Goal: Task Accomplishment & Management: Use online tool/utility

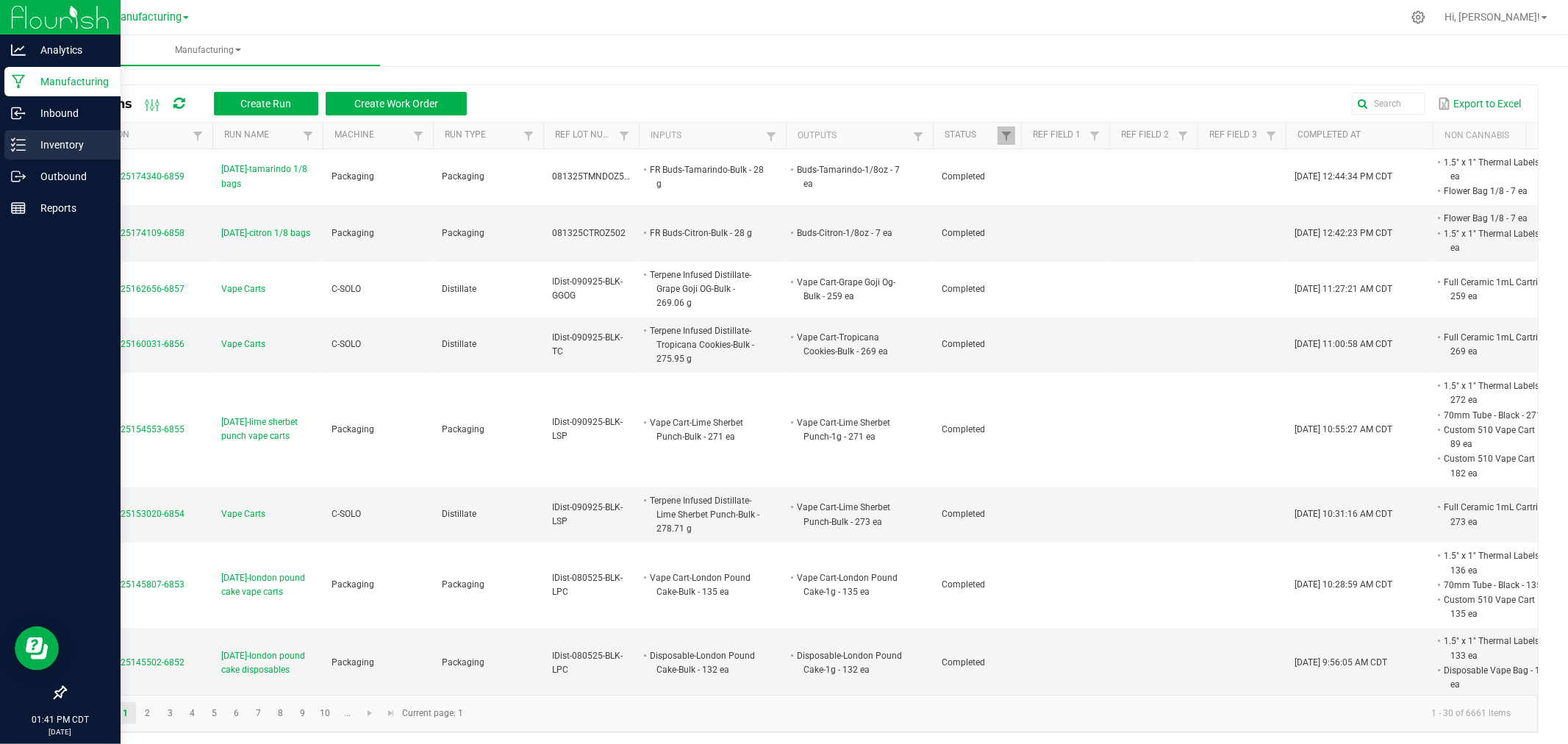
click at [27, 141] on p "Inventory" at bounding box center [70, 145] width 89 height 18
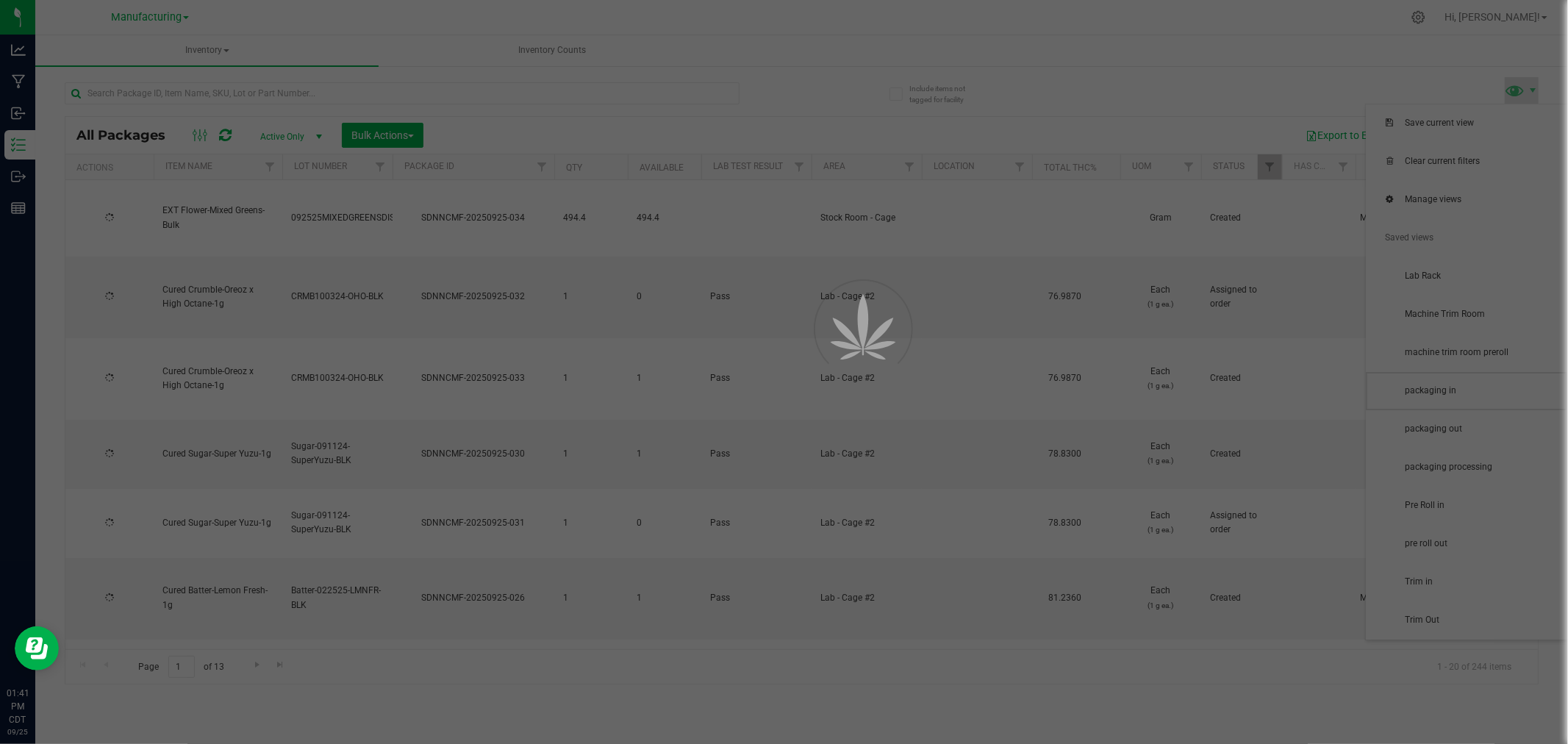
click at [1472, 393] on span "packaging in" at bounding box center [1480, 390] width 152 height 13
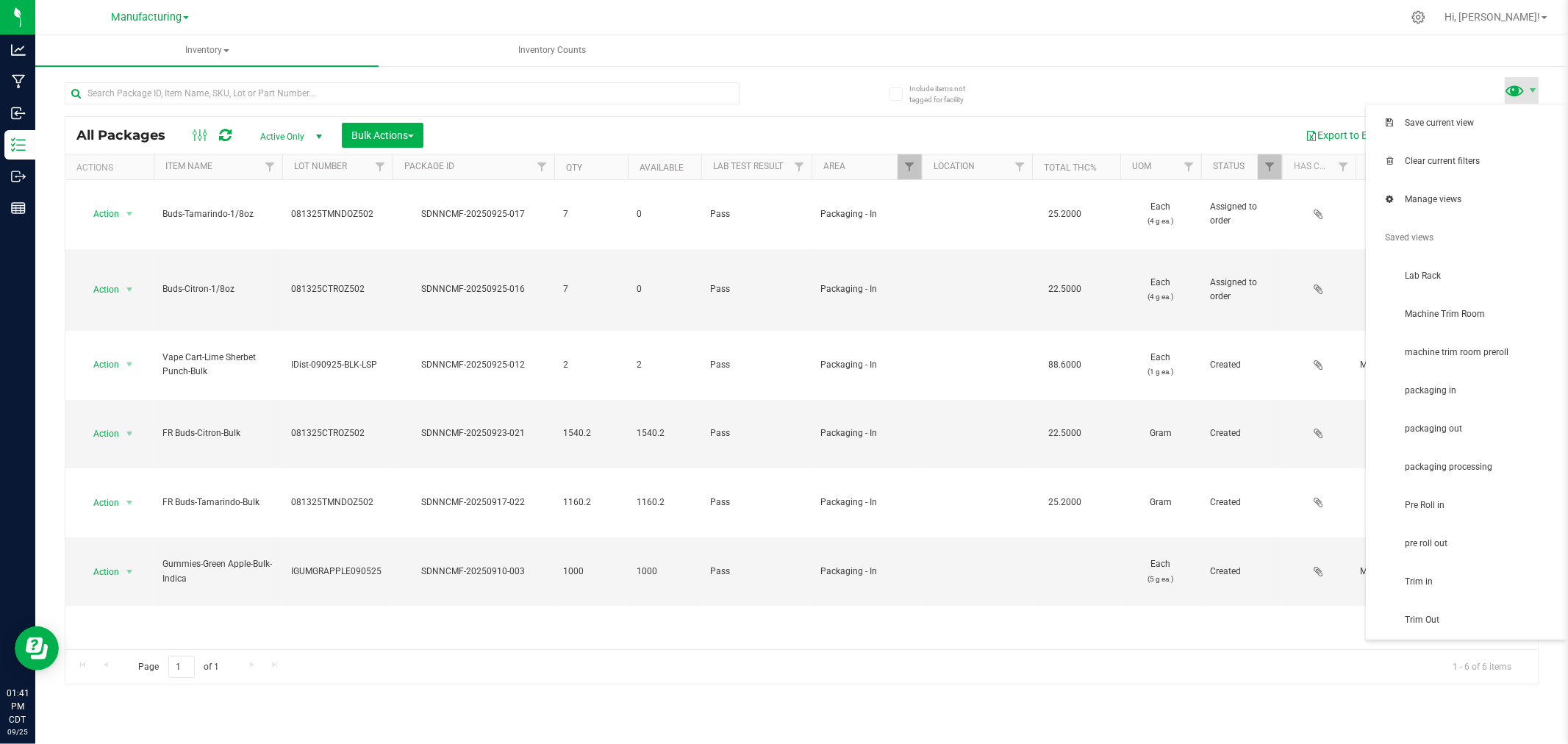
click at [1515, 92] on span at bounding box center [1514, 89] width 21 height 21
click at [1446, 405] on span "packaging in" at bounding box center [1466, 391] width 201 height 38
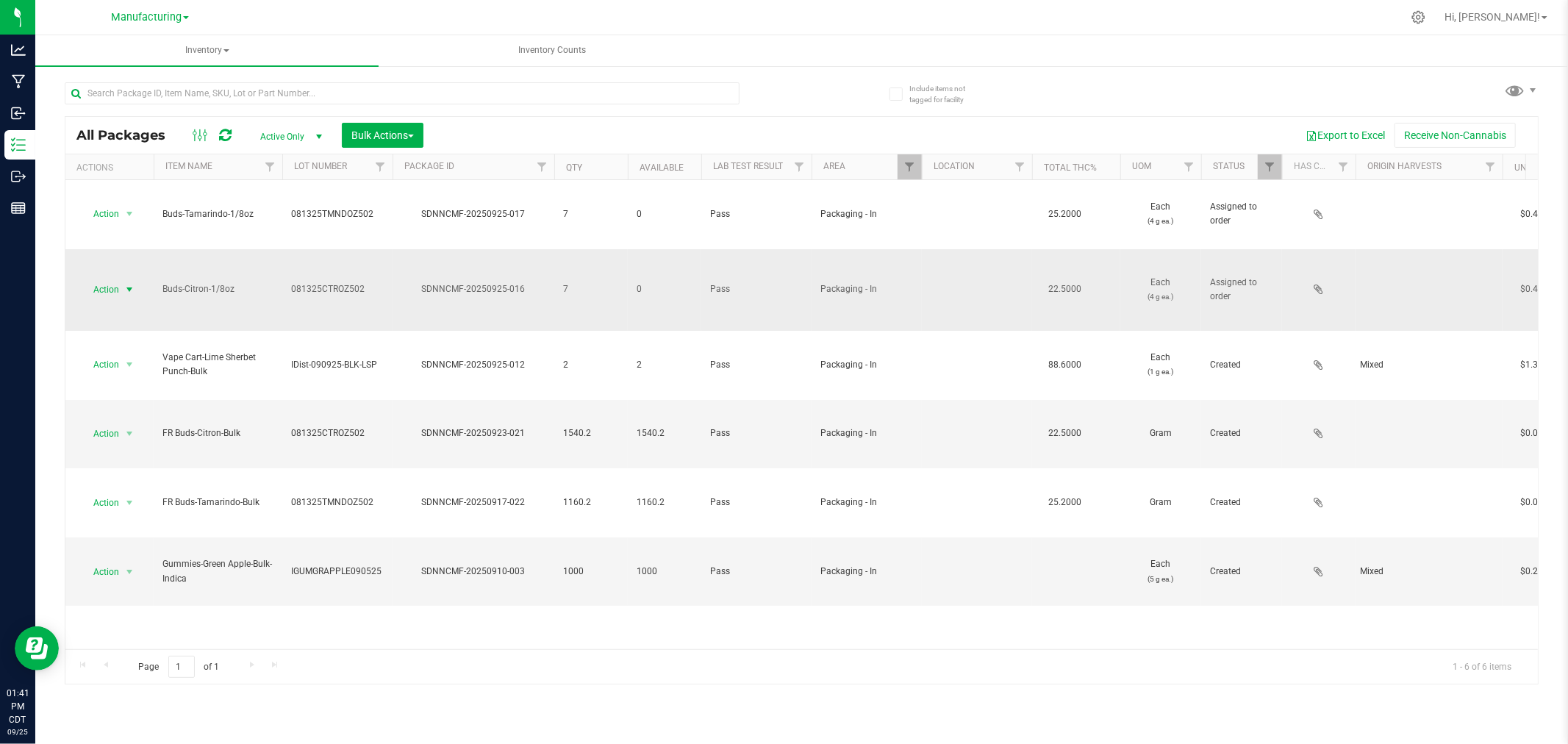
click at [99, 280] on span "Action" at bounding box center [100, 290] width 40 height 20
click at [143, 338] on li "Locate package" at bounding box center [128, 331] width 95 height 22
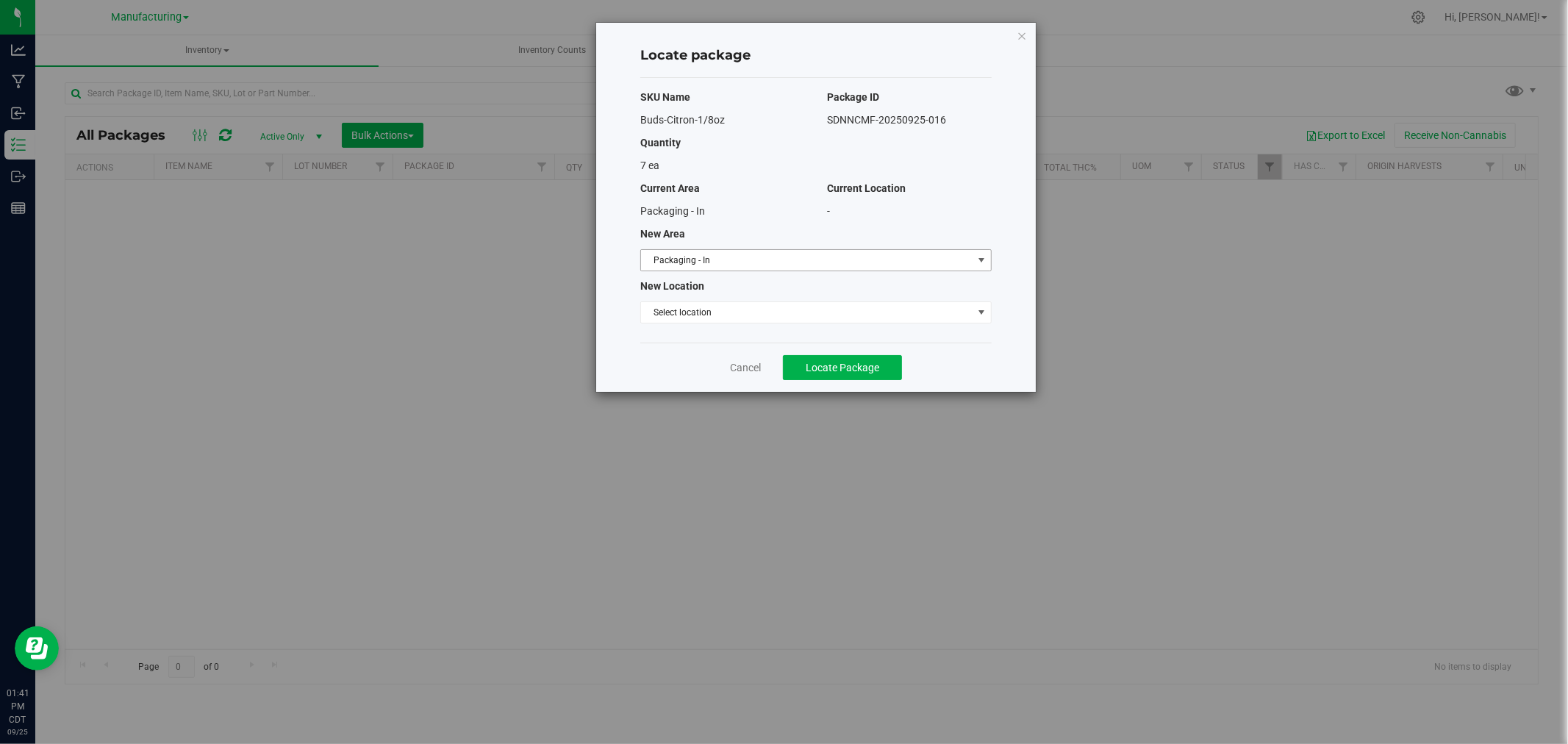
click at [705, 254] on span "Packaging - In" at bounding box center [806, 260] width 331 height 20
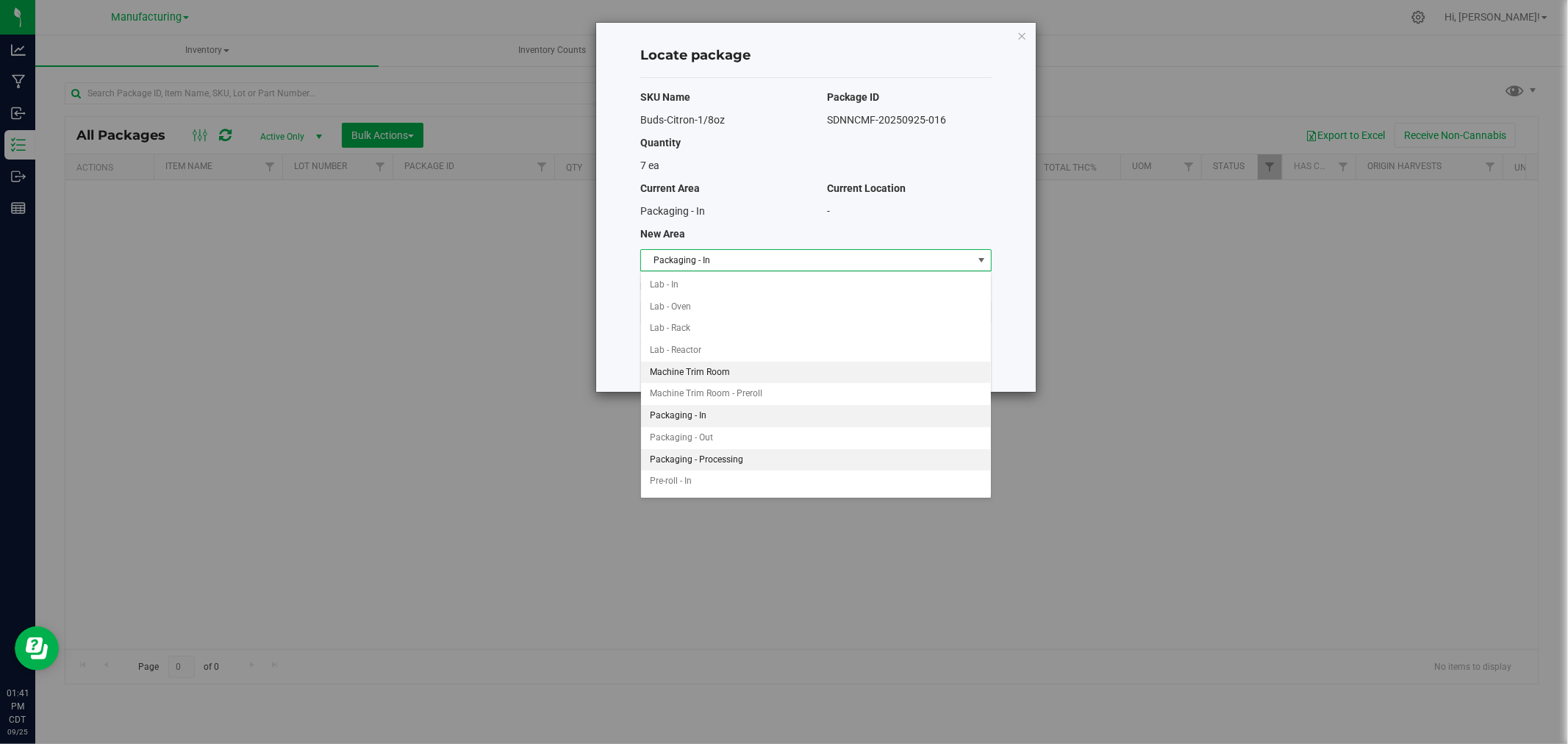
scroll to position [278, 0]
click at [738, 425] on li "Packaging - Out" at bounding box center [815, 423] width 350 height 22
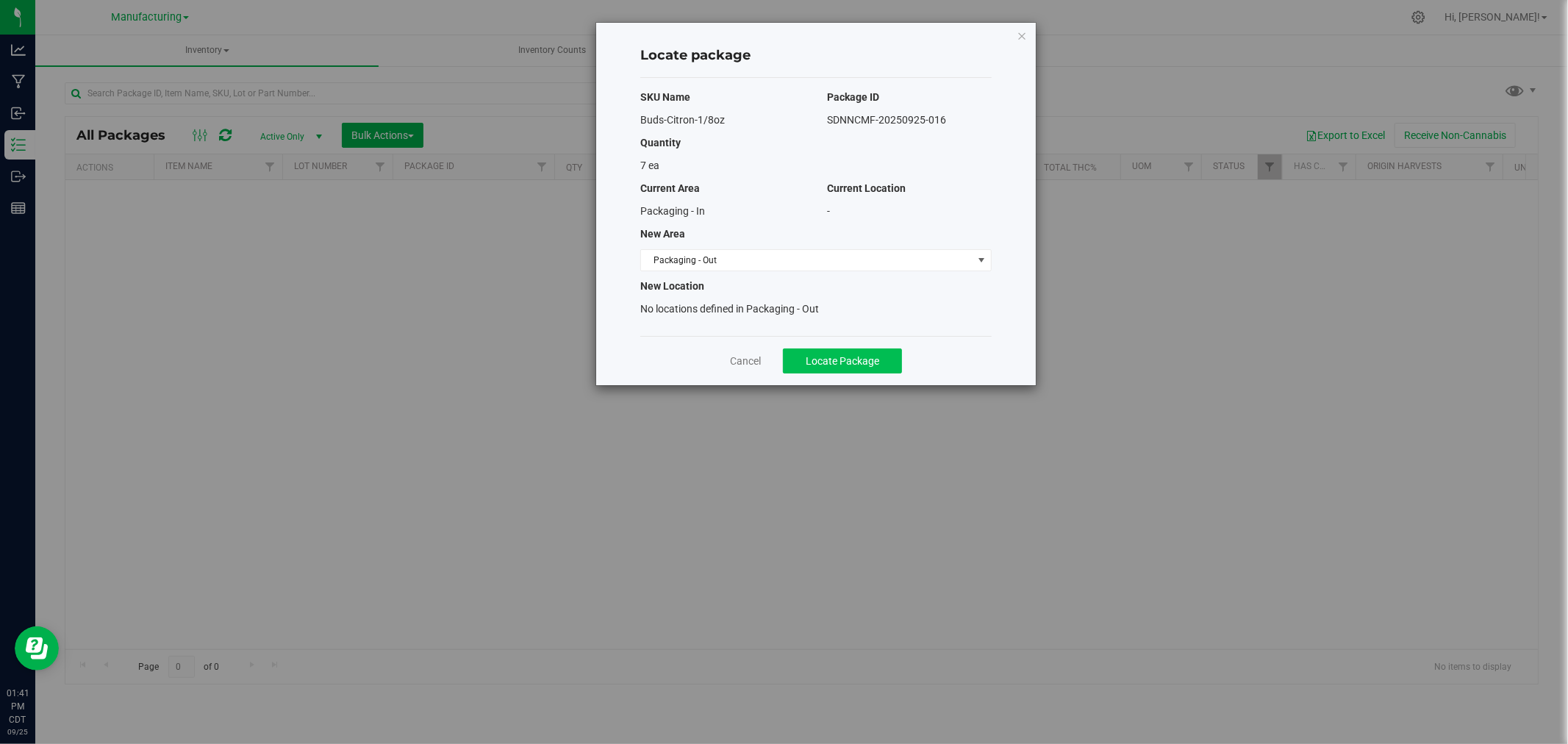
drag, startPoint x: 802, startPoint y: 378, endPoint x: 823, endPoint y: 368, distance: 23.3
click at [822, 369] on div "Cancel Locate Package" at bounding box center [816, 360] width 351 height 49
click at [824, 368] on button "Locate Package" at bounding box center [842, 360] width 119 height 25
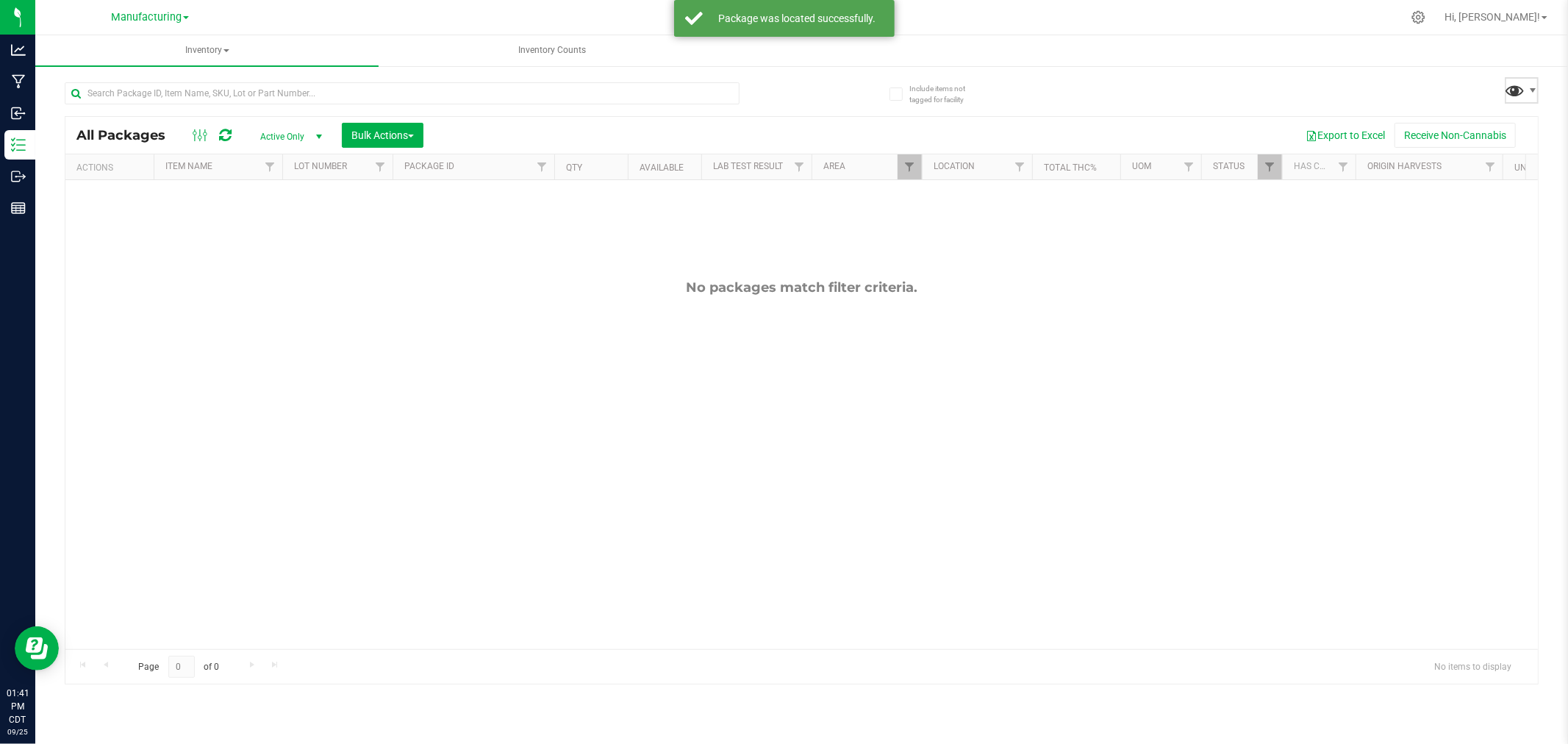
click at [1514, 85] on span at bounding box center [1514, 89] width 21 height 21
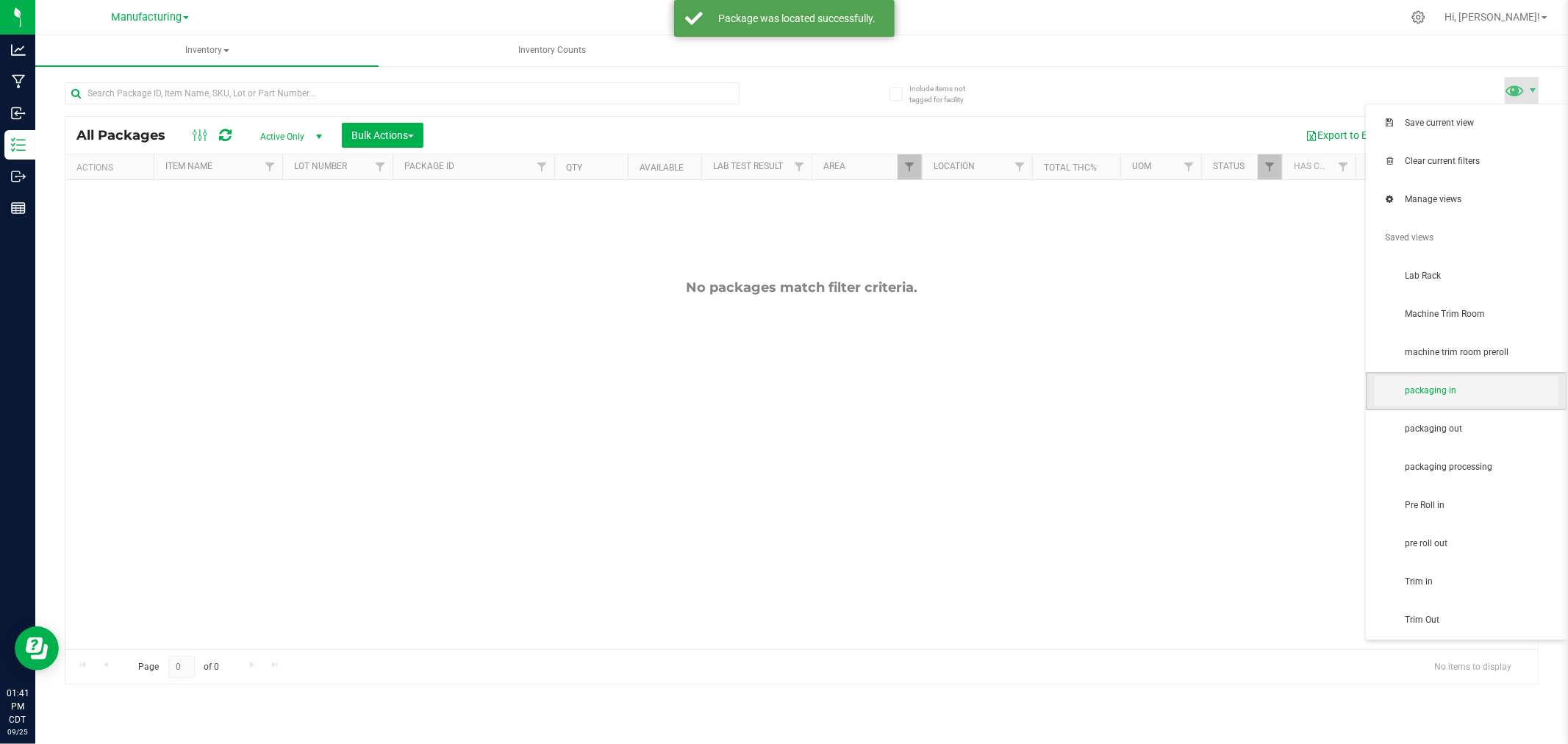
click at [1495, 394] on span "packaging in" at bounding box center [1480, 390] width 152 height 13
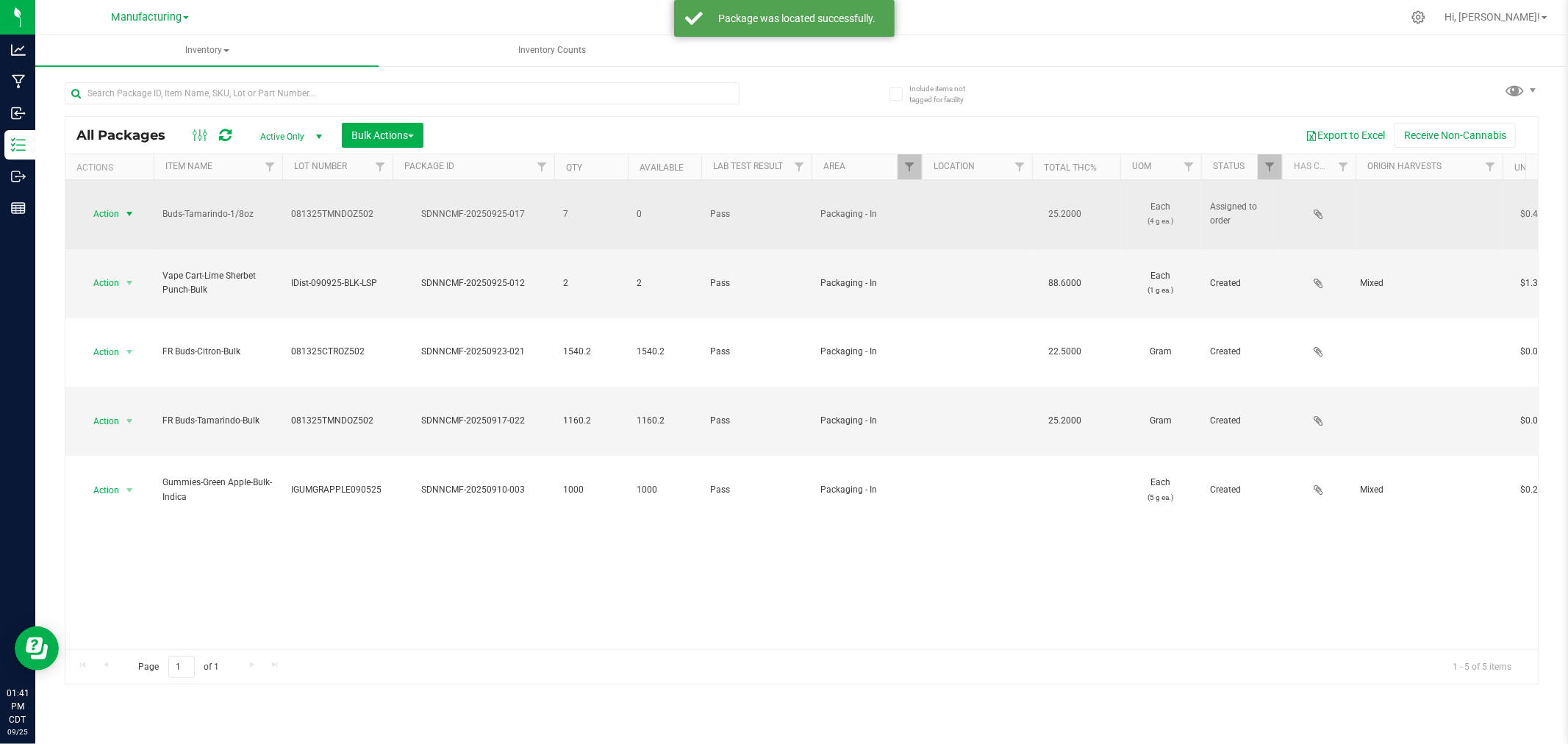
click at [113, 204] on span "Action" at bounding box center [100, 214] width 40 height 20
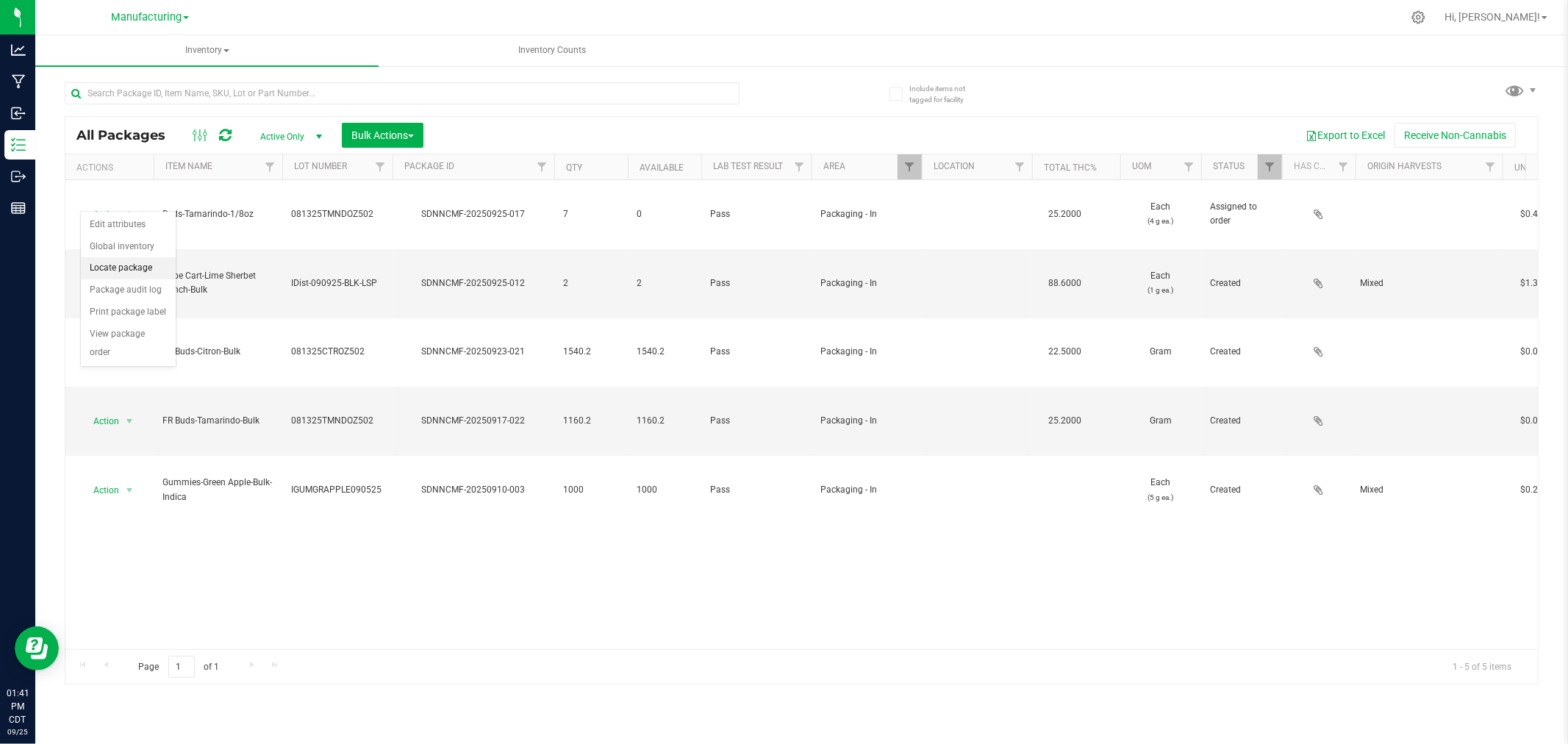
click at [137, 268] on li "Locate package" at bounding box center [128, 268] width 95 height 22
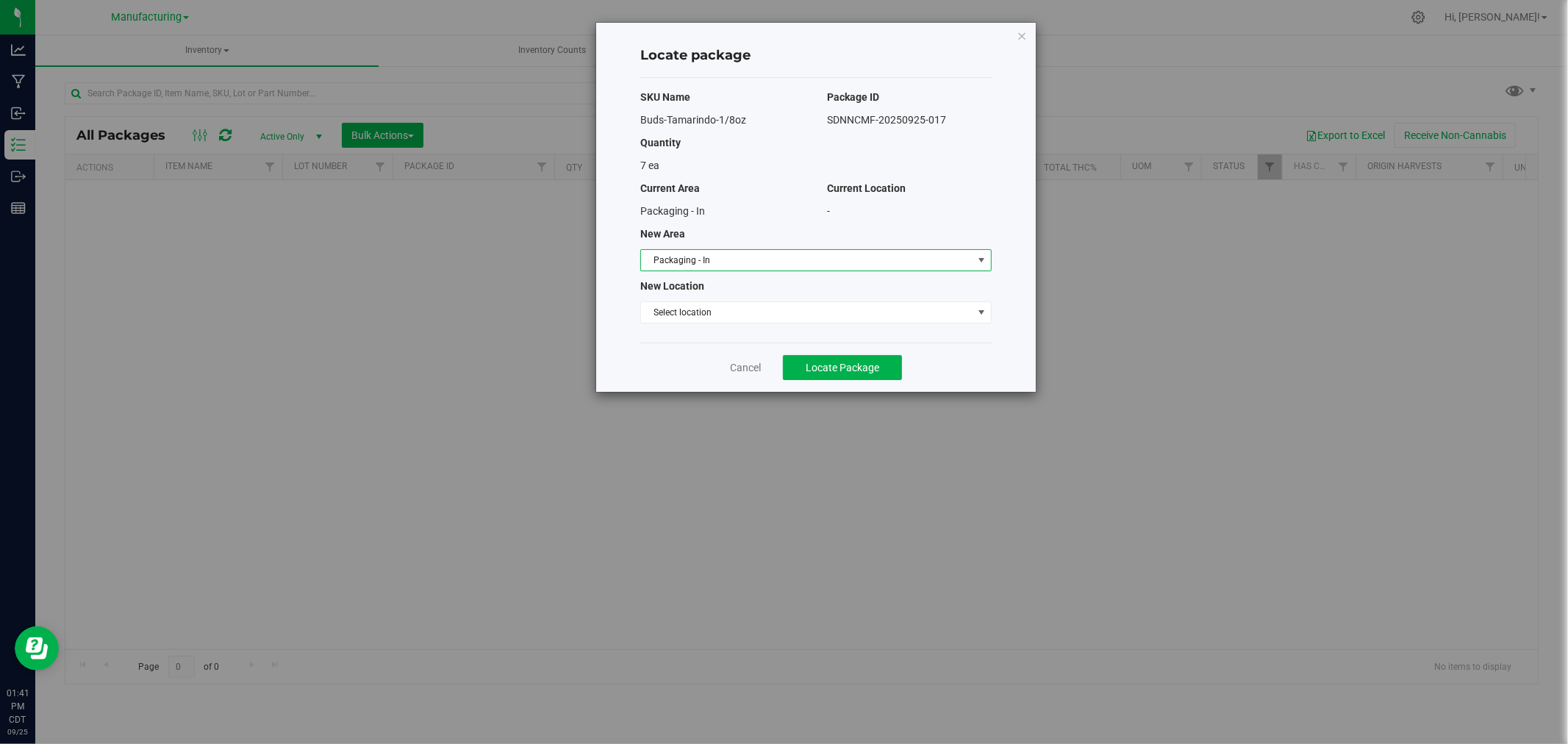
drag, startPoint x: 732, startPoint y: 271, endPoint x: 746, endPoint y: 262, distance: 16.6
click at [733, 271] on span "Packaging - In" at bounding box center [816, 261] width 351 height 22
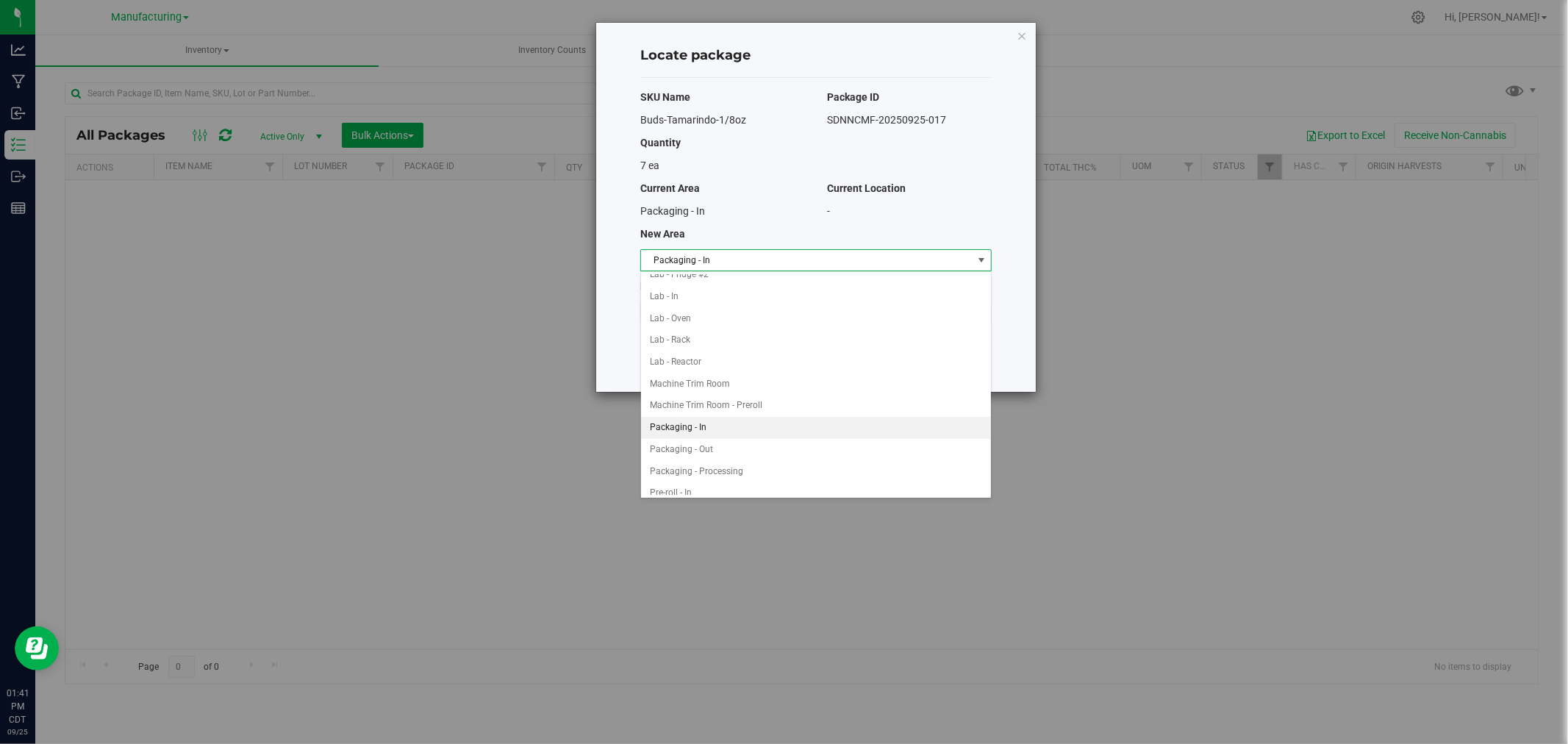
scroll to position [278, 0]
click at [707, 413] on li "Packaging - Out" at bounding box center [815, 423] width 350 height 22
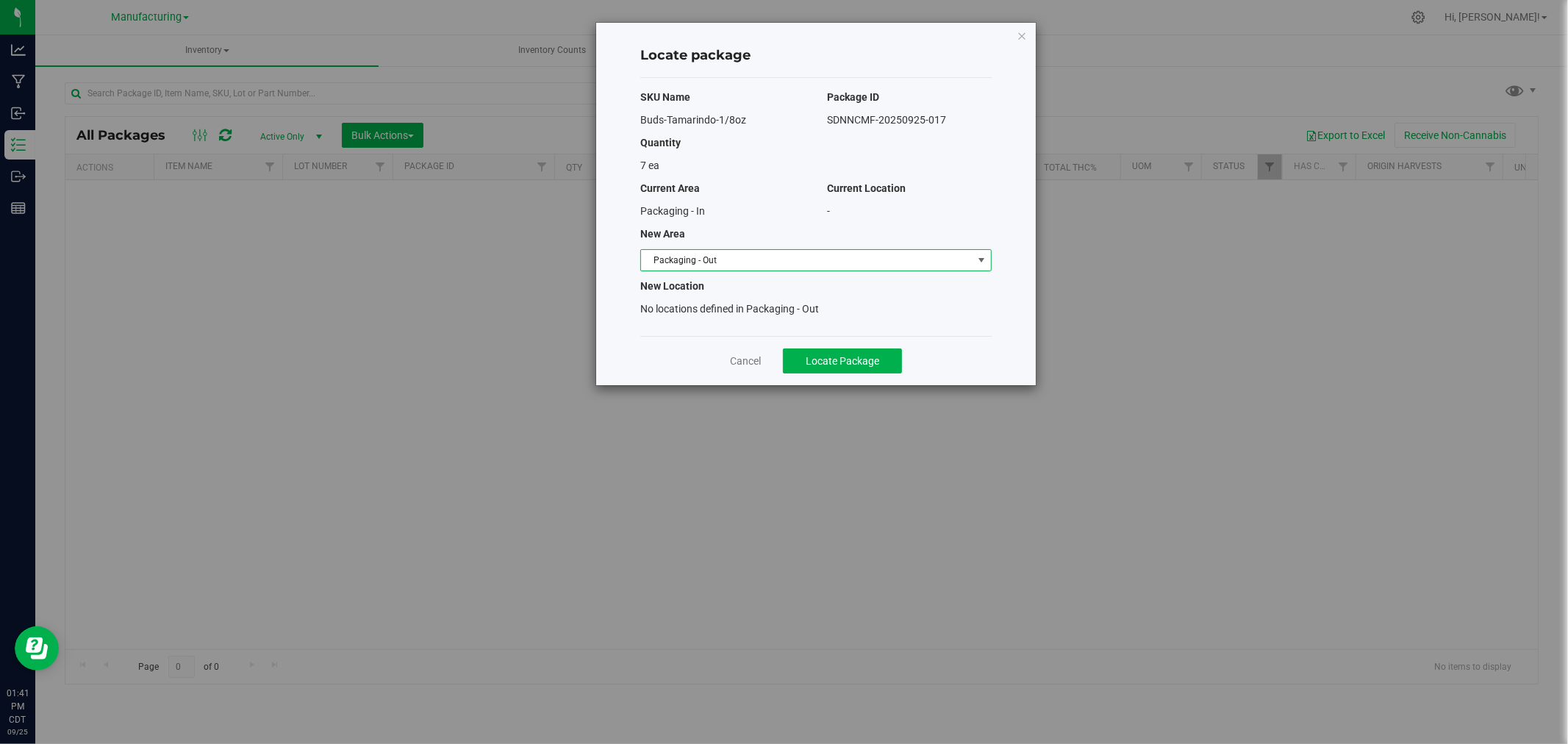
click at [745, 261] on span "Packaging - Out" at bounding box center [806, 260] width 331 height 20
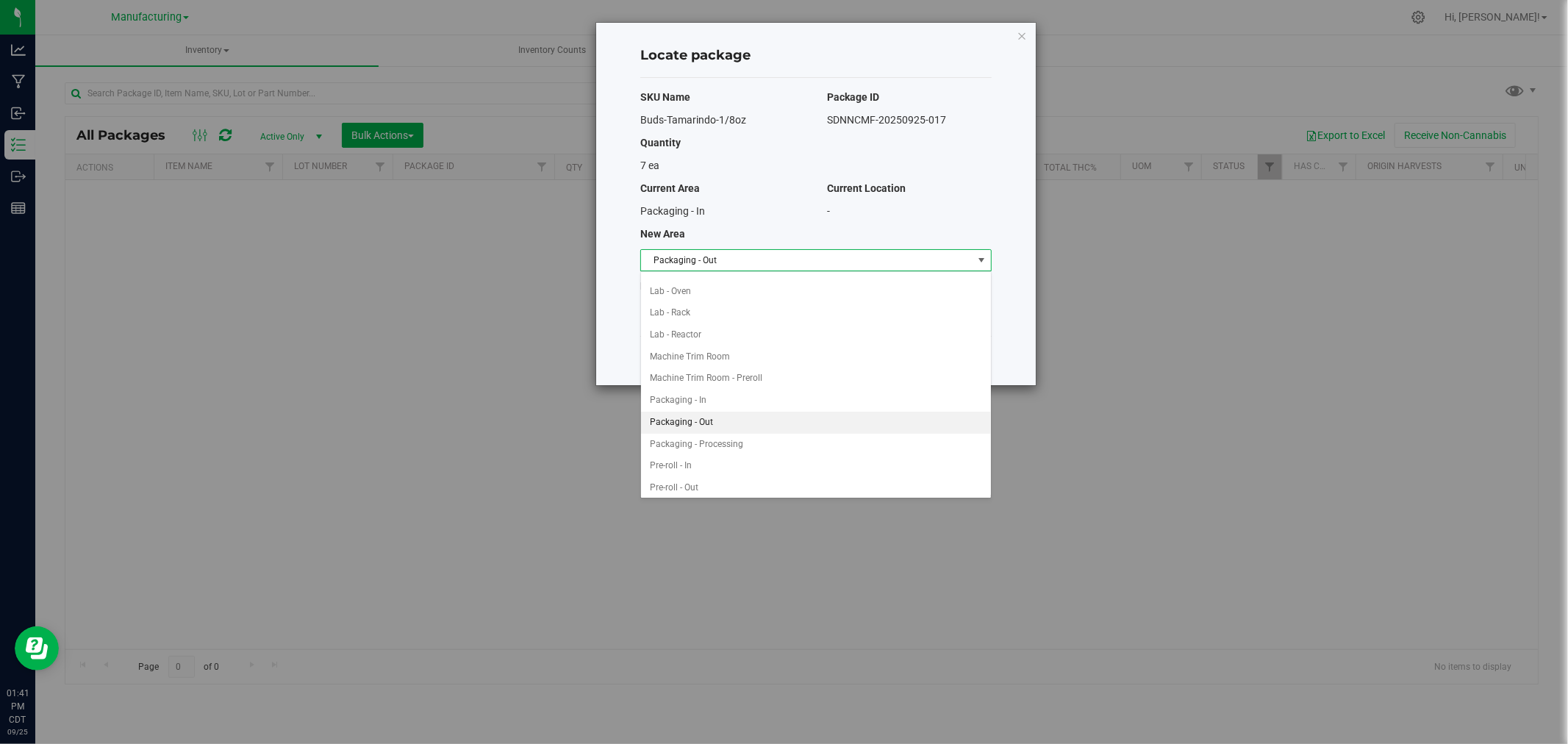
click at [775, 224] on div "SKU Name Package ID Buds-Tamarindo-1/8oz SDNNCMF-20250925-017 Quantity 7 ea Cur…" at bounding box center [816, 206] width 351 height 258
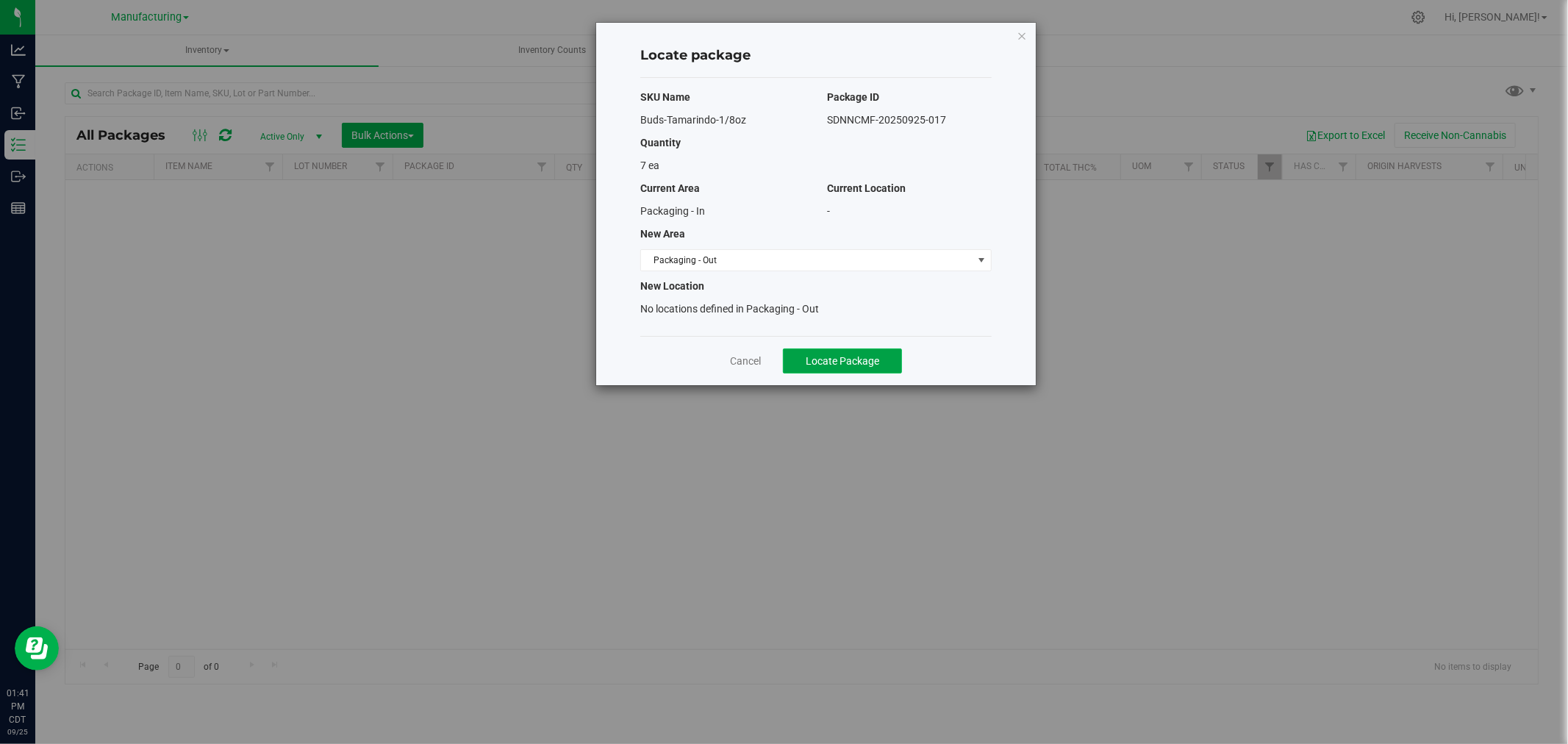
click at [825, 357] on span "Locate Package" at bounding box center [842, 361] width 73 height 12
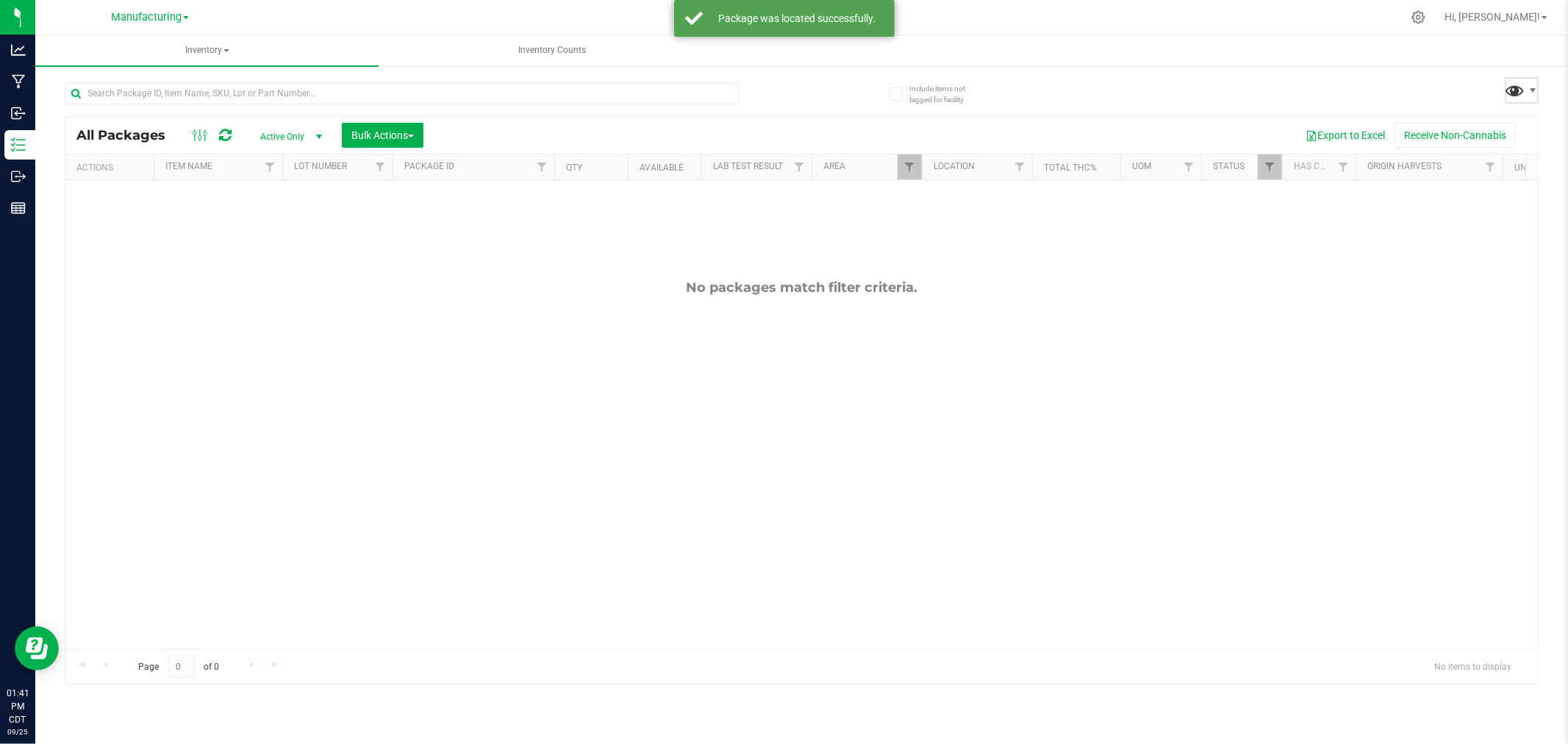
click at [1521, 89] on span at bounding box center [1514, 89] width 21 height 21
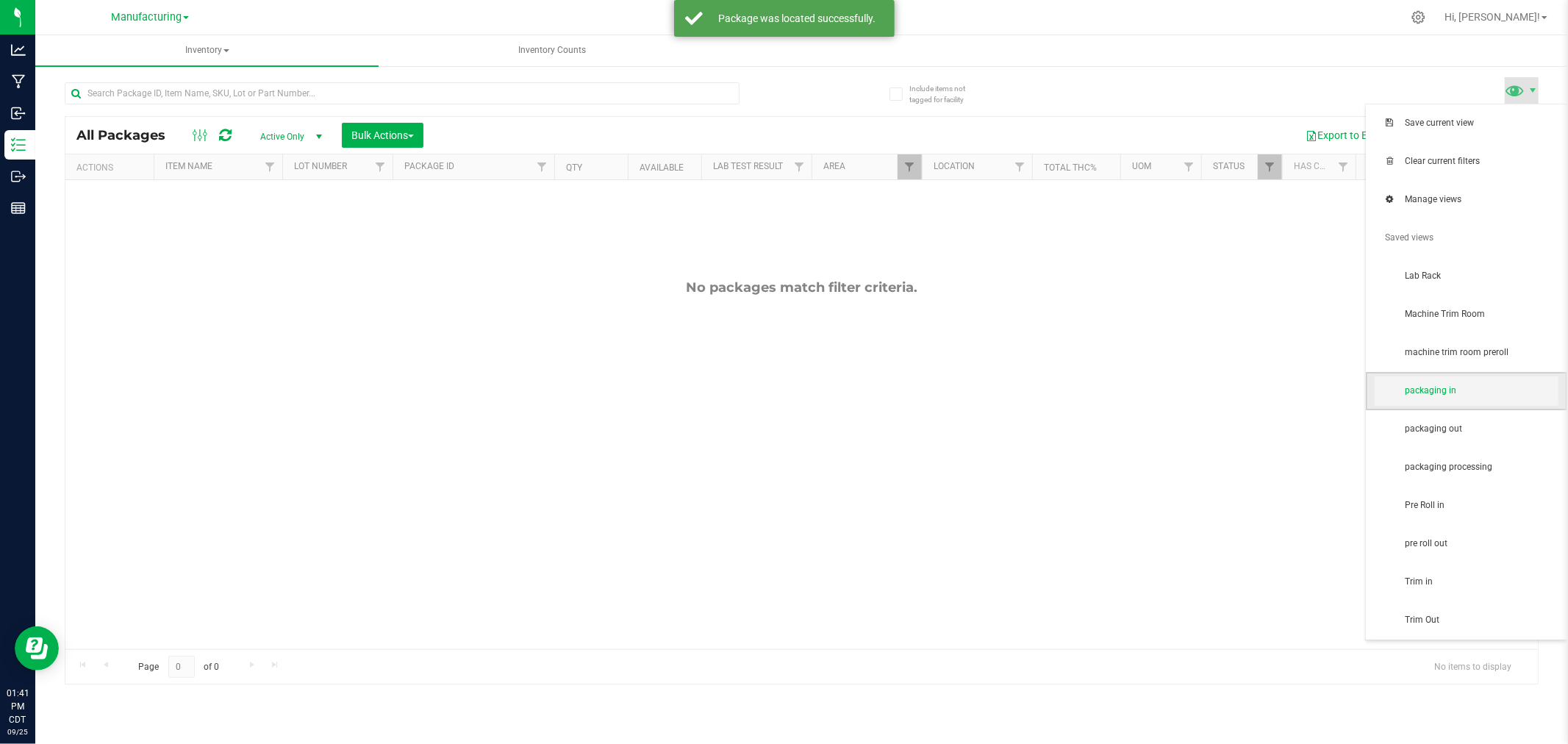
click at [1444, 394] on span "packaging in" at bounding box center [1480, 390] width 152 height 13
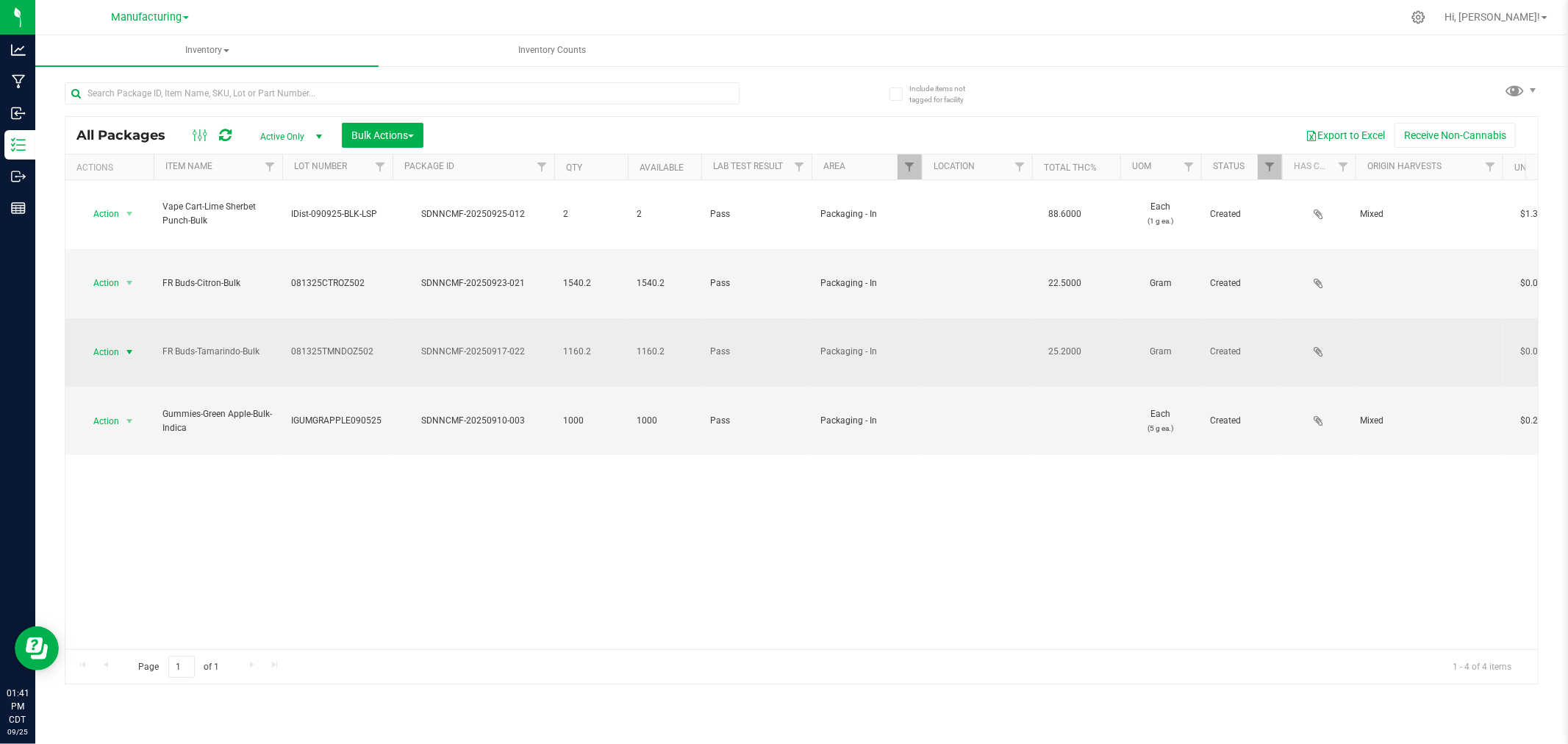
click at [98, 342] on span "Action" at bounding box center [100, 352] width 40 height 20
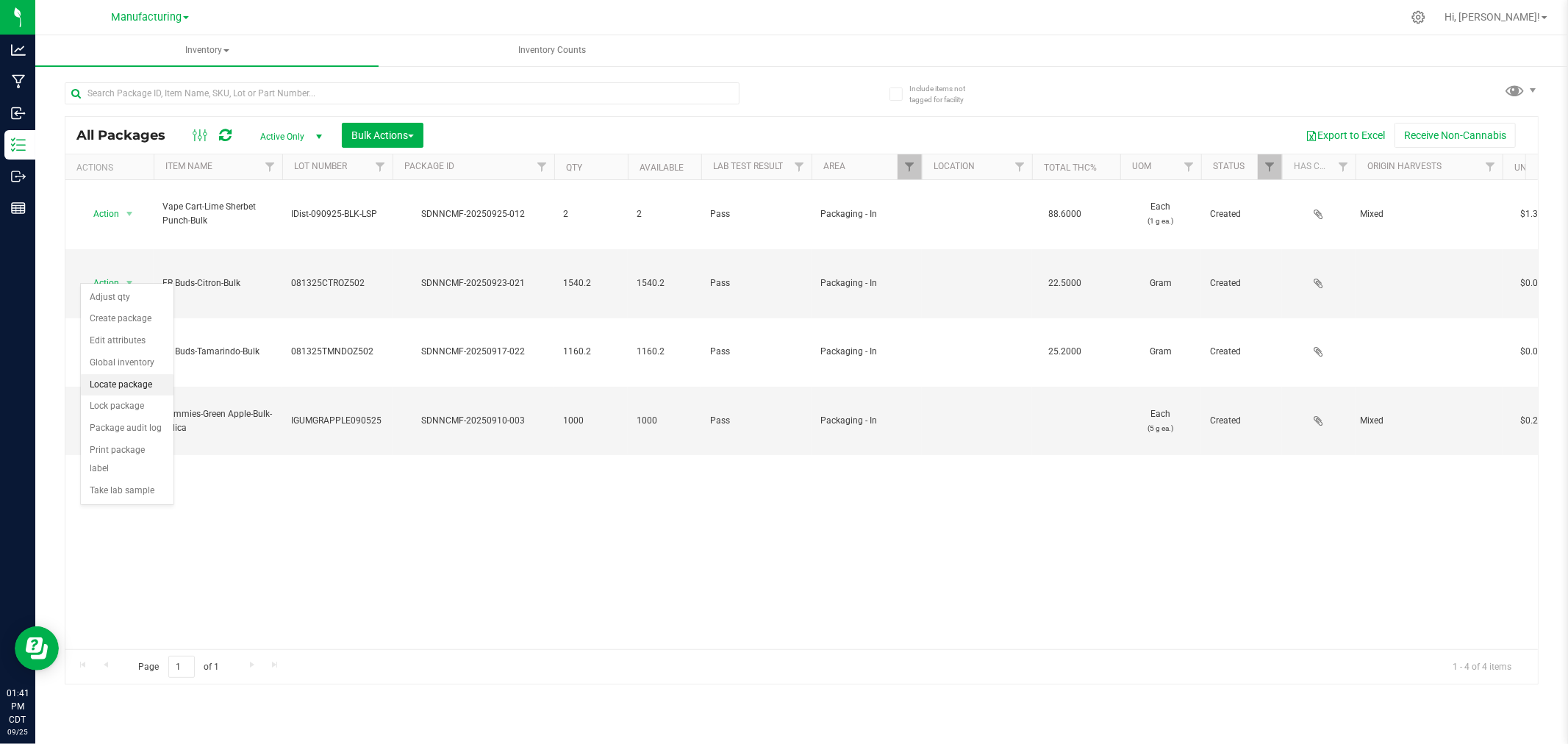
click at [146, 384] on li "Locate package" at bounding box center [127, 385] width 93 height 22
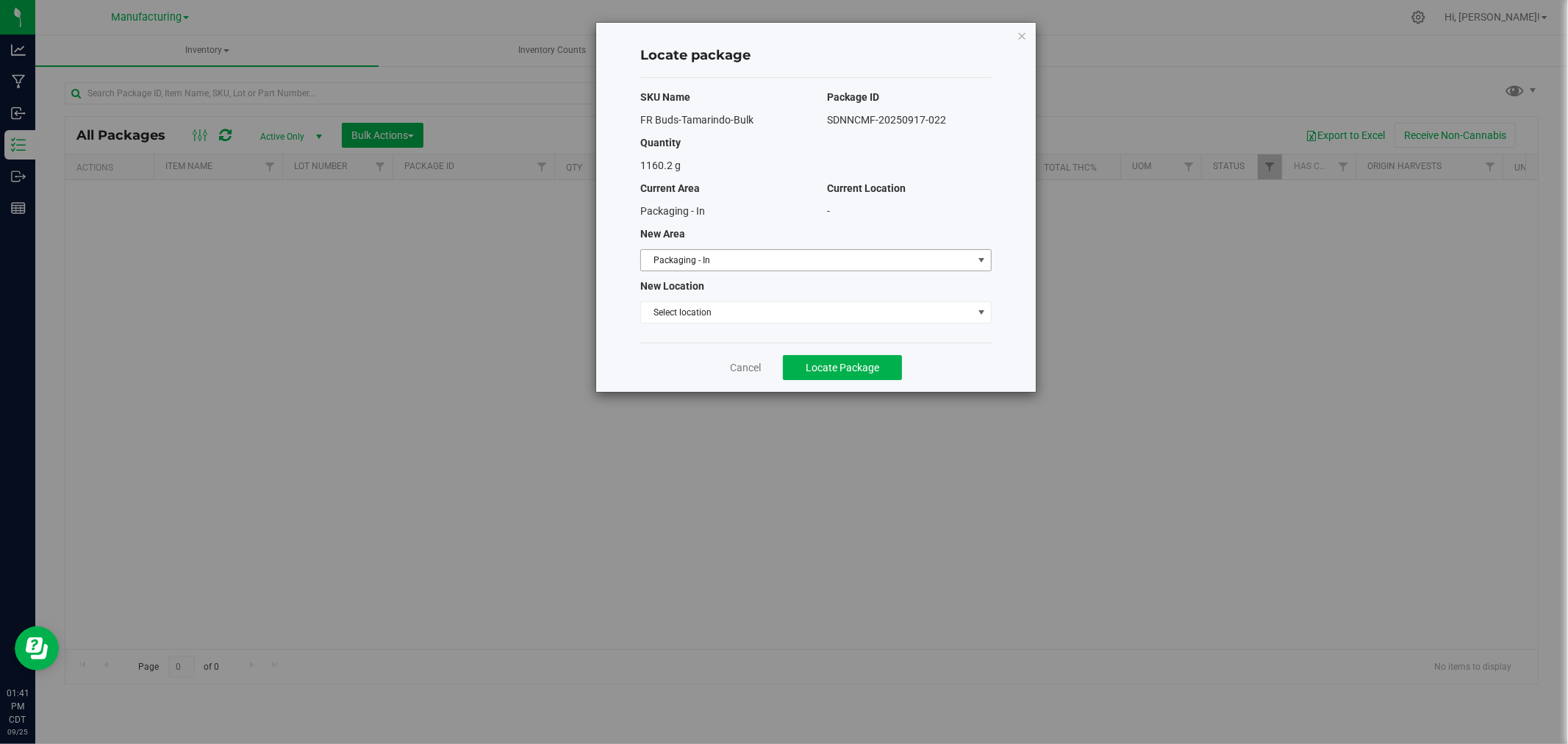
click at [795, 258] on span "Packaging - In" at bounding box center [806, 260] width 331 height 20
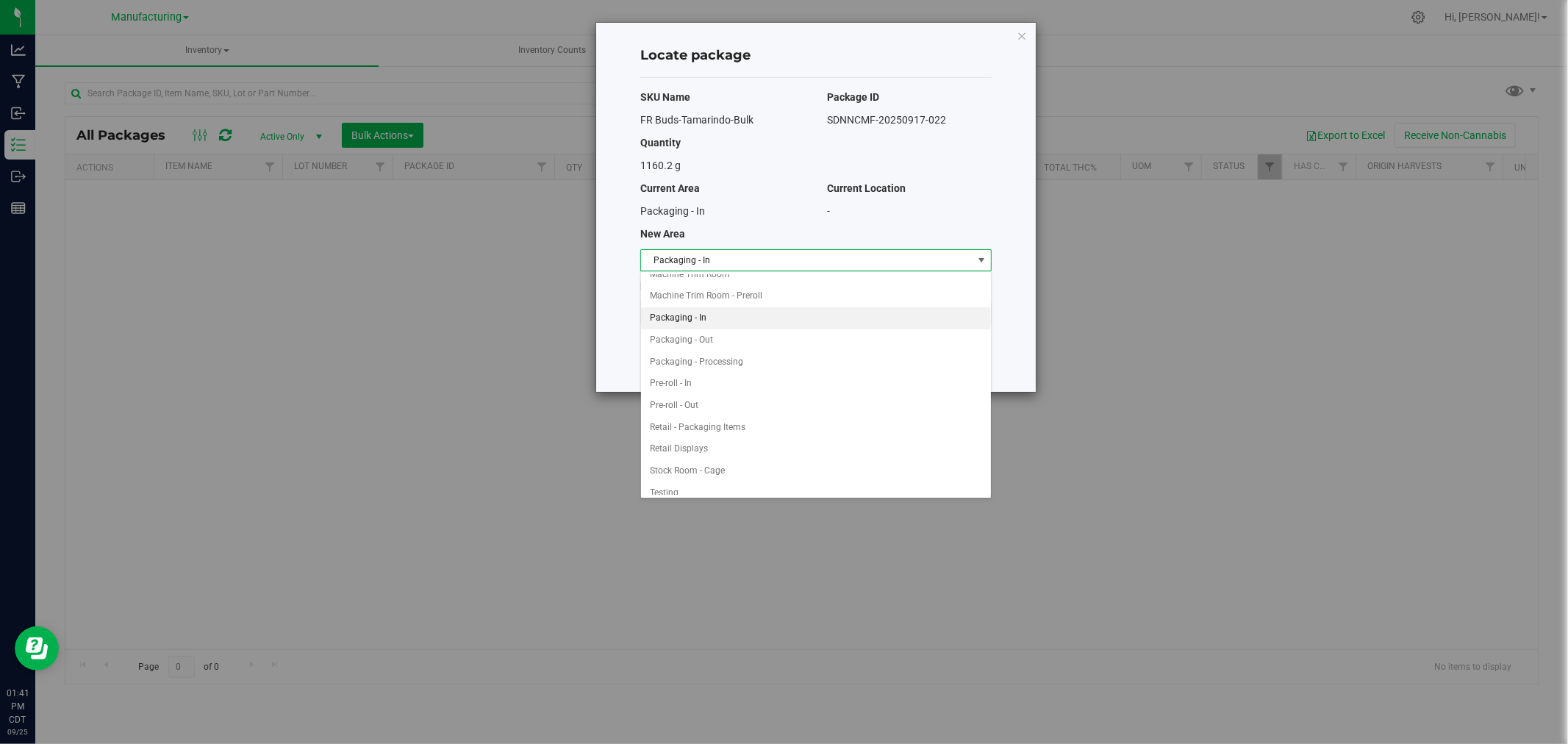
scroll to position [278, 0]
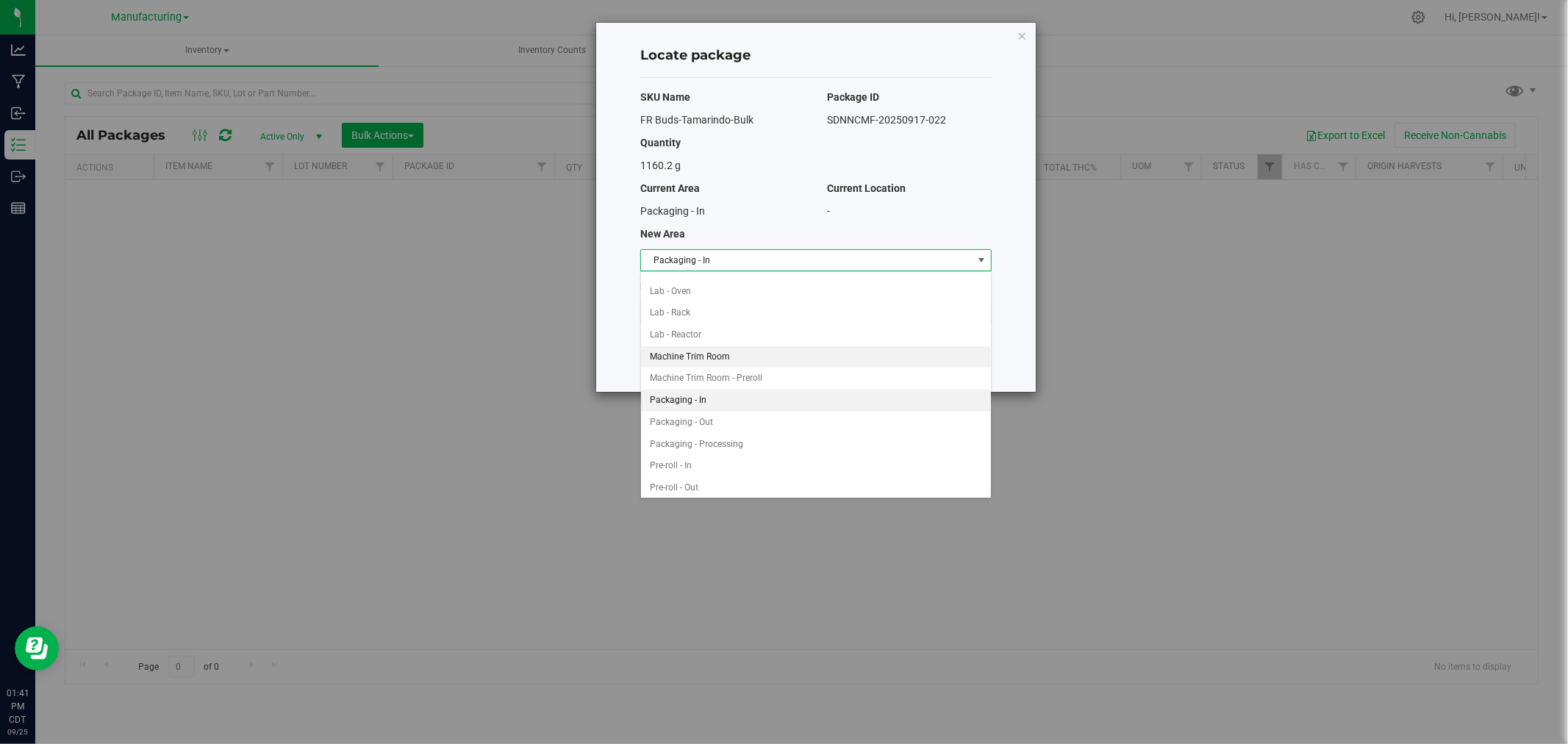
click at [716, 356] on li "Machine Trim Room" at bounding box center [815, 357] width 350 height 22
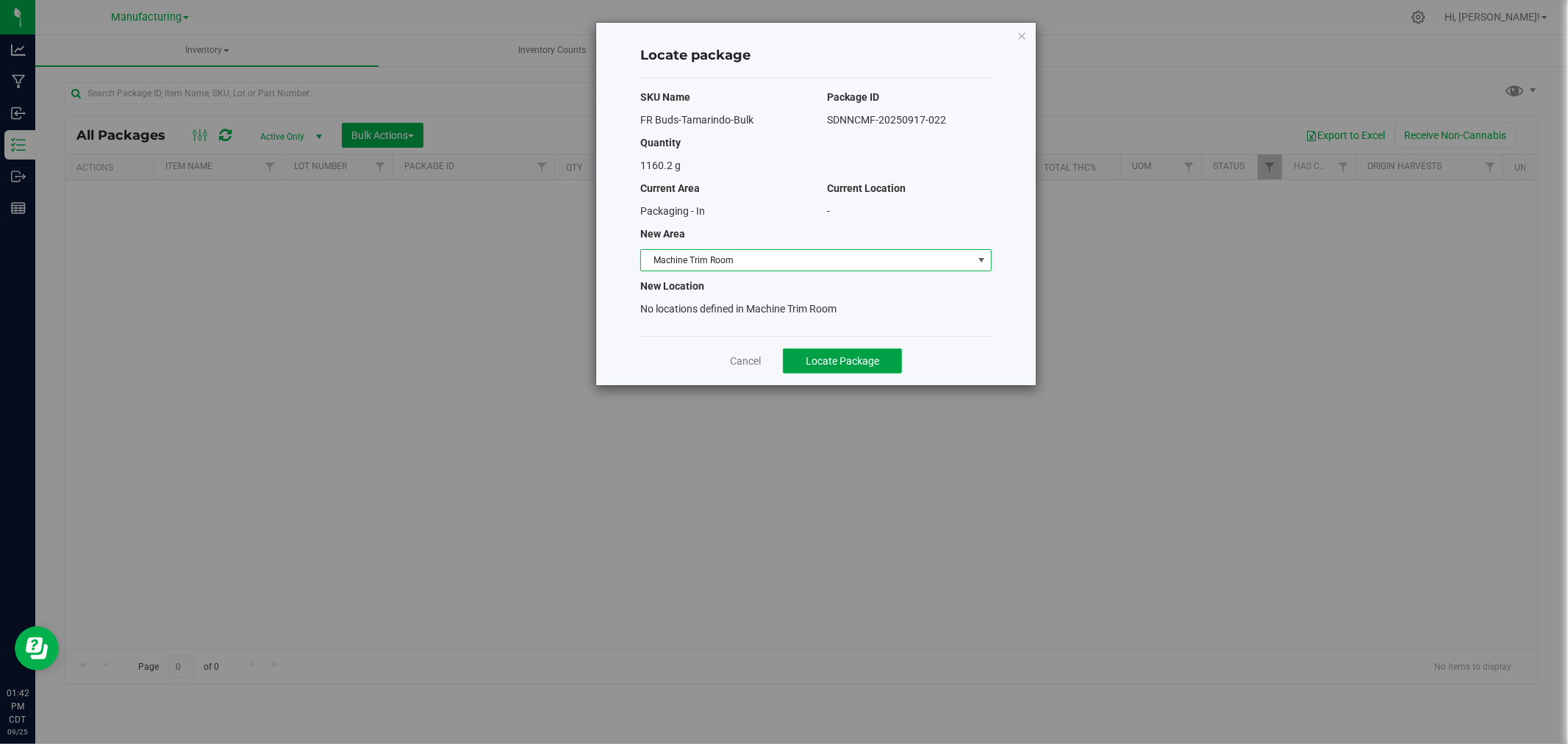
click at [819, 368] on button "Locate Package" at bounding box center [842, 360] width 119 height 25
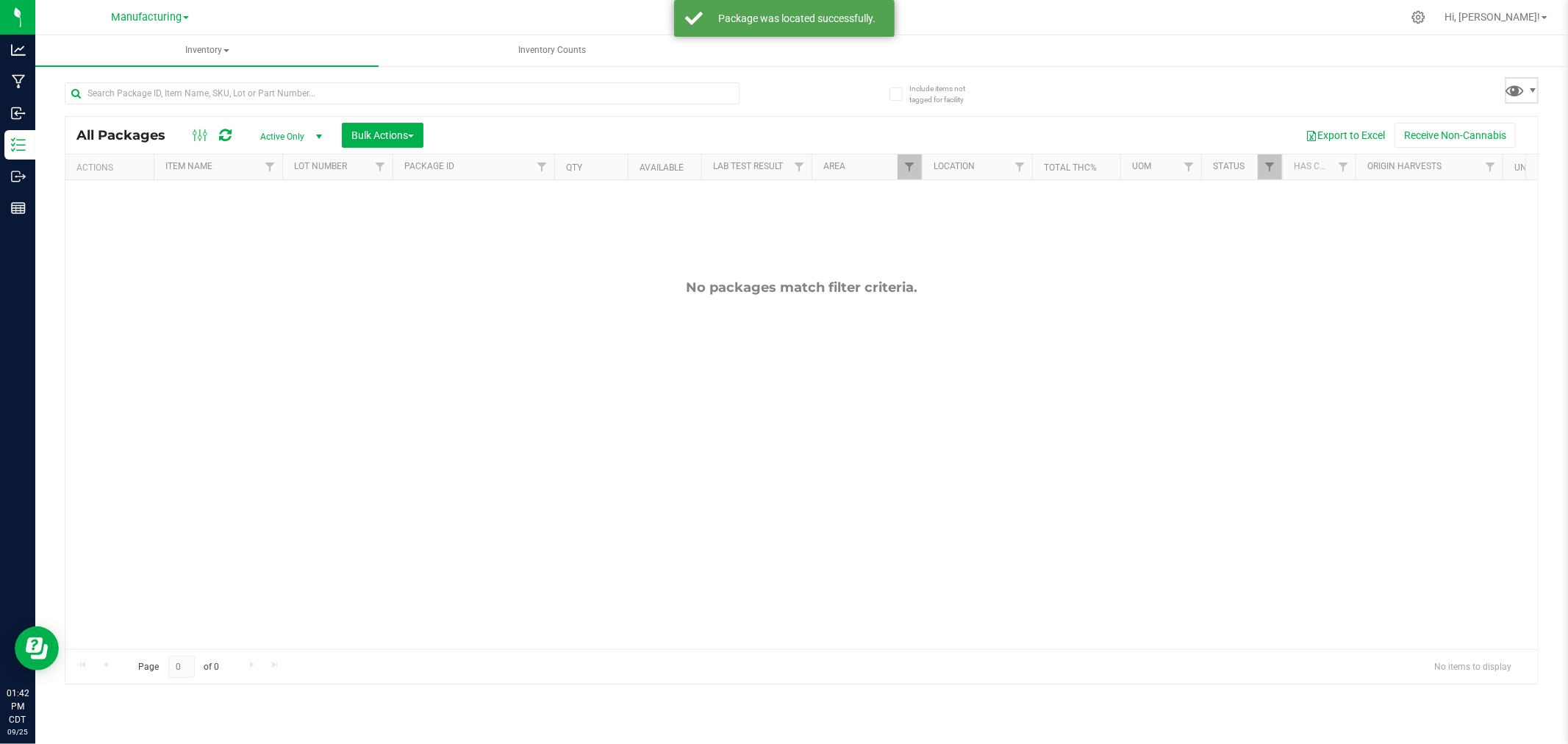
click at [1525, 79] on span at bounding box center [1521, 90] width 34 height 26
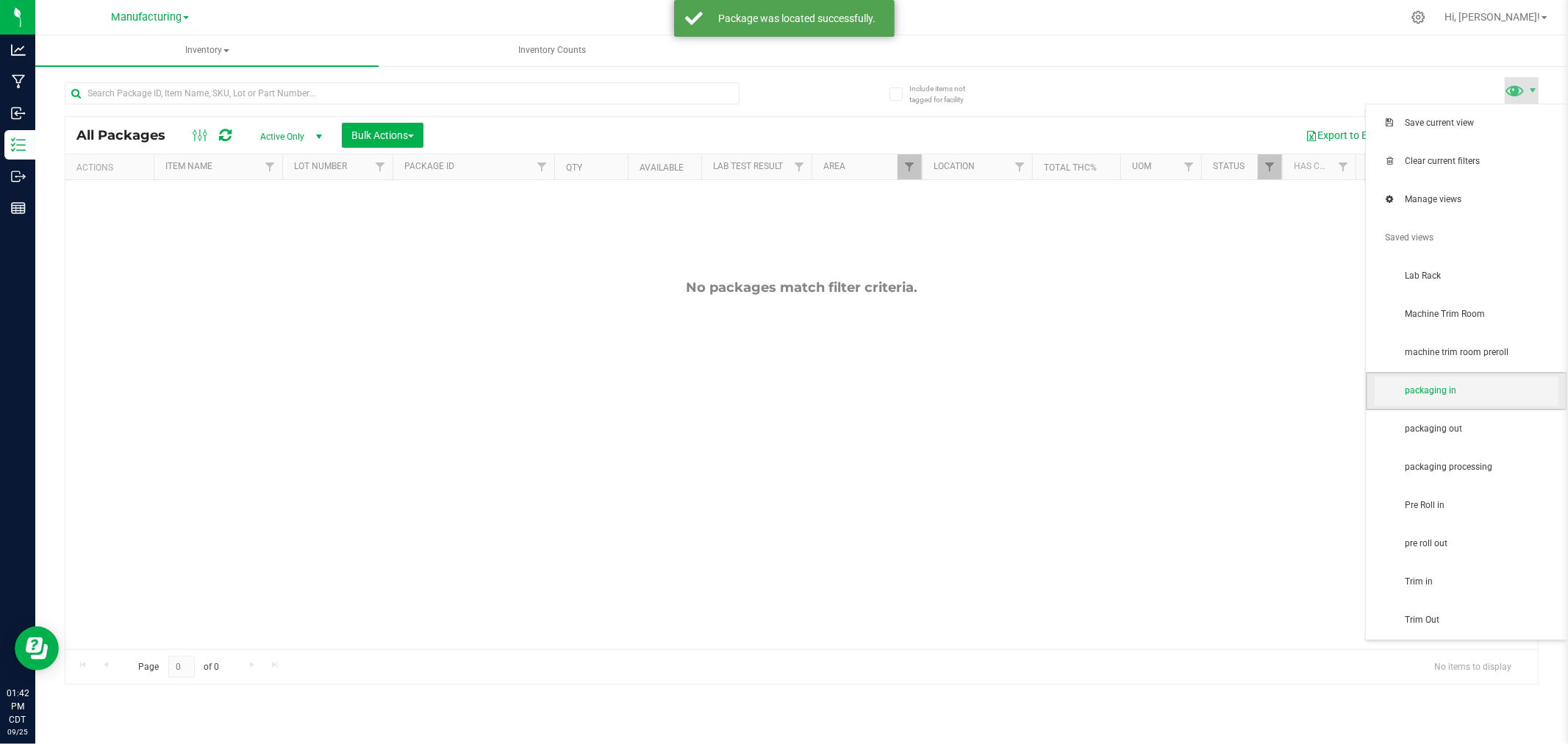
click at [1441, 395] on span "packaging in" at bounding box center [1480, 390] width 152 height 13
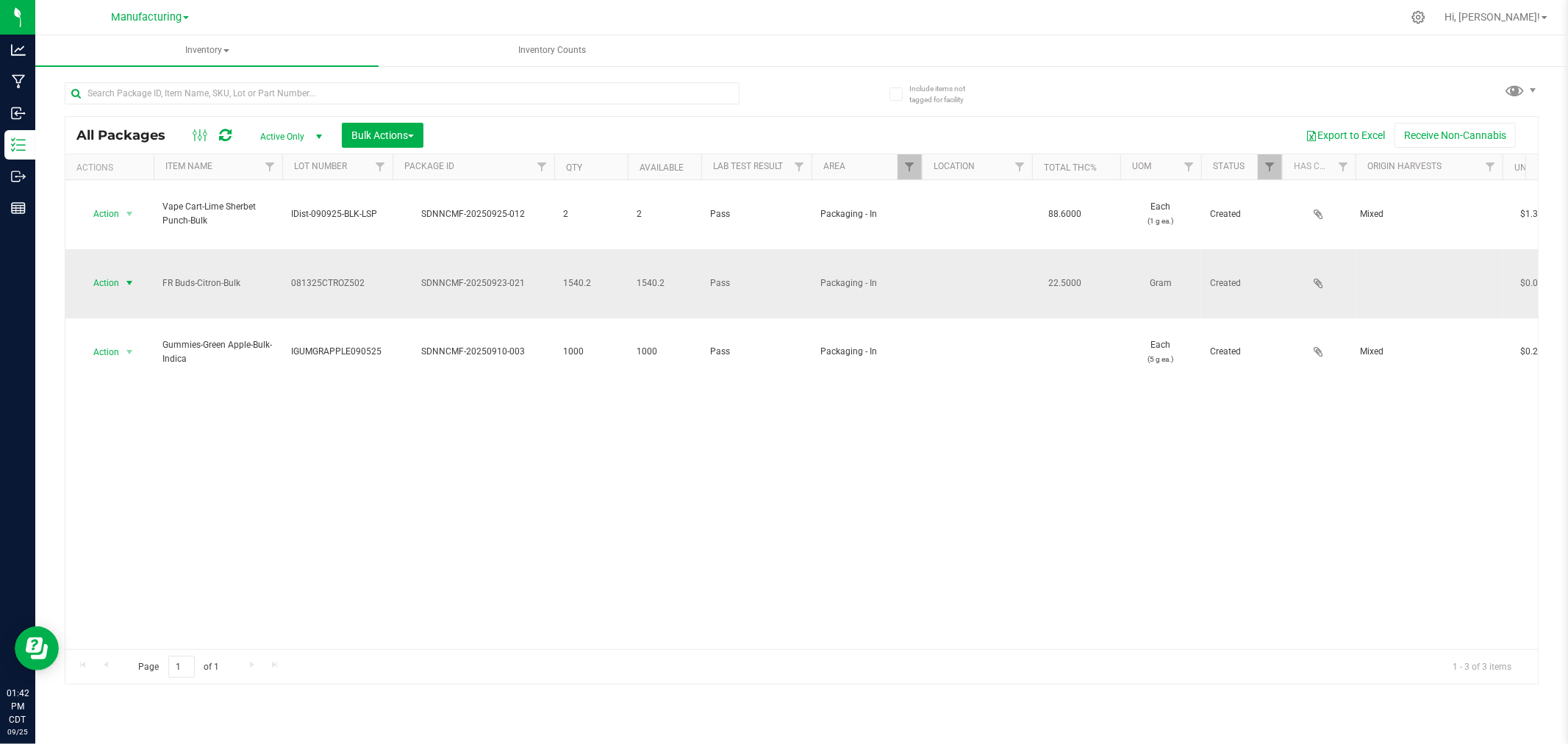
click at [107, 273] on span "Action" at bounding box center [100, 283] width 40 height 20
click at [133, 351] on li "Locate package" at bounding box center [127, 350] width 93 height 22
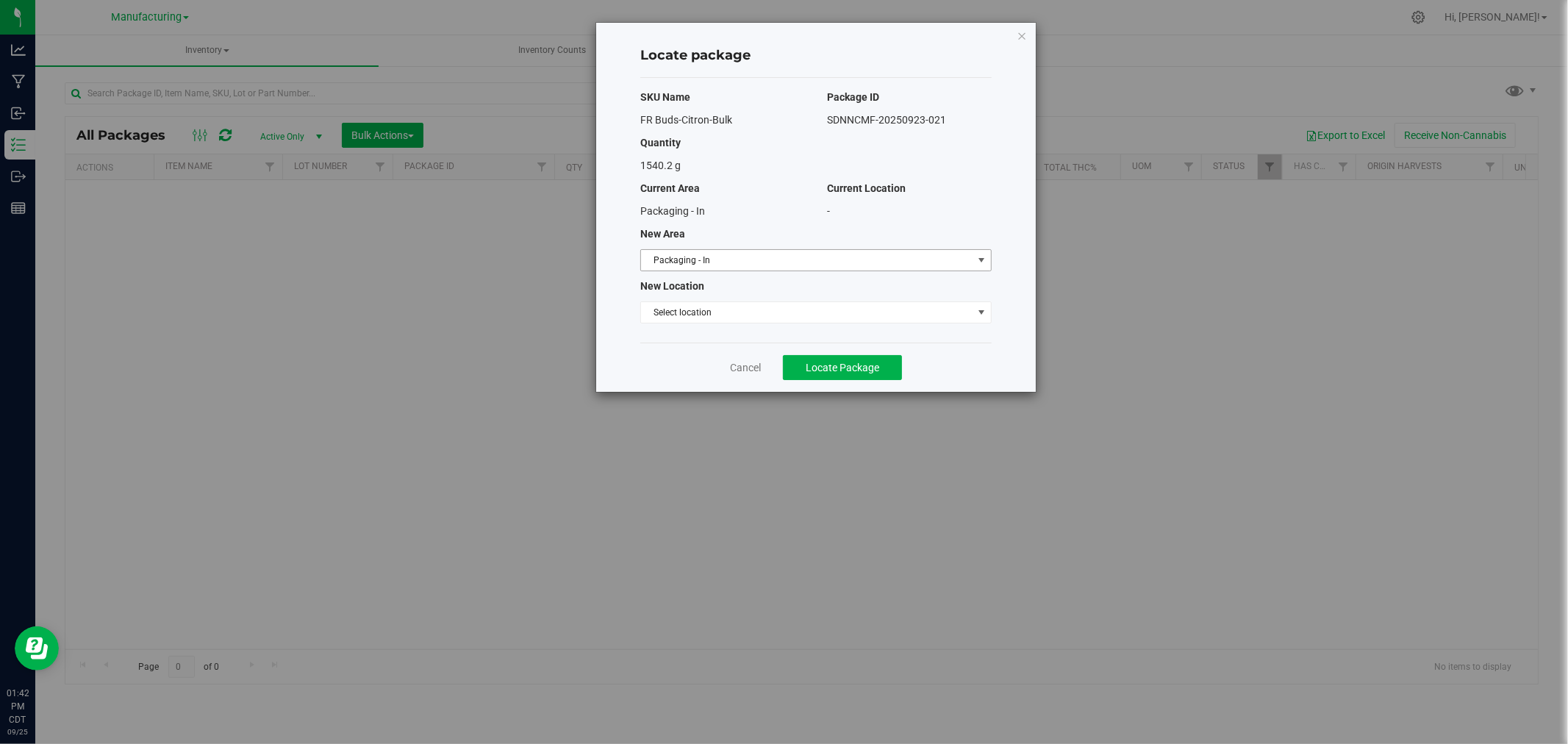
click at [768, 257] on span "Packaging - In" at bounding box center [806, 260] width 331 height 20
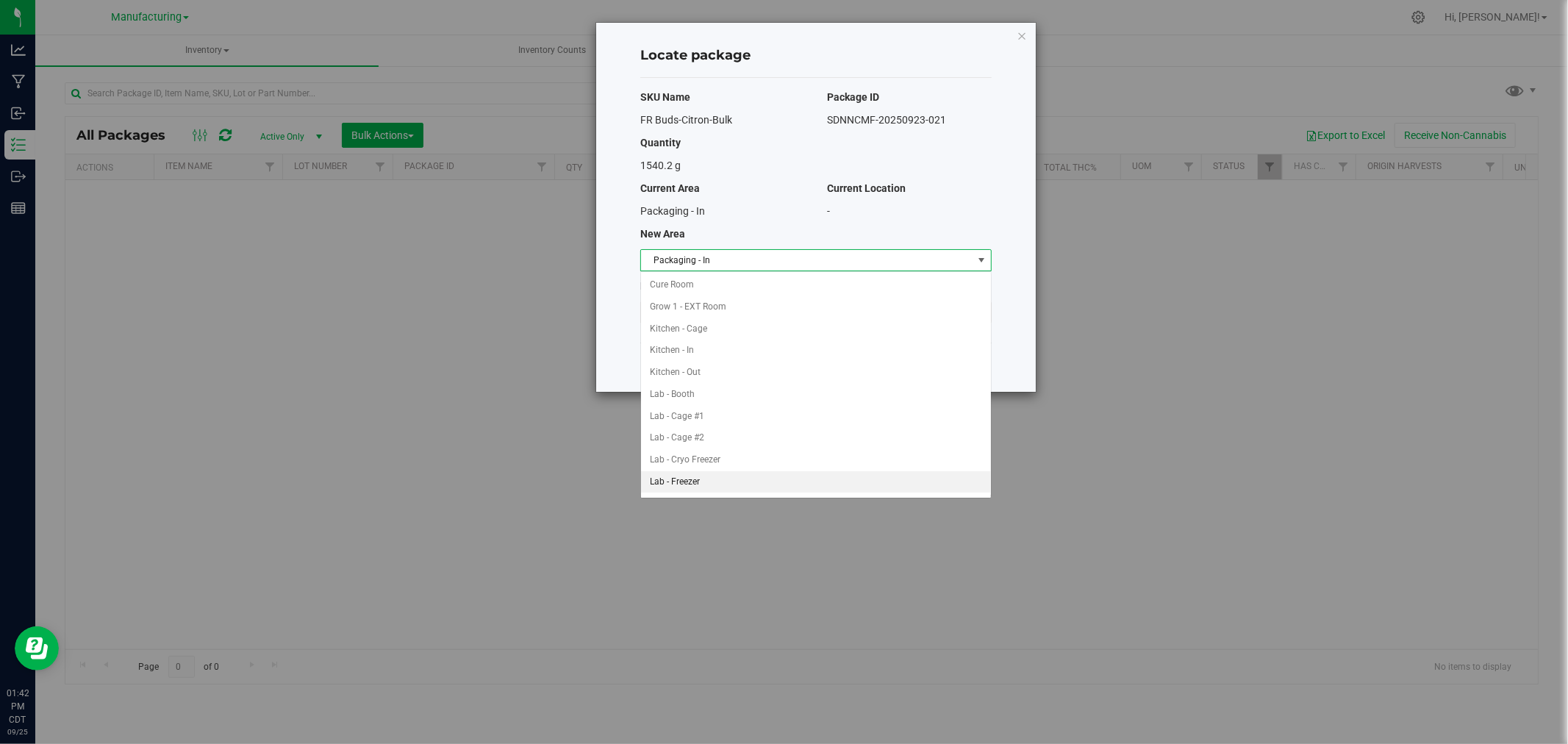
scroll to position [196, 0]
click at [719, 437] on li "Machine Trim Room" at bounding box center [815, 439] width 350 height 22
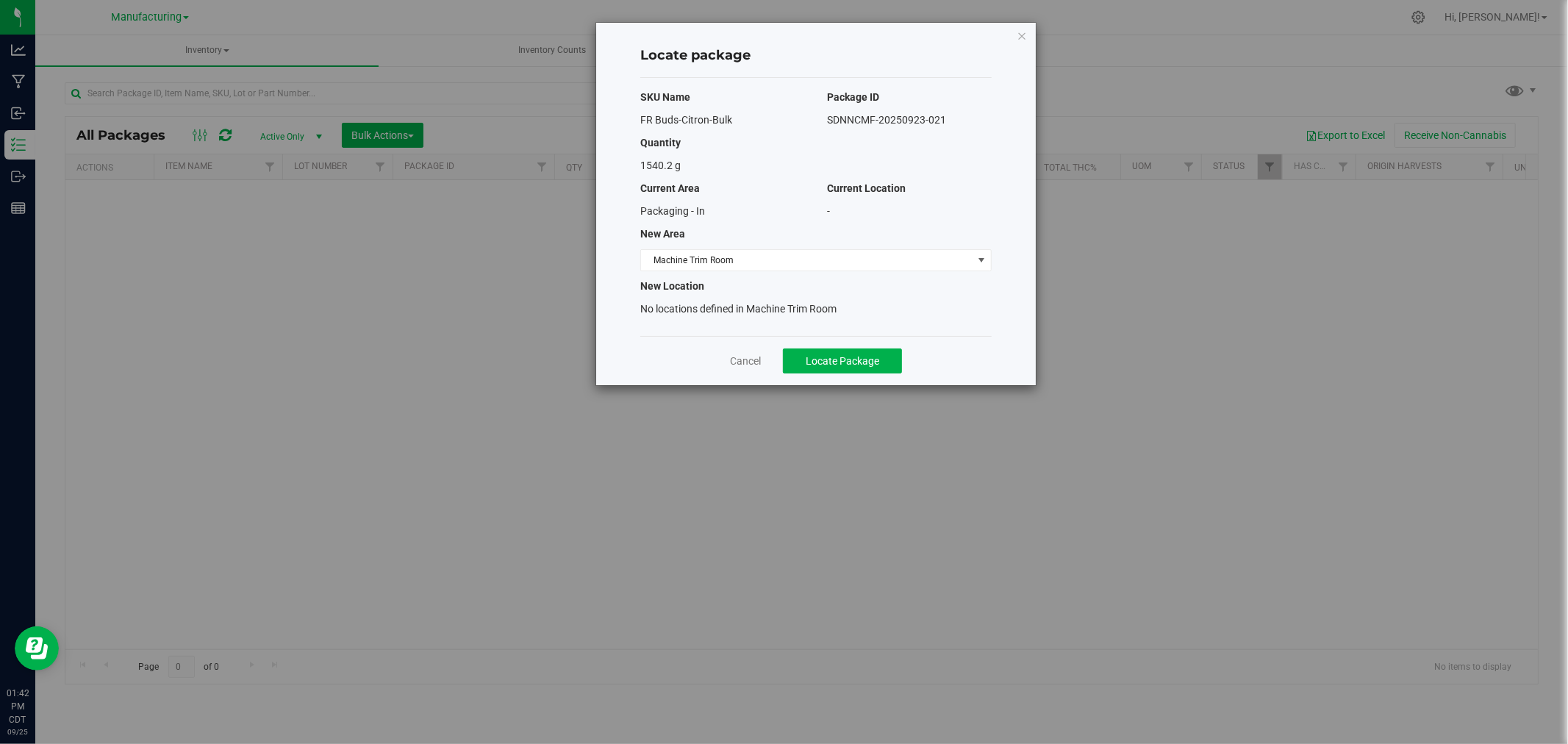
click at [795, 381] on div "Cancel Locate Package" at bounding box center [816, 360] width 351 height 49
click at [808, 368] on button "Locate Package" at bounding box center [842, 360] width 119 height 25
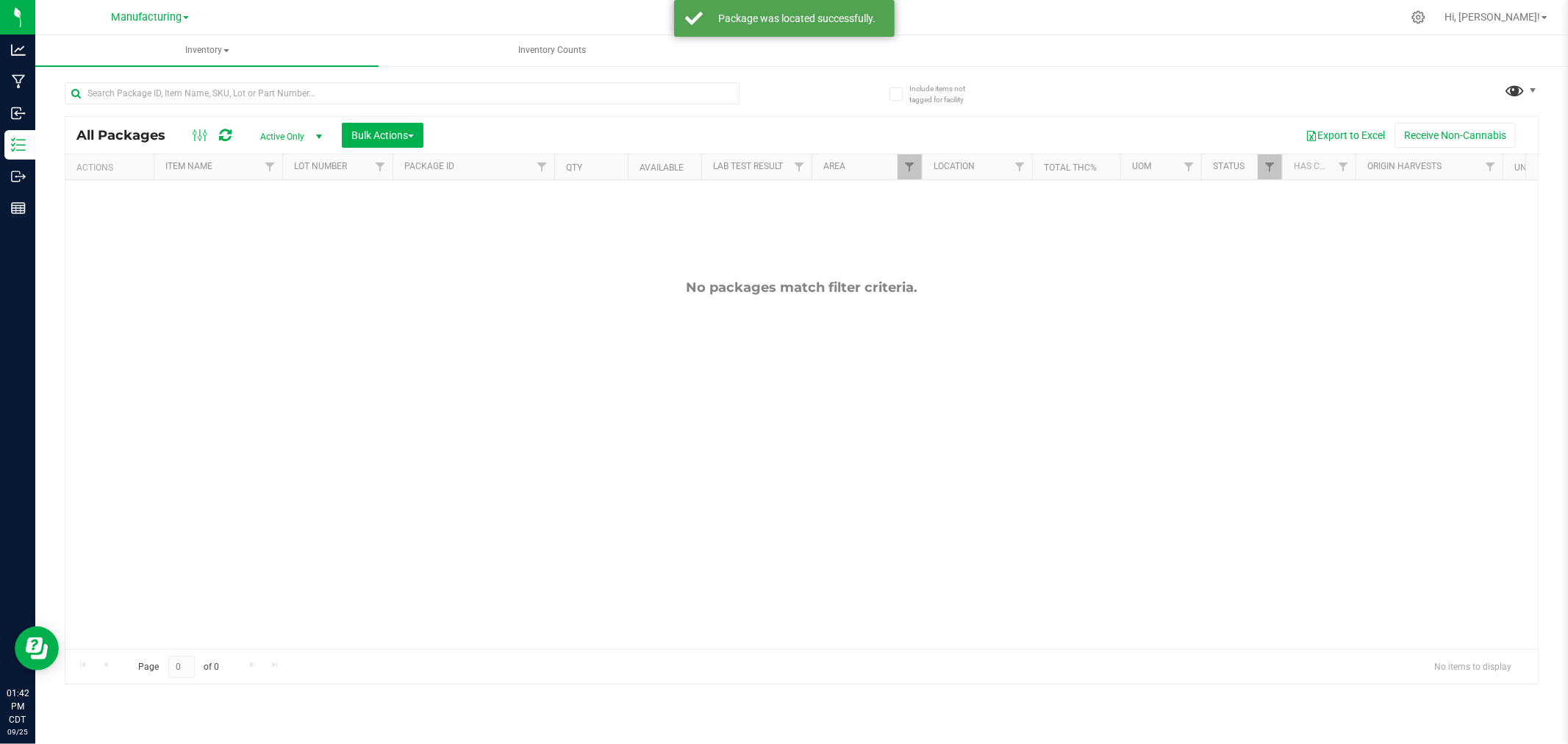
drag, startPoint x: 1515, startPoint y: 72, endPoint x: 1511, endPoint y: 85, distance: 13.6
click at [1513, 78] on all-packages "Include items not tagged for facility All Packages Active Only Active Only Lab …" at bounding box center [801, 376] width 1473 height 616
drag, startPoint x: 1516, startPoint y: 90, endPoint x: 1525, endPoint y: 89, distance: 9.1
click at [1518, 89] on span at bounding box center [1514, 89] width 21 height 21
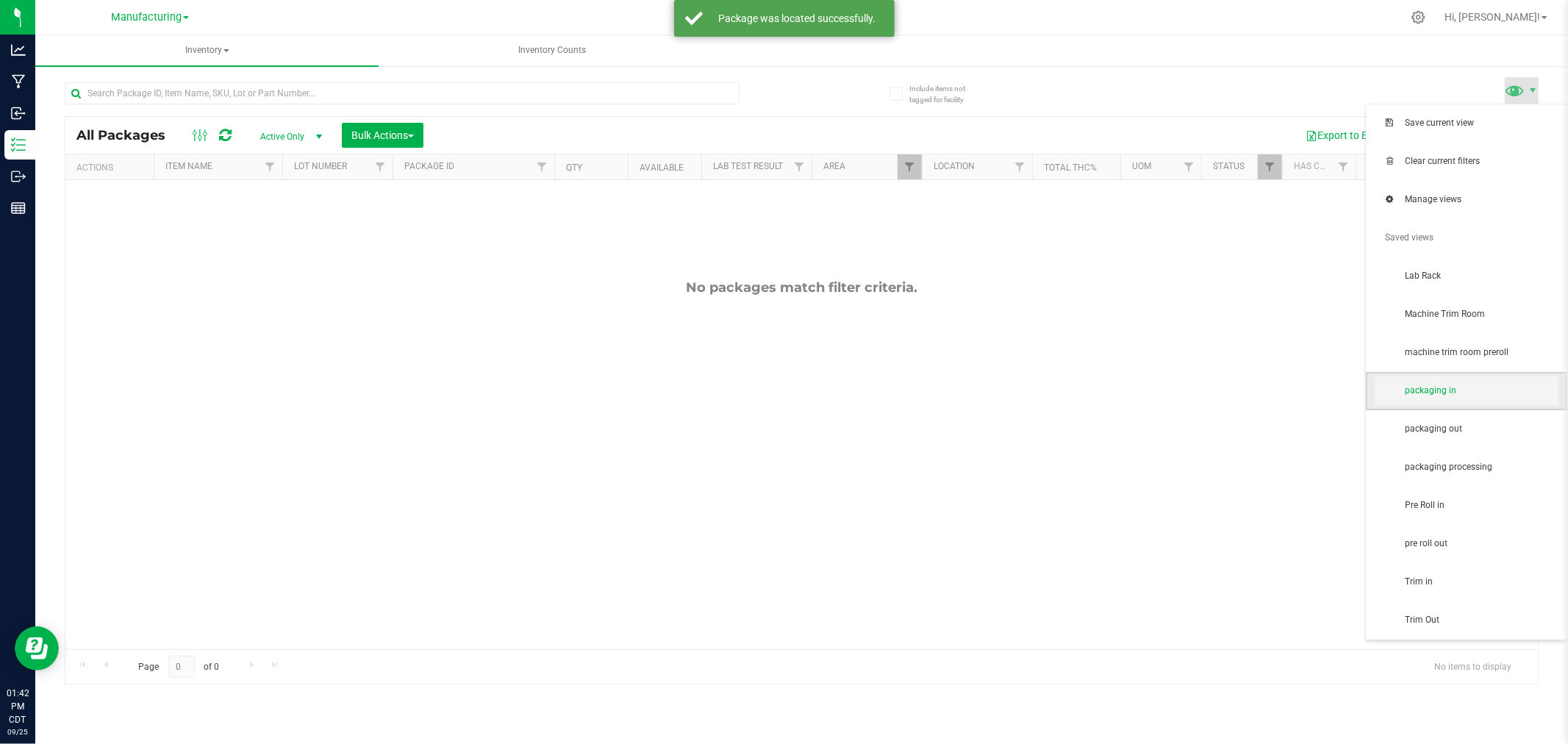
click at [1463, 394] on span "packaging in" at bounding box center [1480, 390] width 152 height 13
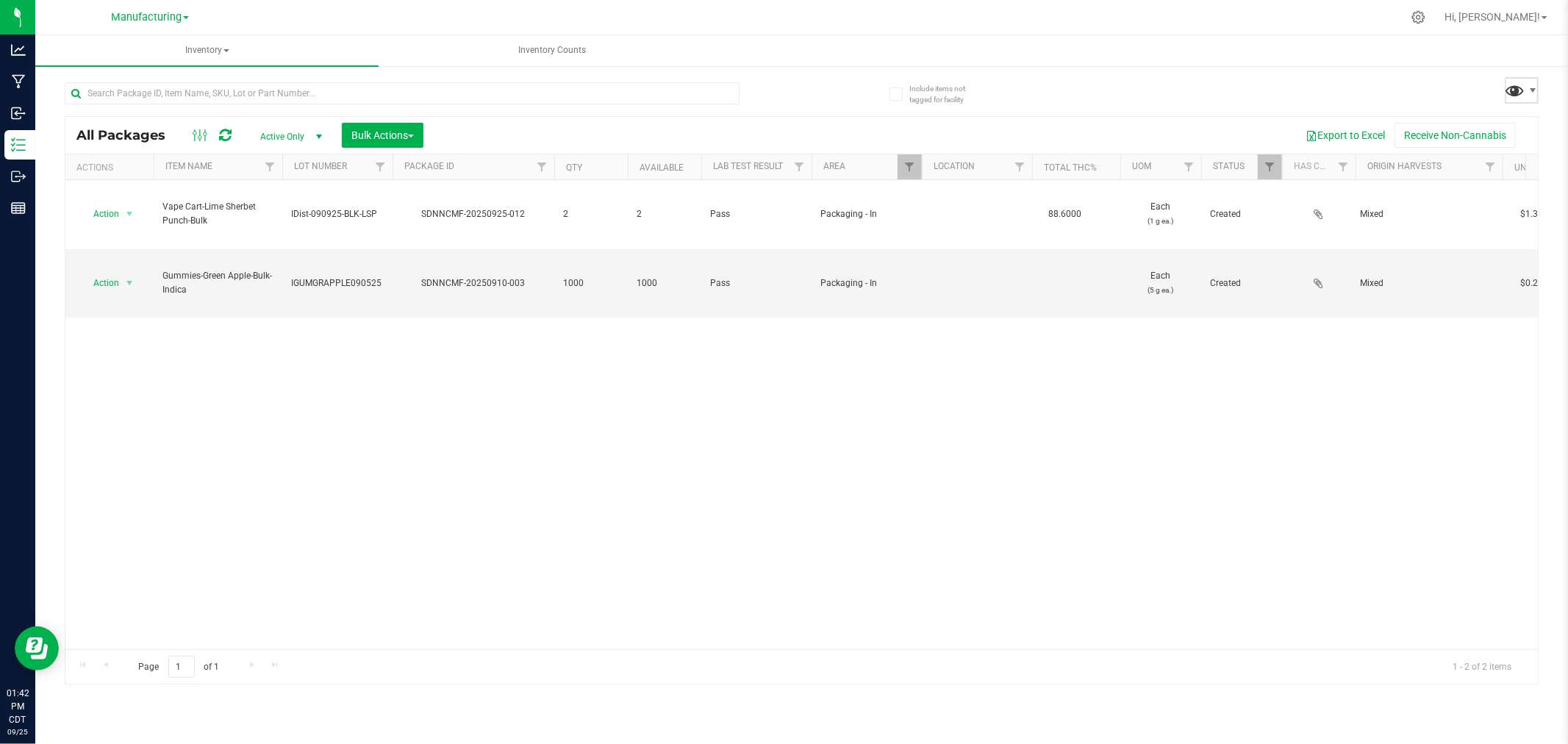
click at [1524, 89] on span at bounding box center [1514, 89] width 21 height 21
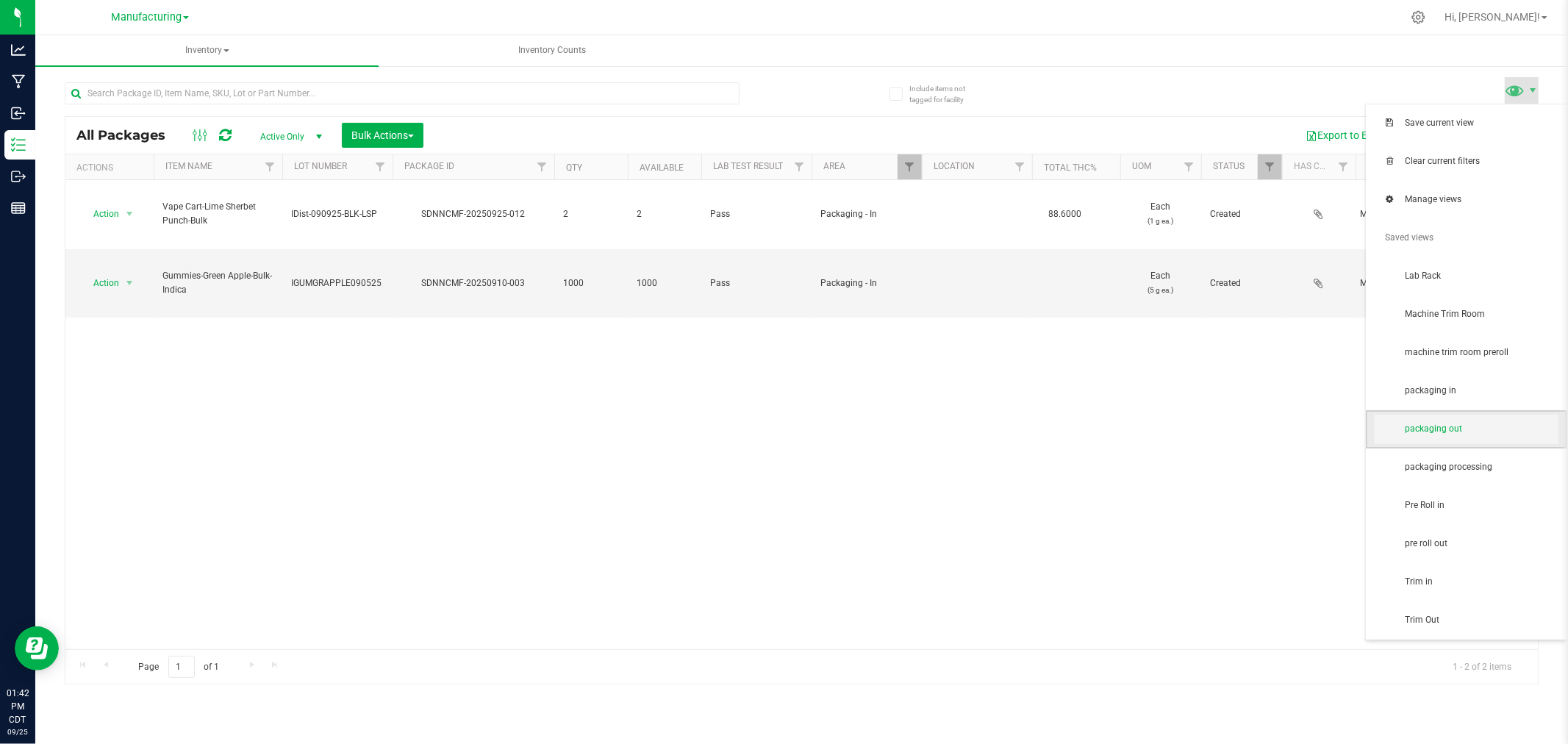
click at [1426, 440] on span "packaging out" at bounding box center [1467, 430] width 184 height 30
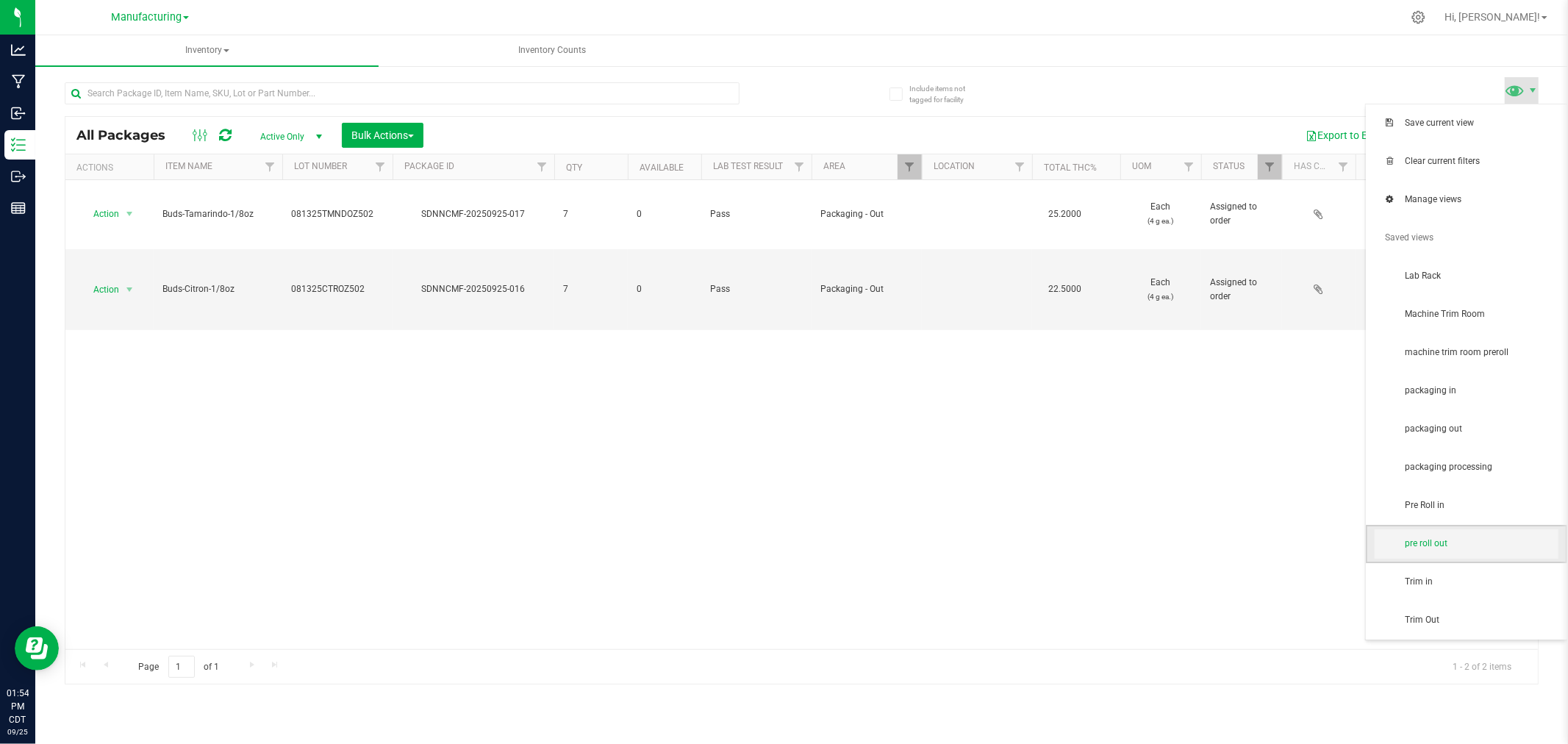
click at [1445, 545] on span "pre roll out" at bounding box center [1480, 544] width 152 height 13
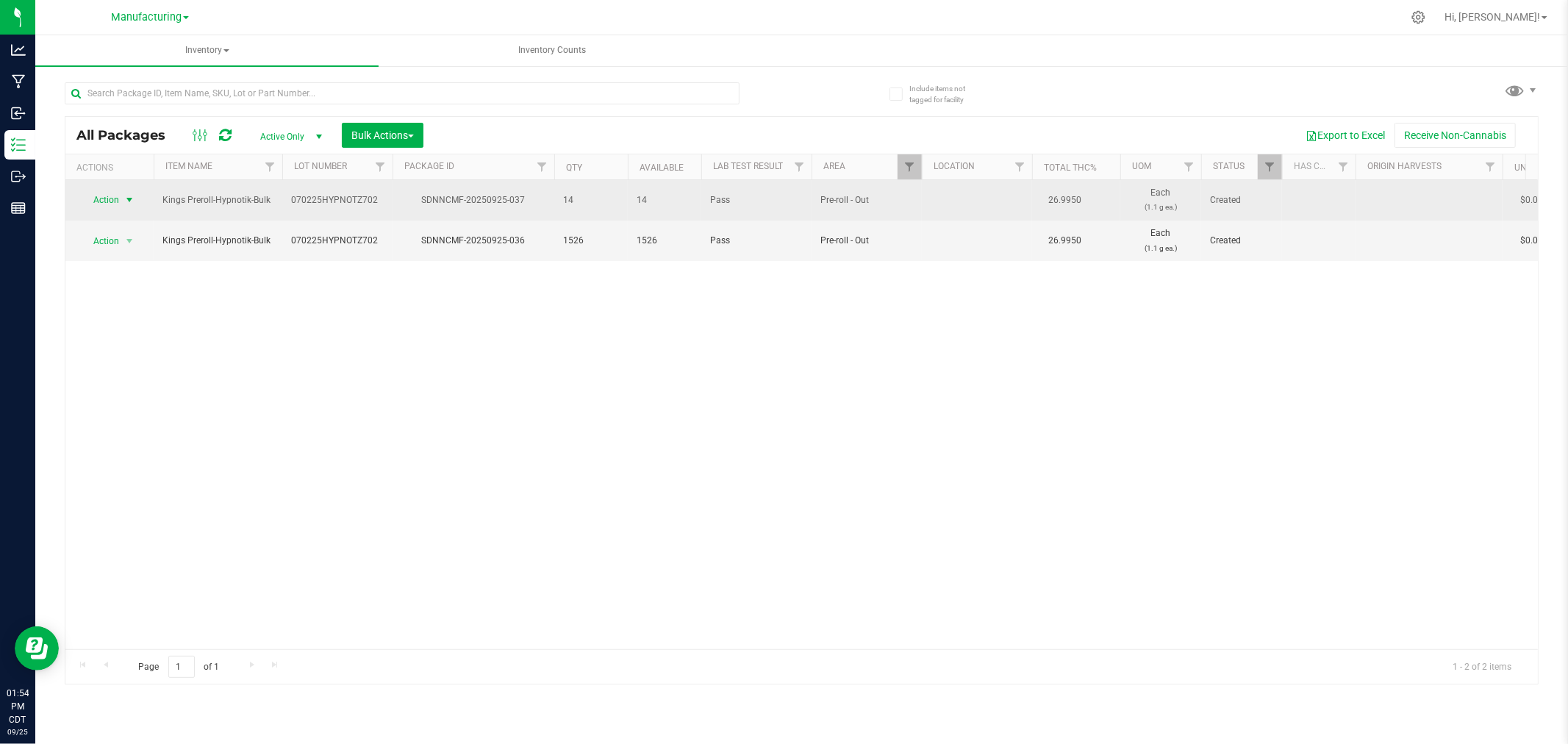
click at [121, 195] on span "select" at bounding box center [130, 200] width 19 height 20
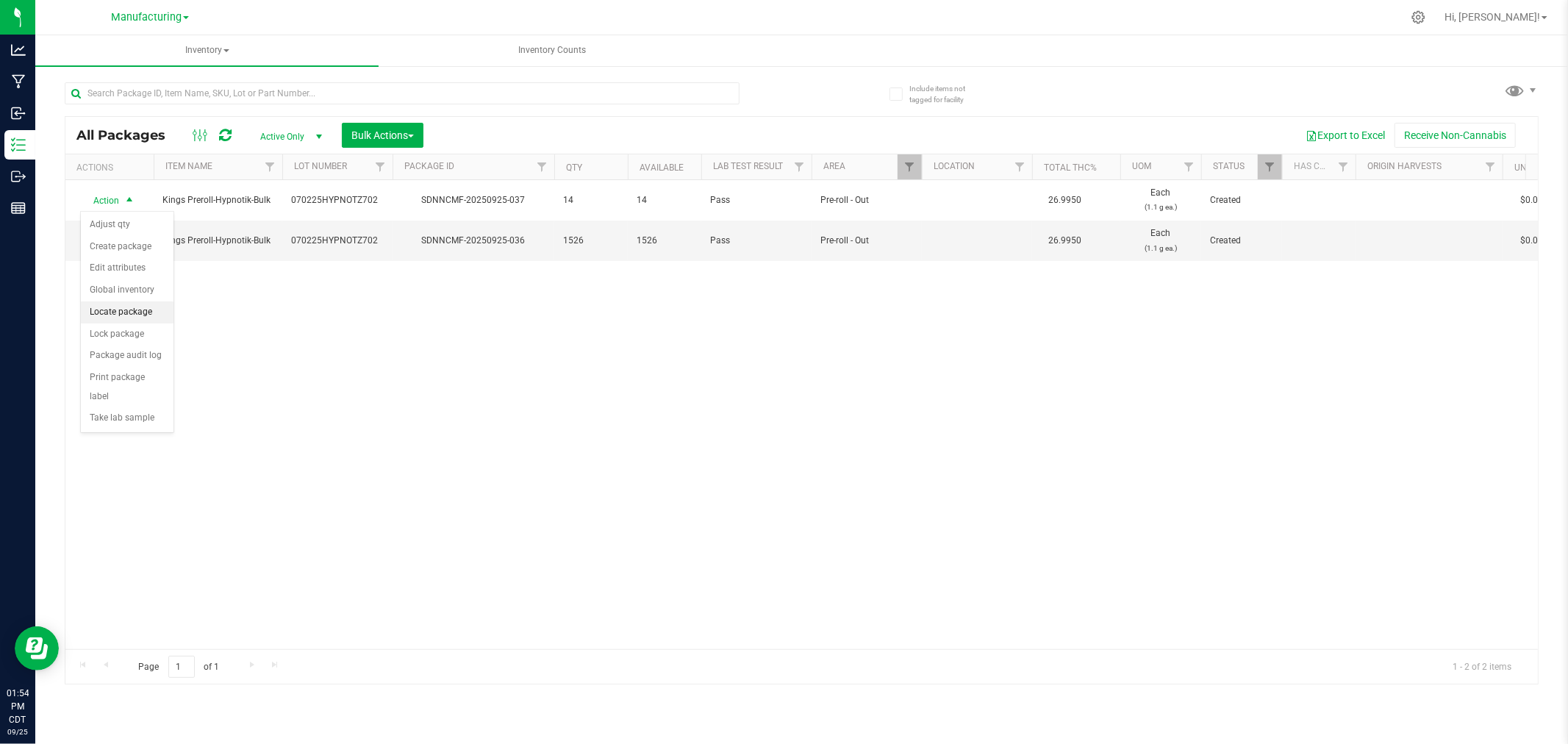
click at [150, 309] on li "Locate package" at bounding box center [127, 313] width 93 height 22
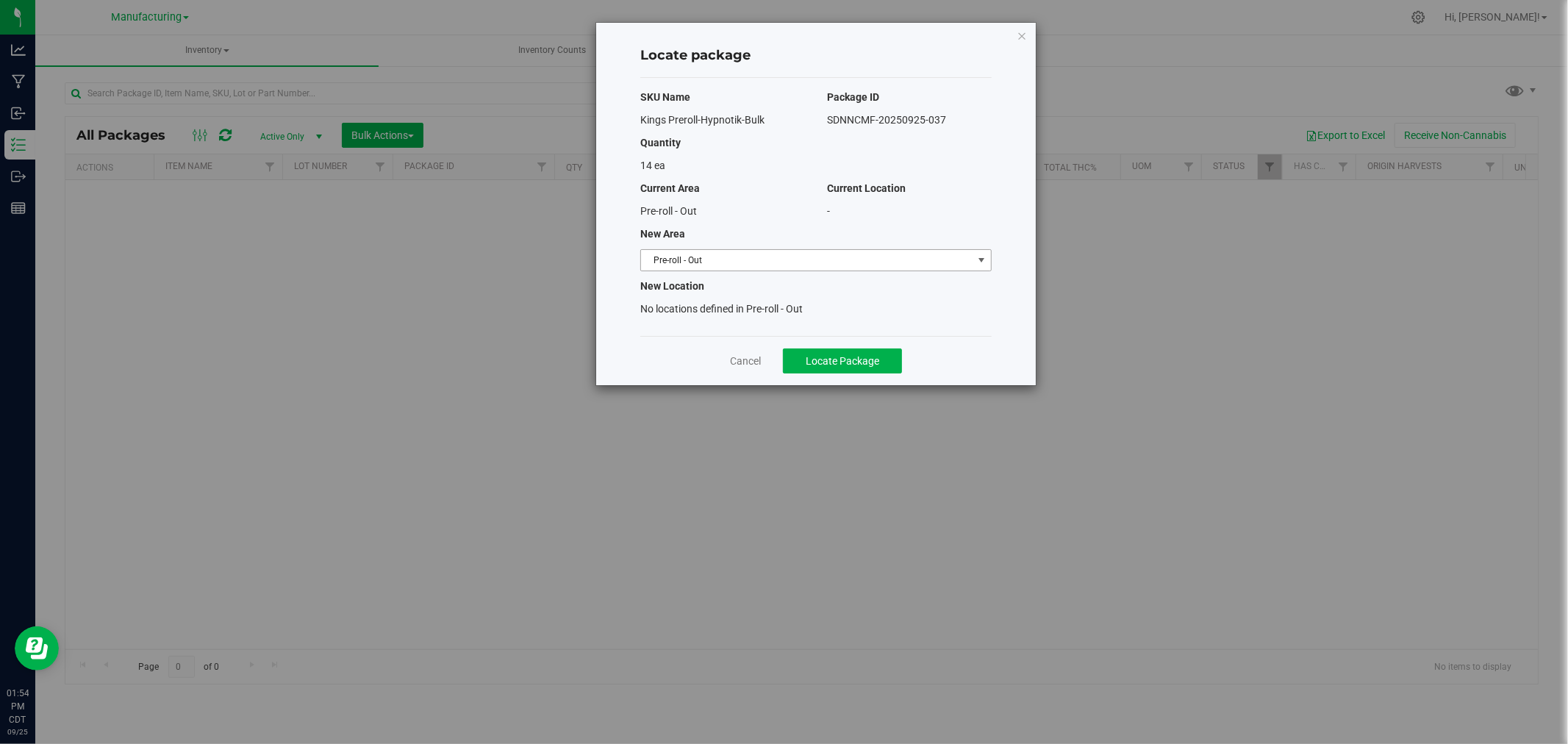
click at [770, 262] on span "Pre-roll - Out" at bounding box center [806, 260] width 331 height 20
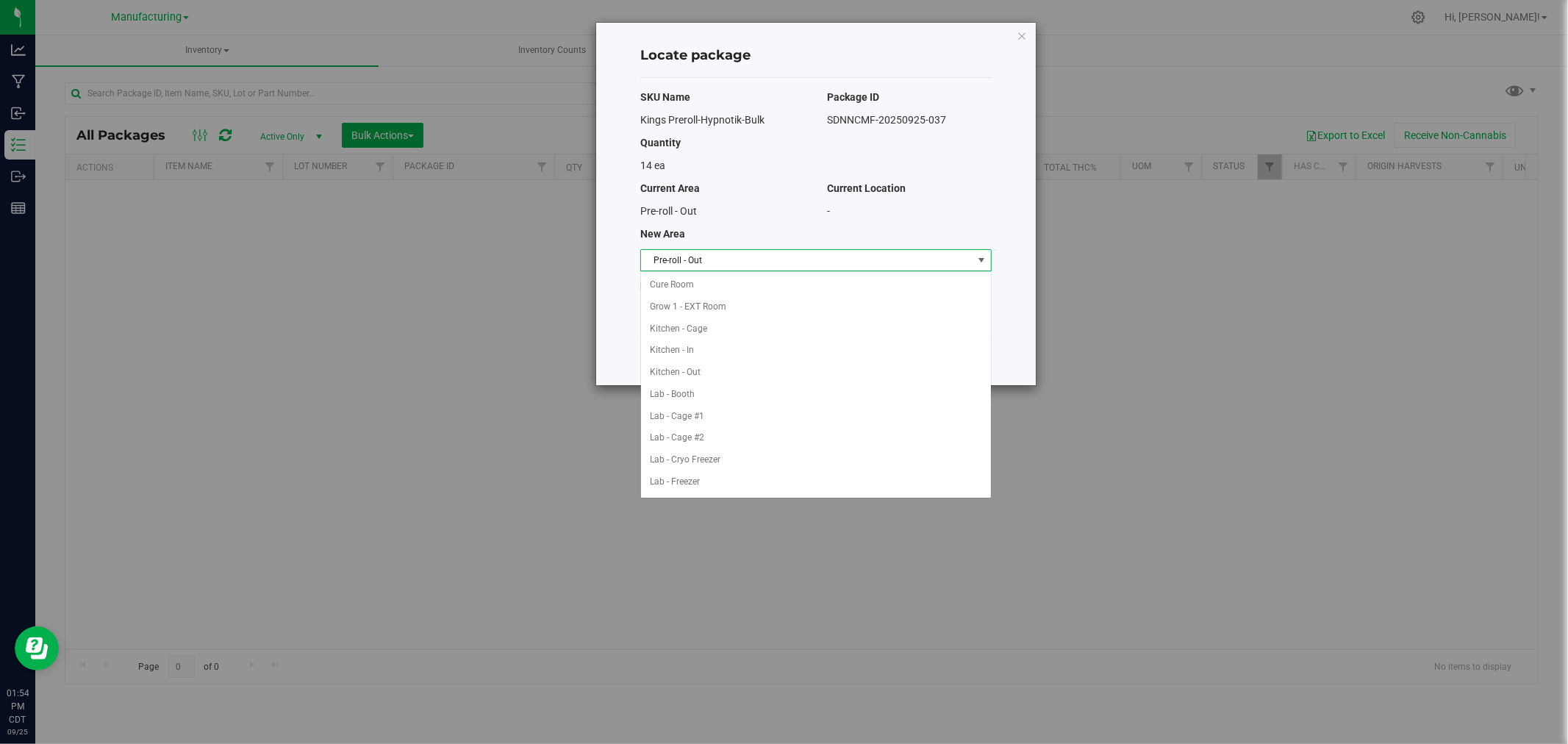
scroll to position [285, 0]
click at [713, 395] on li "Packaging - In" at bounding box center [815, 395] width 350 height 22
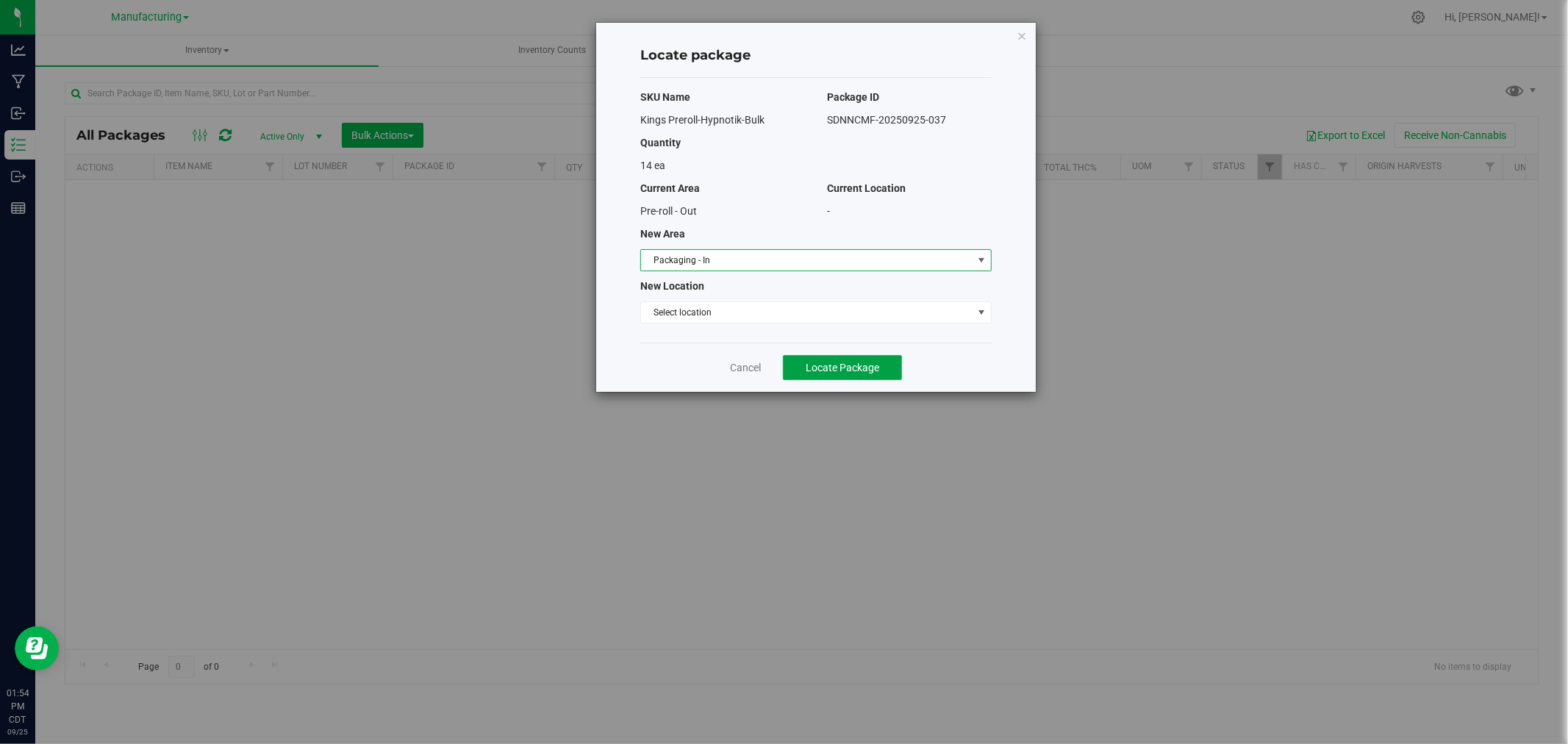
click at [824, 359] on button "Locate Package" at bounding box center [842, 367] width 119 height 25
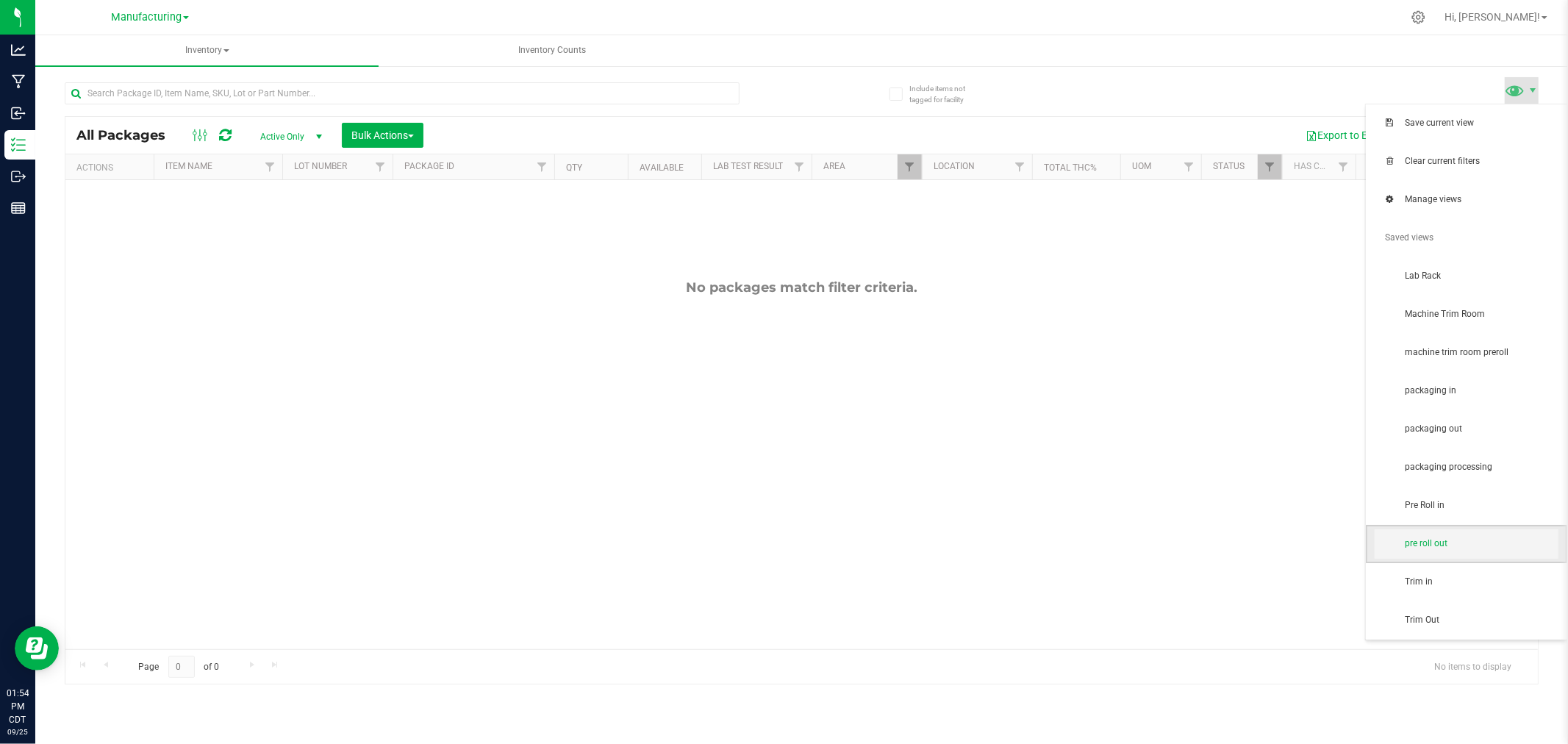
click at [1456, 551] on span "pre roll out" at bounding box center [1467, 544] width 184 height 30
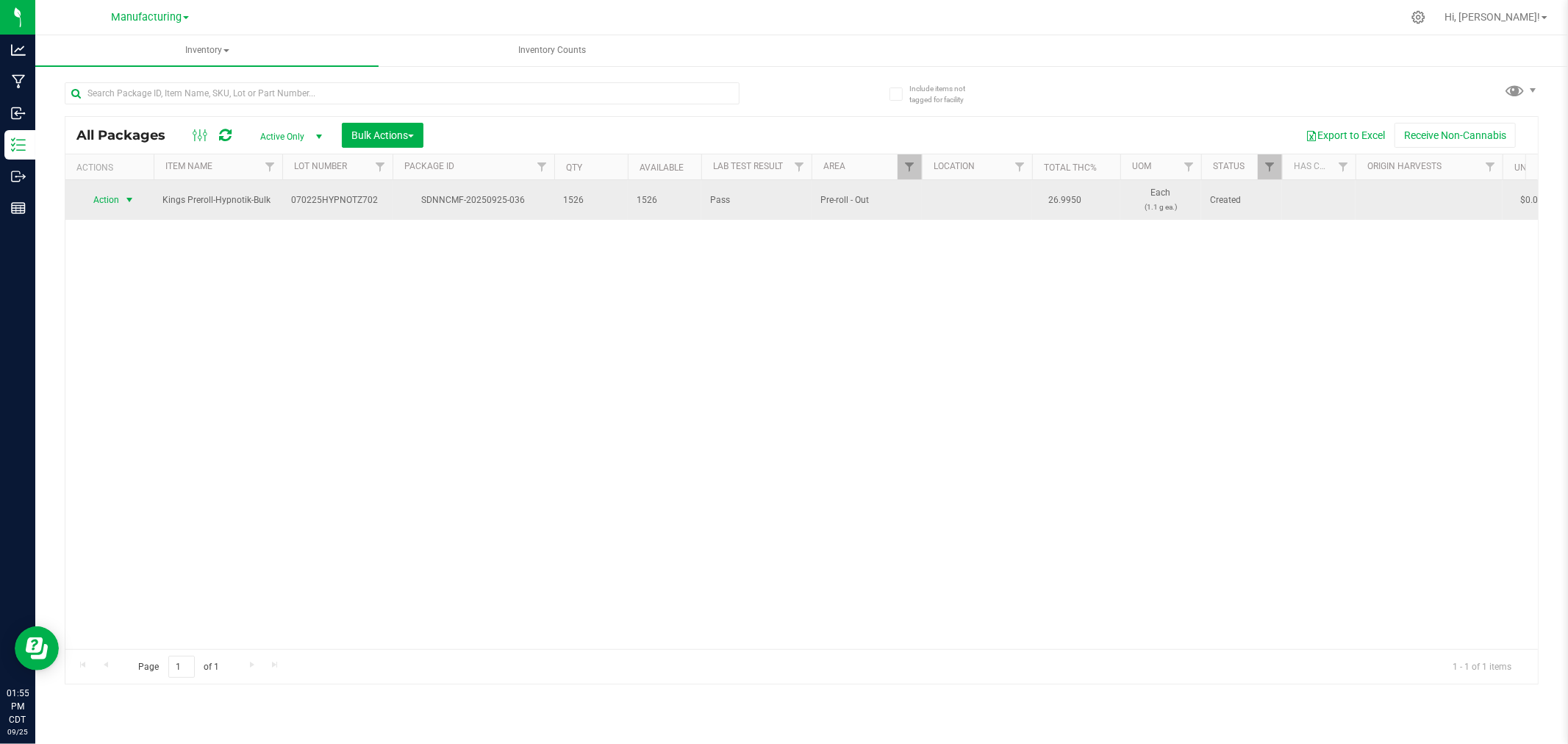
click at [135, 199] on span "select" at bounding box center [129, 200] width 12 height 12
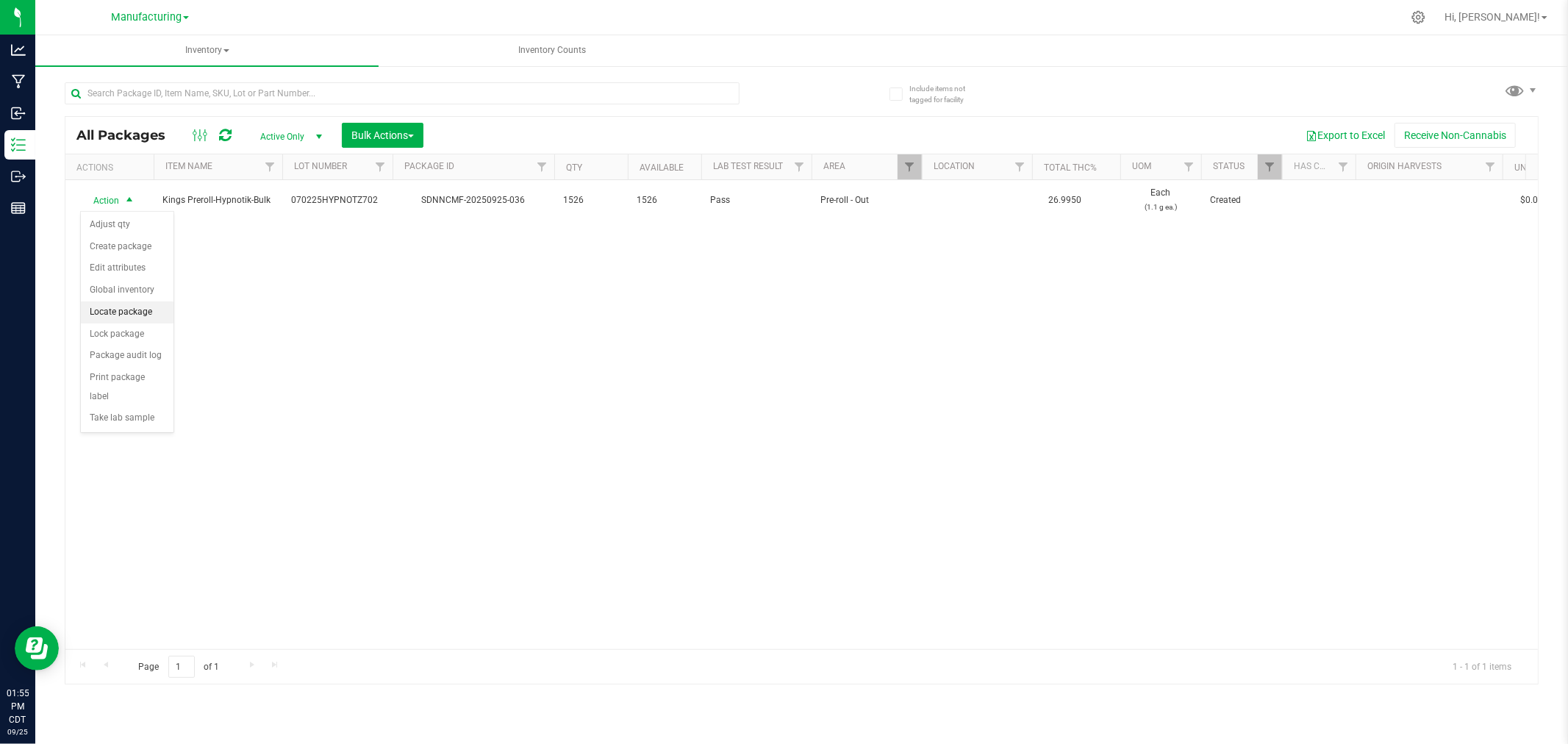
click at [131, 304] on li "Locate package" at bounding box center [127, 313] width 93 height 22
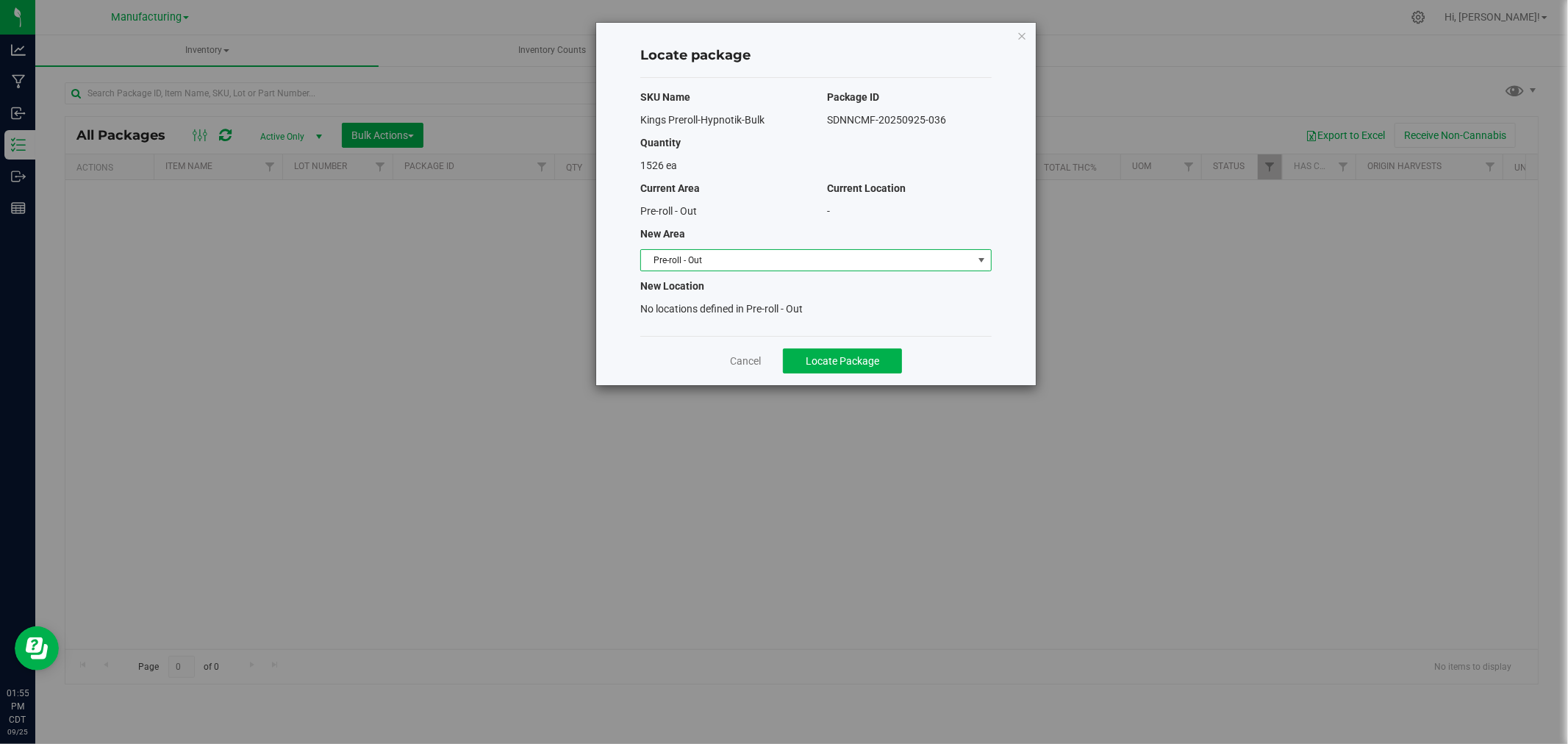
drag, startPoint x: 900, startPoint y: 254, endPoint x: 887, endPoint y: 268, distance: 19.1
click at [899, 254] on span "Pre-roll - Out" at bounding box center [806, 260] width 331 height 20
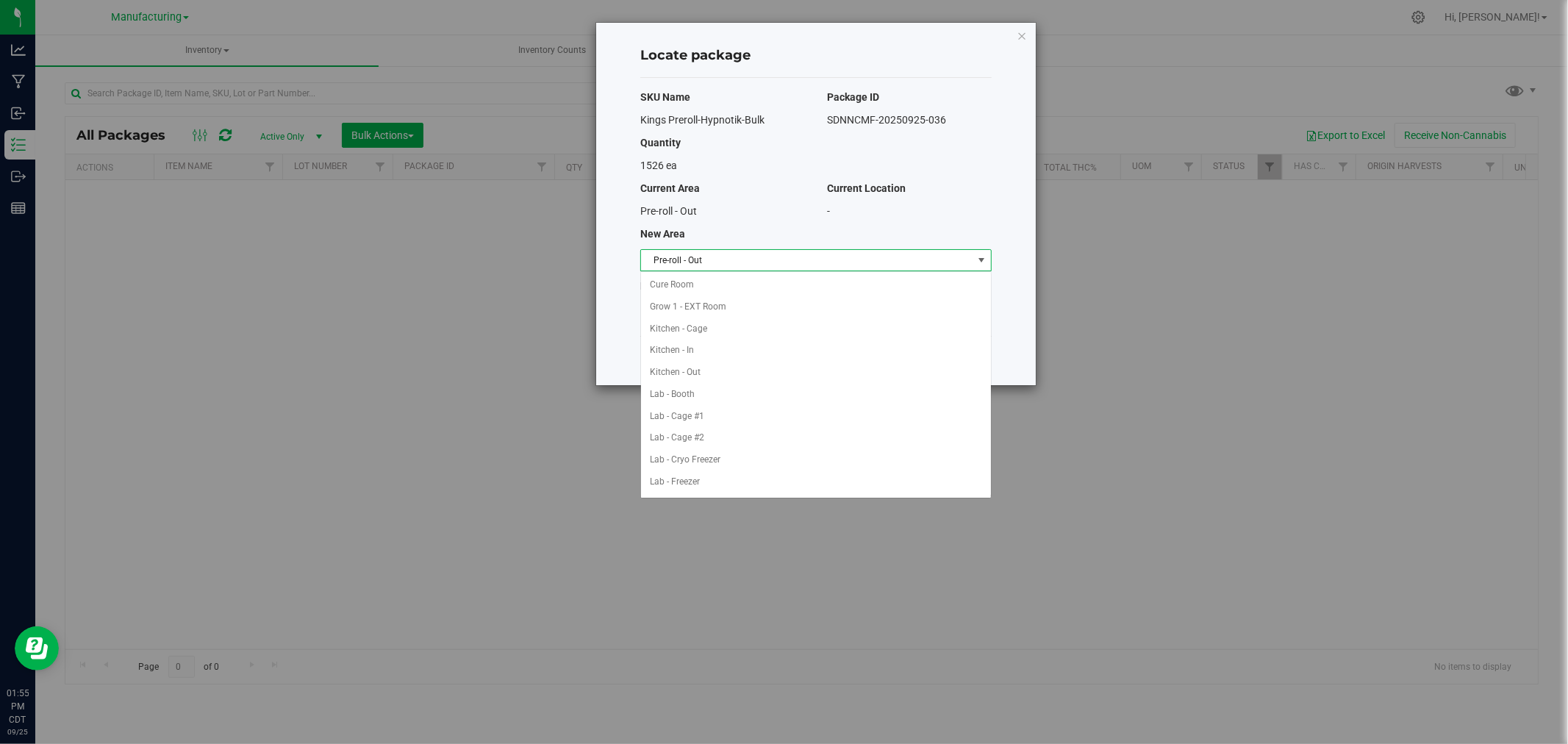
scroll to position [285, 0]
click at [696, 395] on li "Packaging - In" at bounding box center [815, 395] width 350 height 22
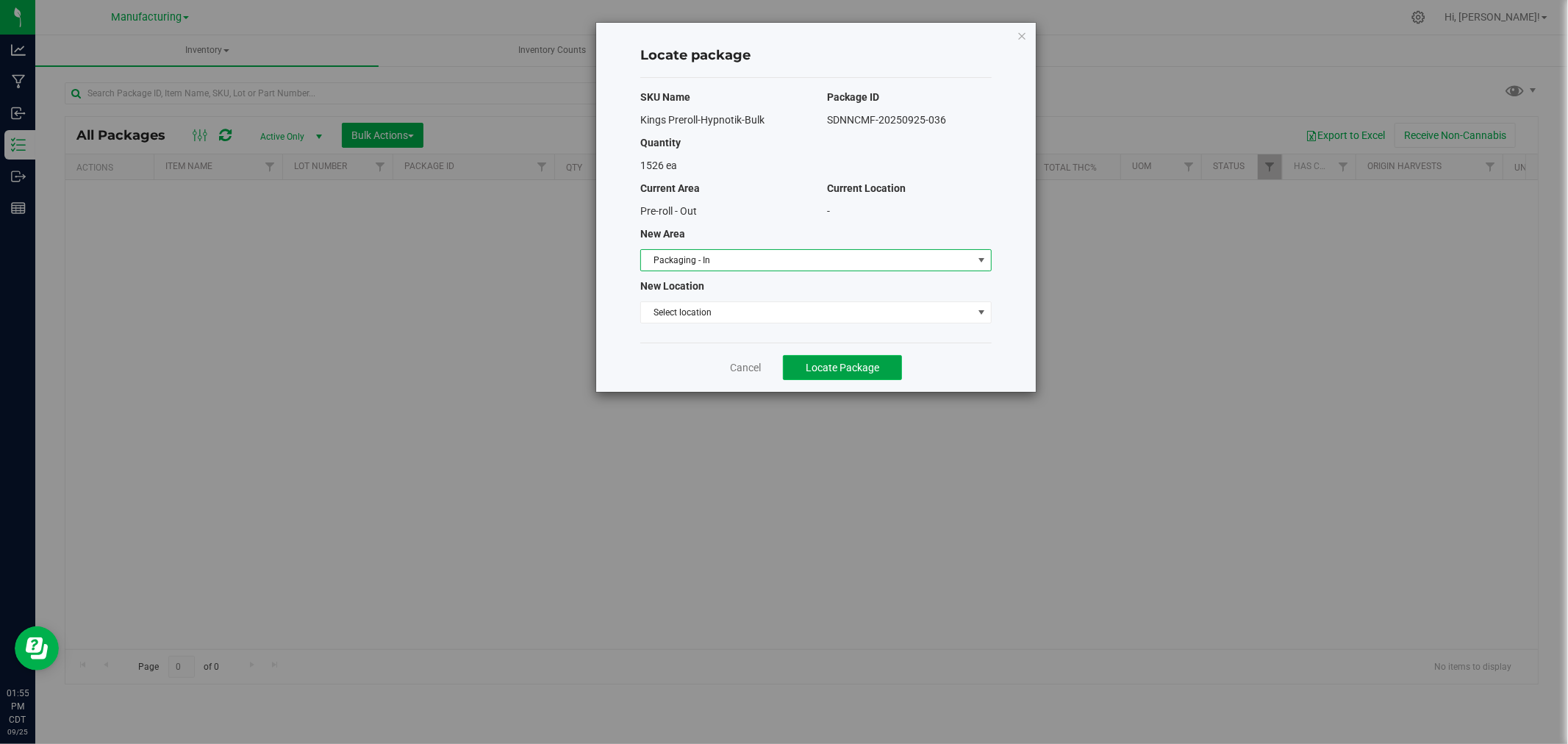
click at [875, 366] on span "Locate Package" at bounding box center [842, 368] width 73 height 12
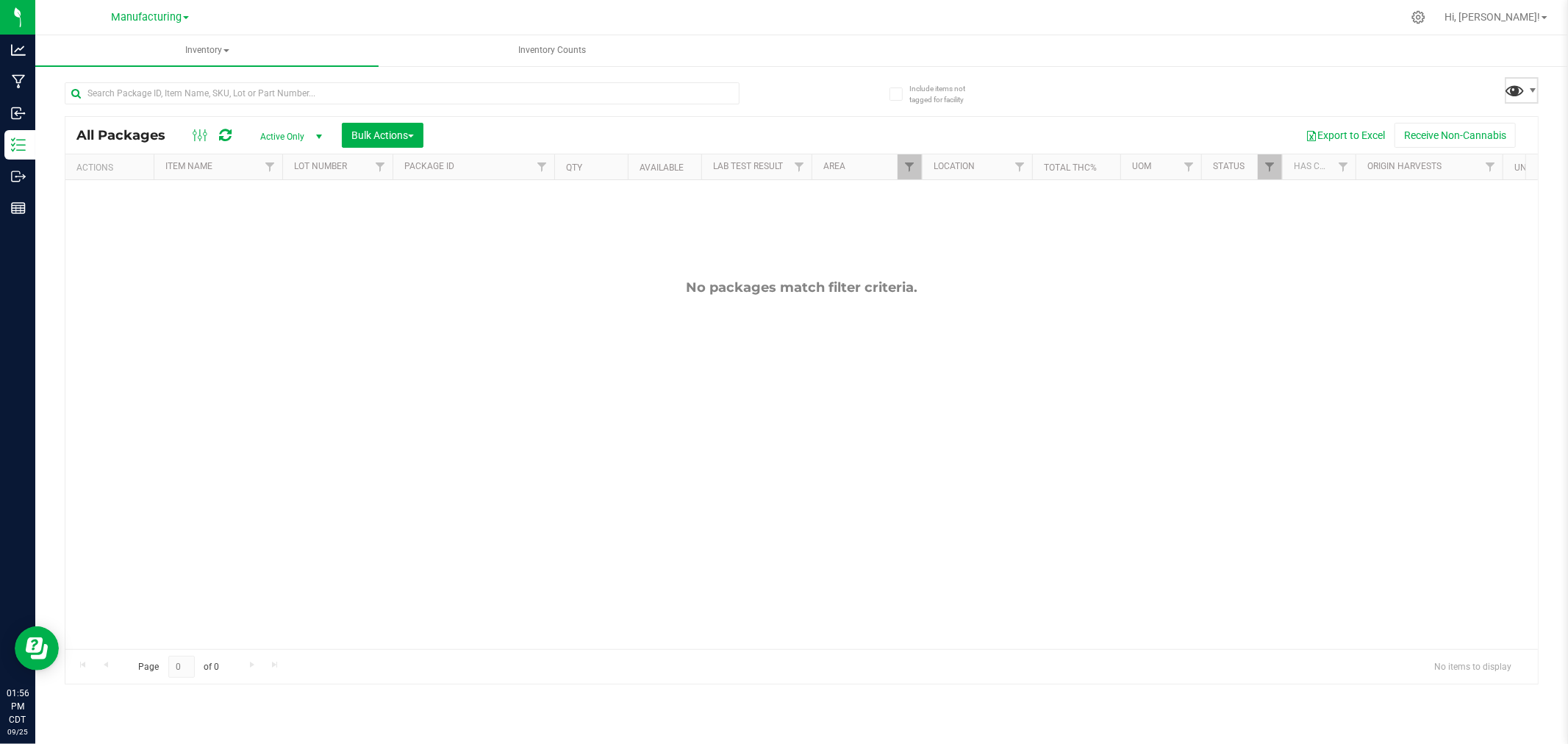
click at [1524, 89] on span at bounding box center [1514, 89] width 21 height 21
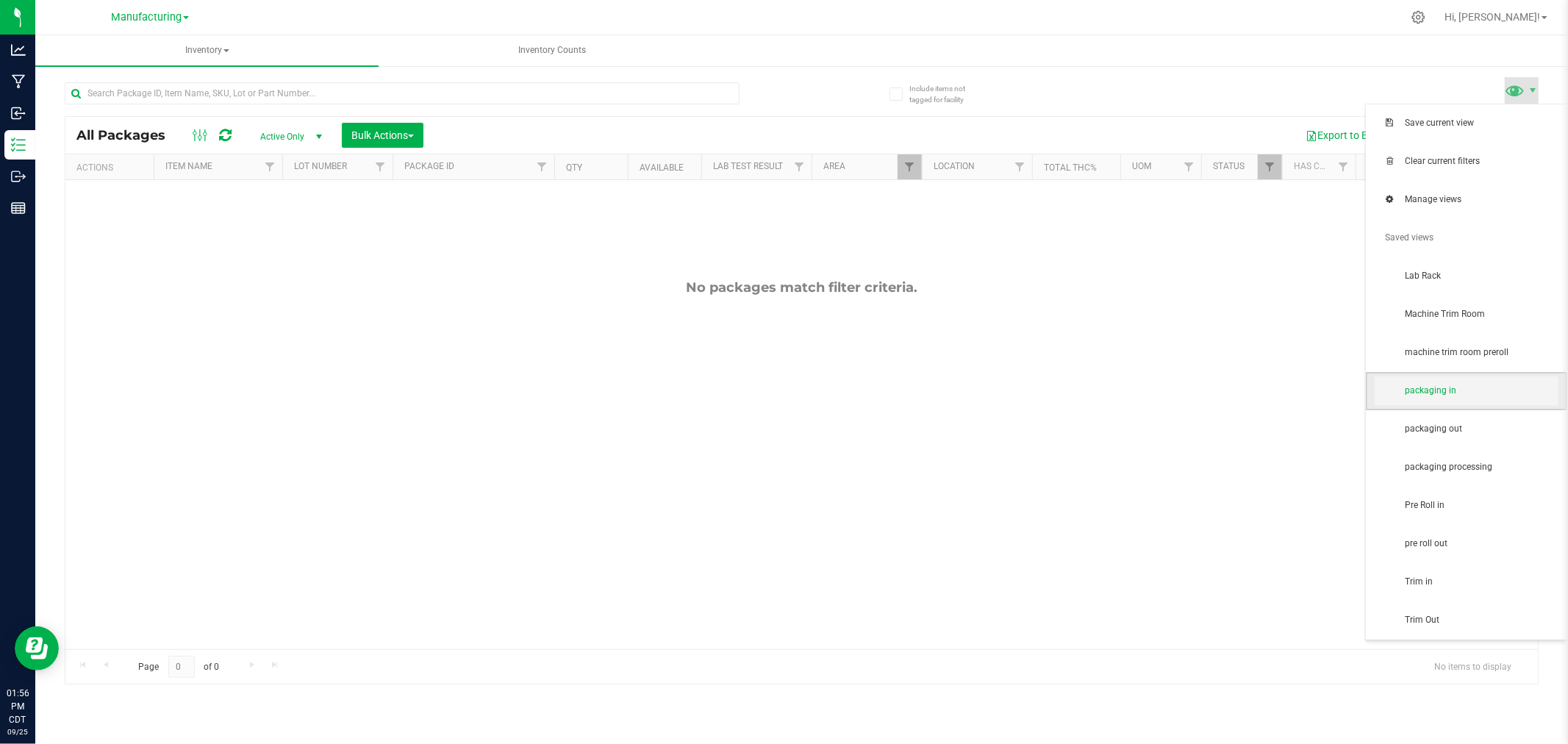
click at [1451, 399] on span "packaging in" at bounding box center [1467, 391] width 184 height 30
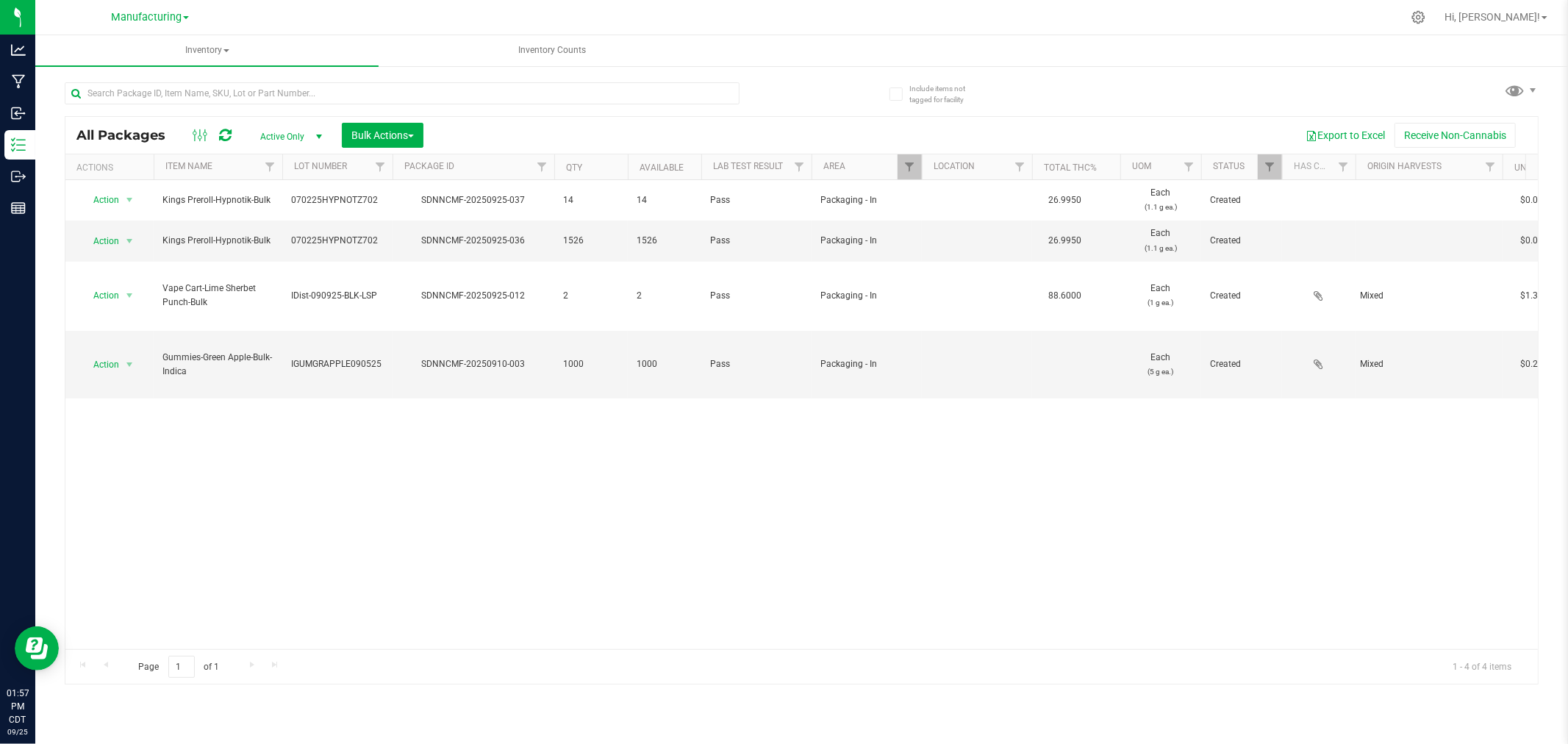
click at [1501, 89] on div "All Packages Active Only Active Only Lab Samples Locked All Bulk Actions Add to…" at bounding box center [801, 376] width 1473 height 616
click at [1512, 89] on span at bounding box center [1514, 89] width 21 height 21
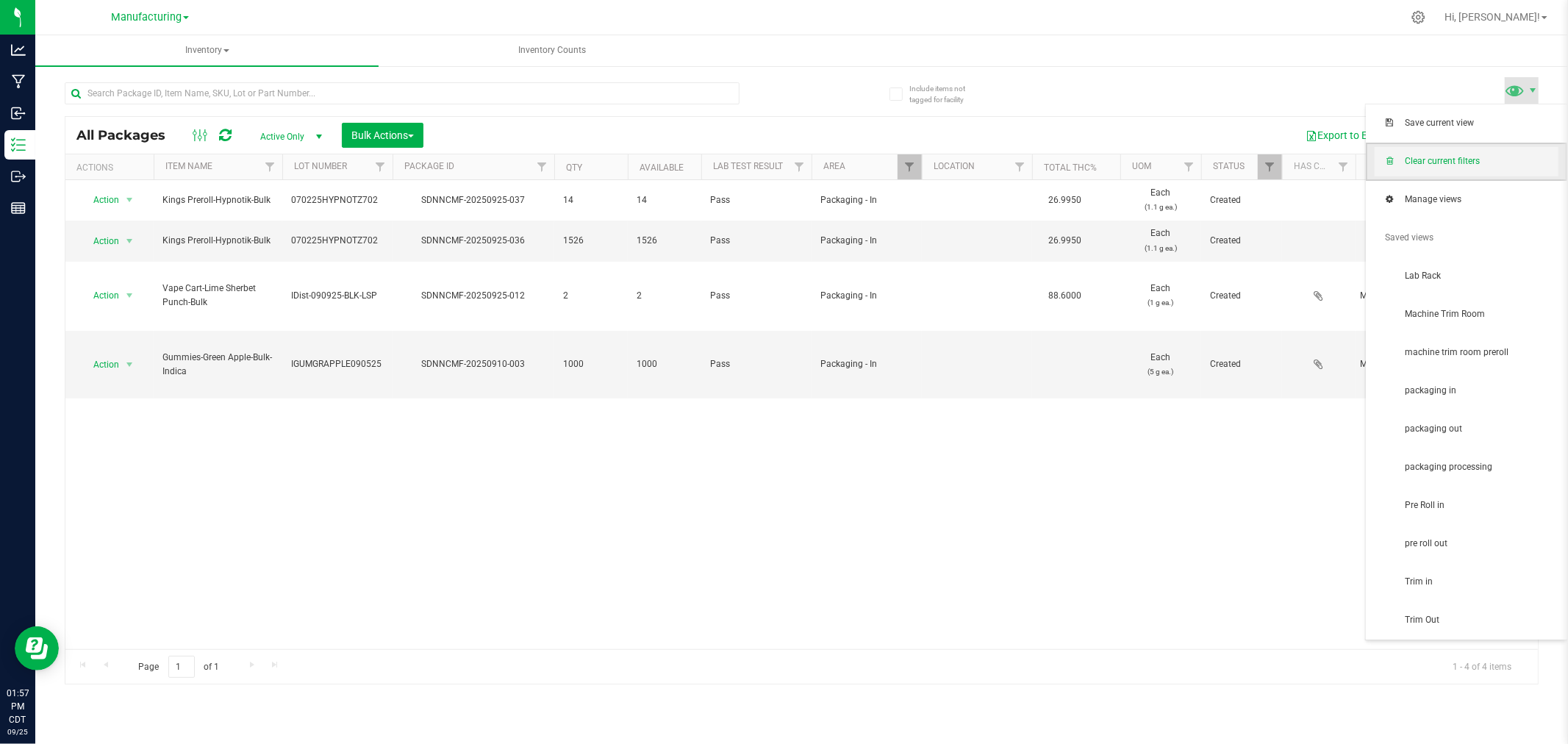
click at [1500, 171] on span "Clear current filters" at bounding box center [1467, 162] width 184 height 30
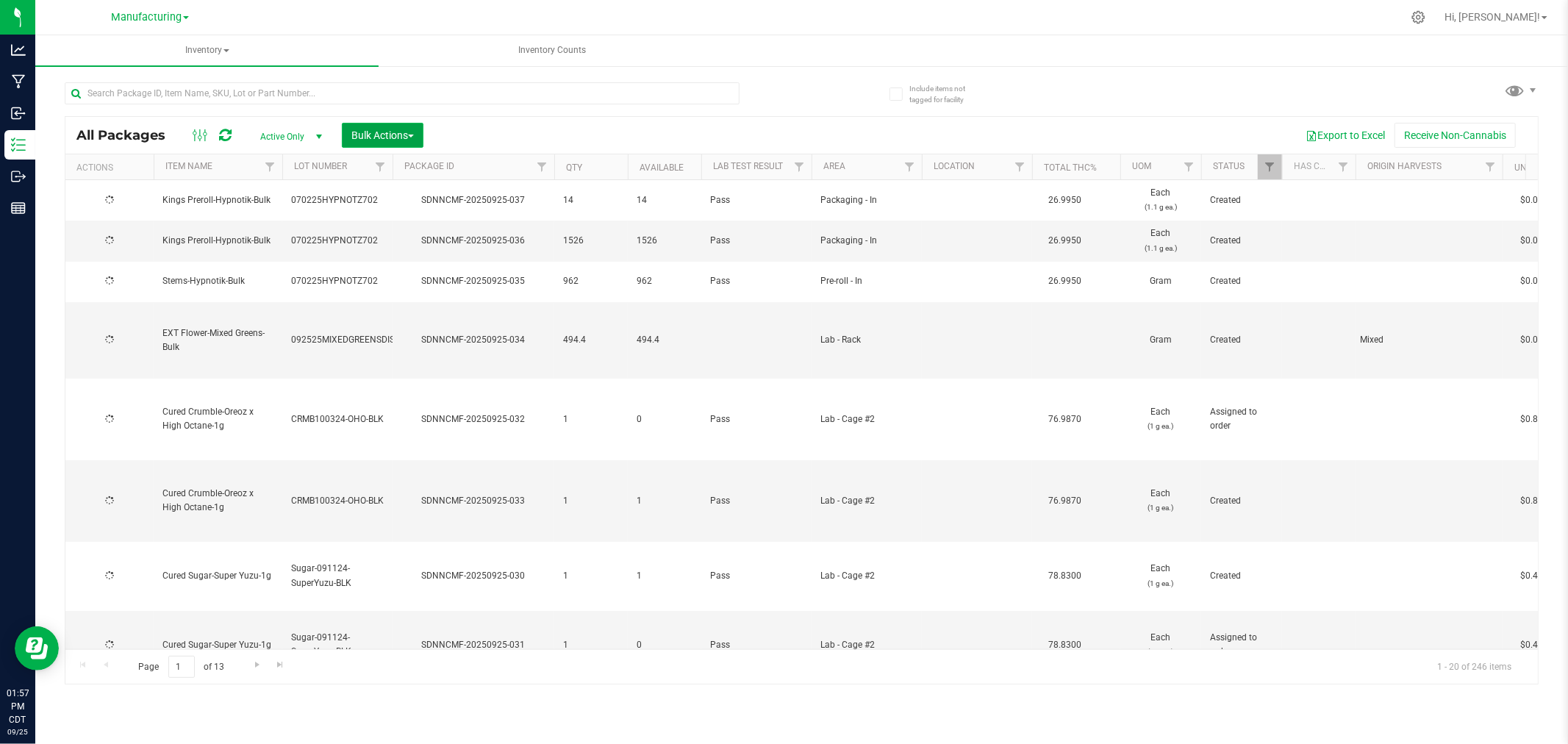
click at [395, 133] on span "Bulk Actions" at bounding box center [382, 136] width 62 height 12
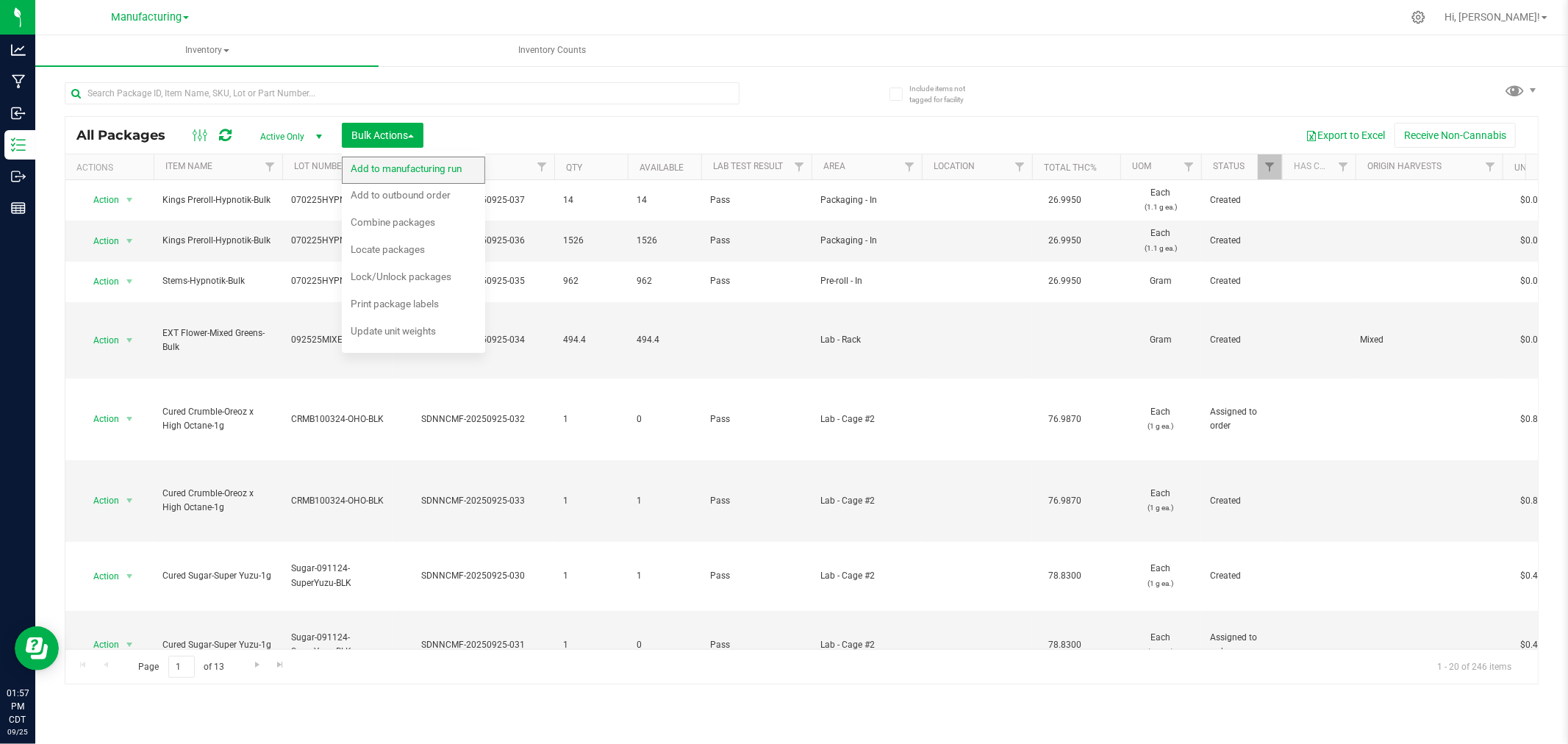
click at [421, 167] on span "Add to manufacturing run" at bounding box center [406, 169] width 111 height 12
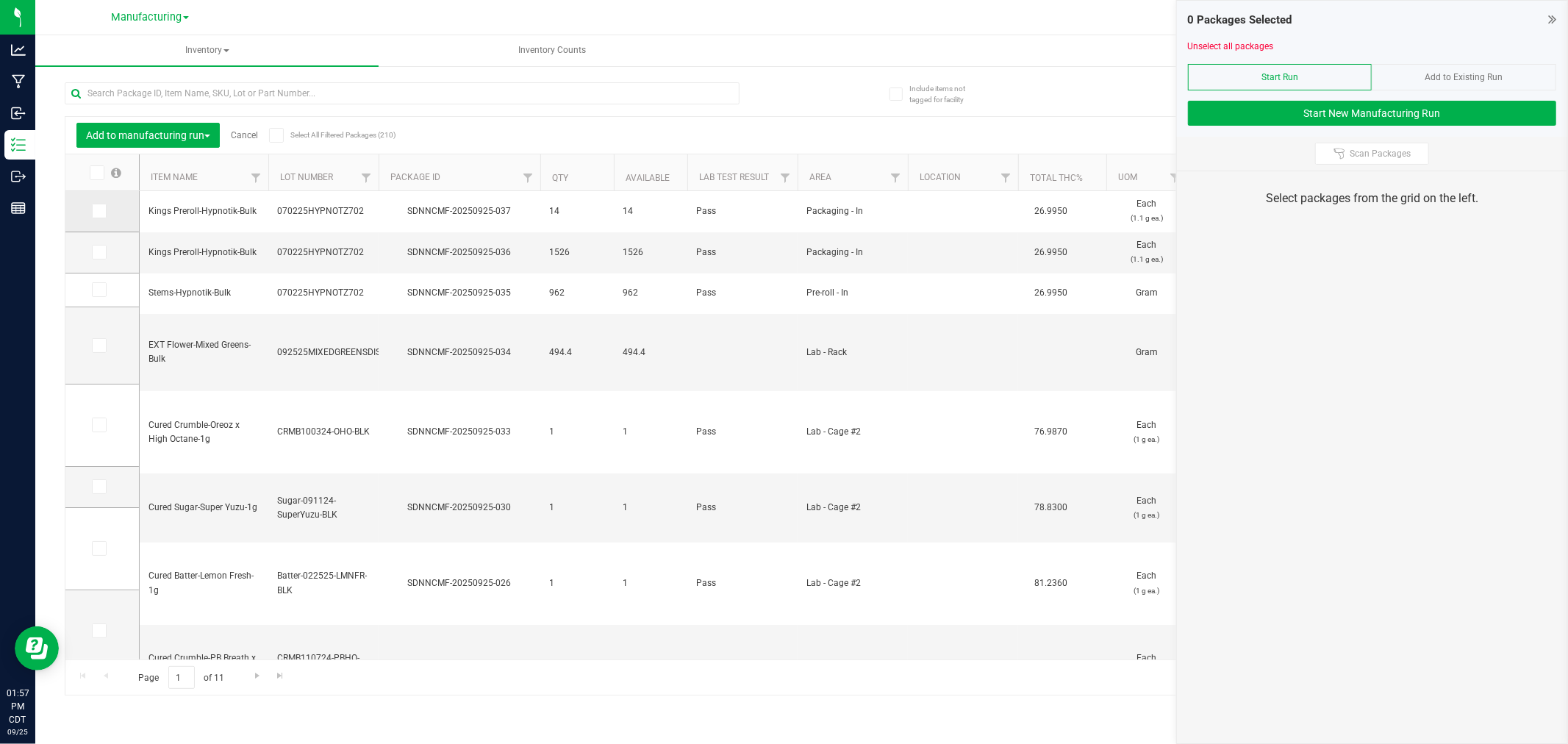
click at [110, 211] on label at bounding box center [102, 211] width 21 height 14
click at [0, 0] on input "checkbox" at bounding box center [0, 0] width 0 height 0
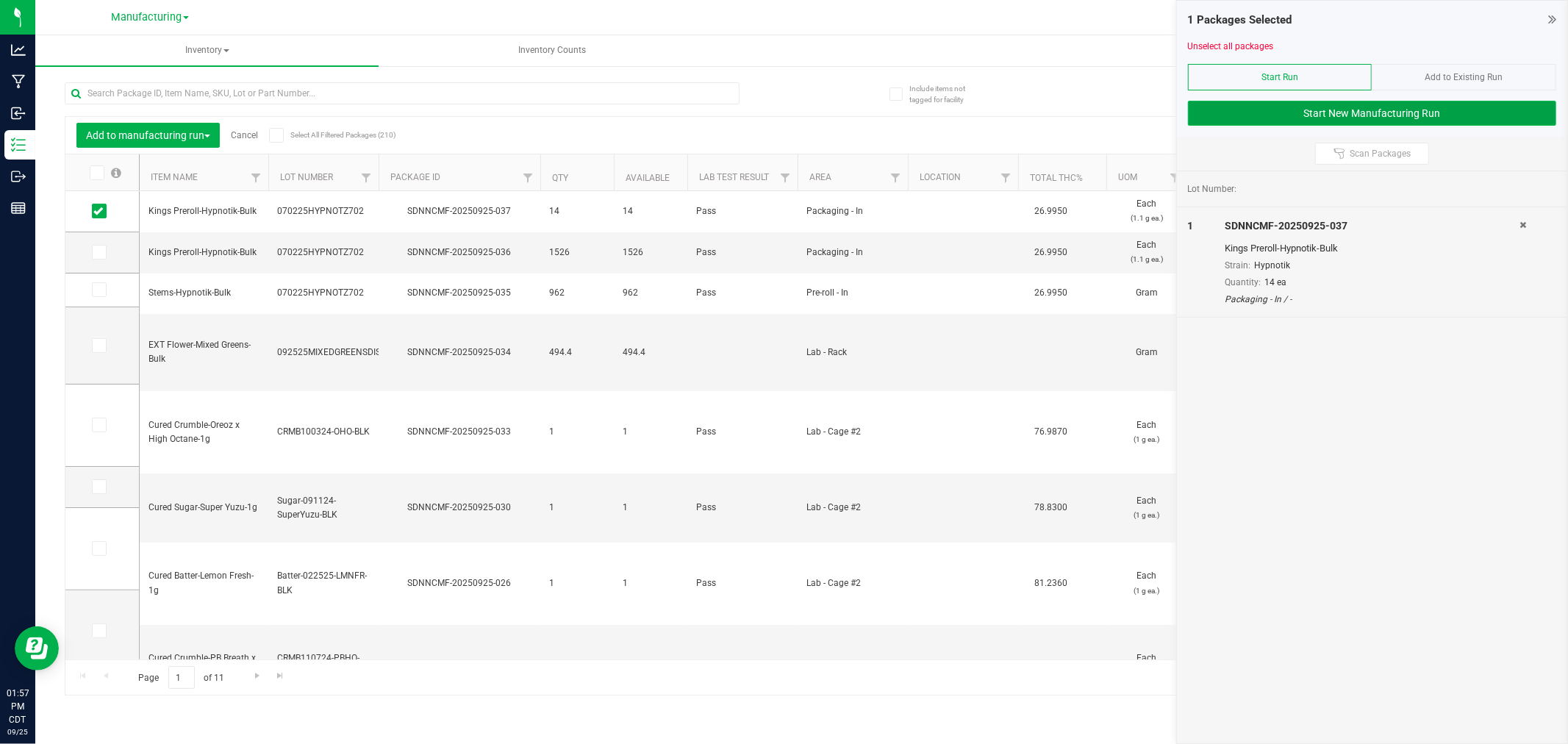
click at [1215, 119] on button "Start New Manufacturing Run" at bounding box center [1372, 112] width 368 height 25
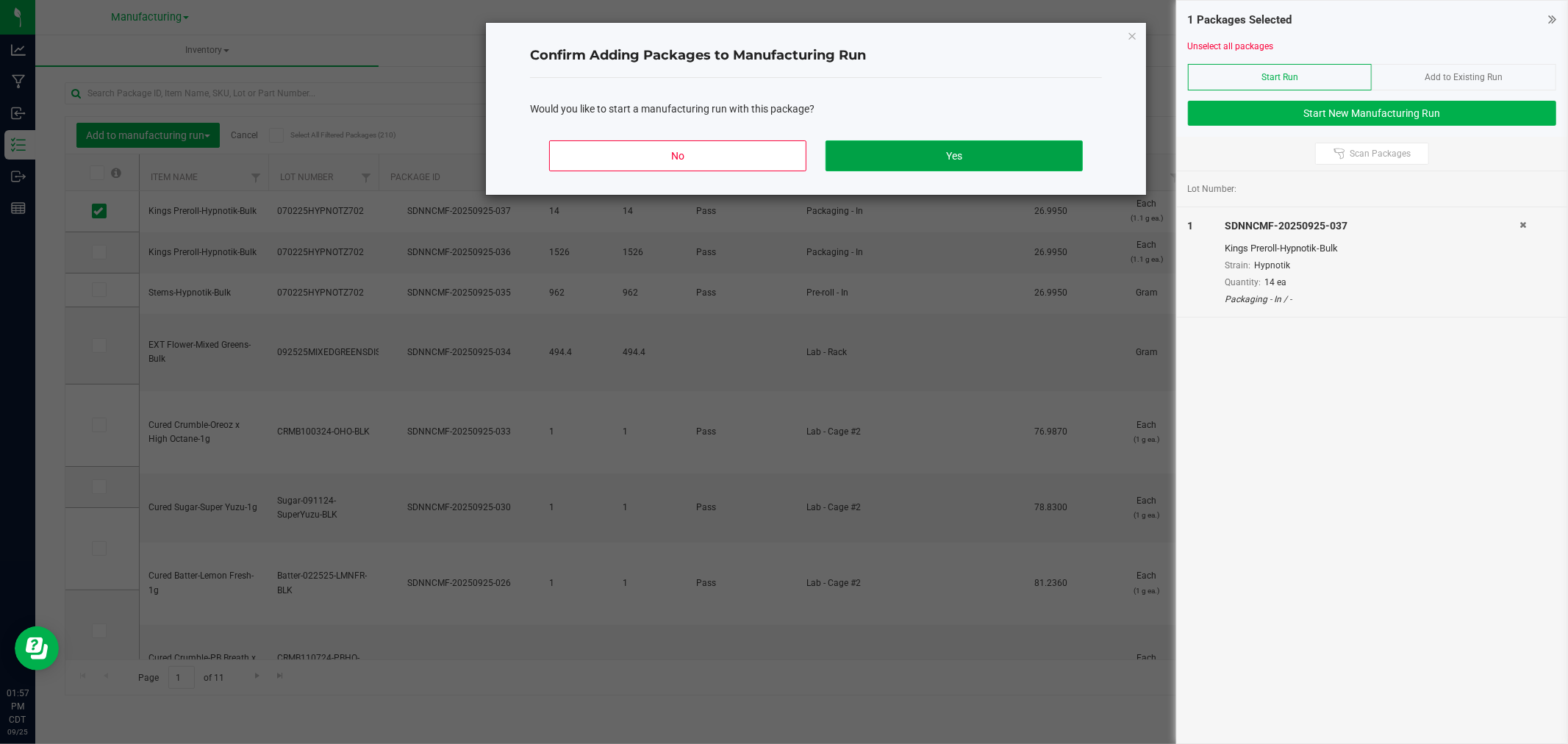
click at [1008, 157] on button "Yes" at bounding box center [954, 156] width 257 height 31
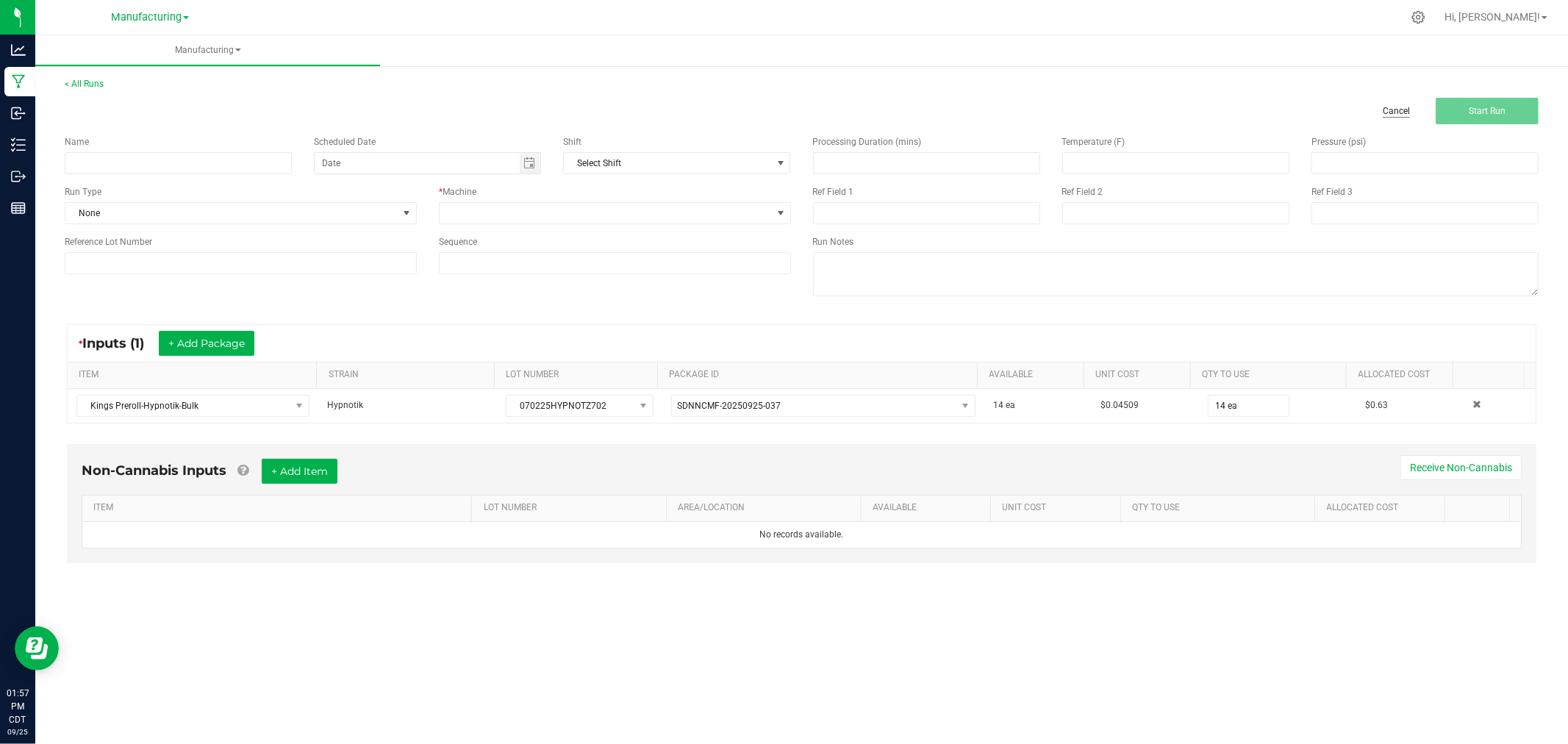
click at [1397, 112] on link "Cancel" at bounding box center [1396, 111] width 27 height 13
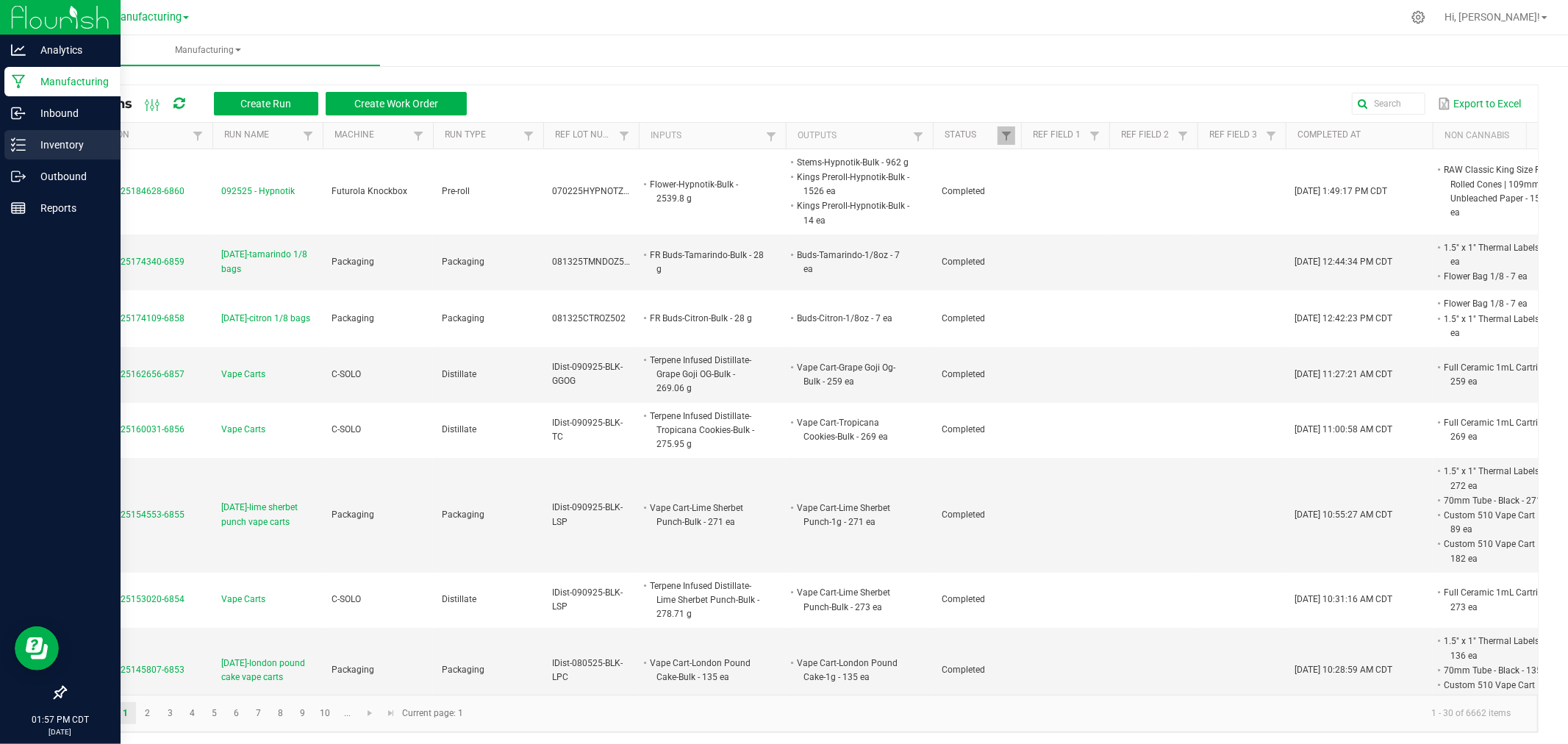
click at [27, 143] on p "Inventory" at bounding box center [70, 145] width 89 height 18
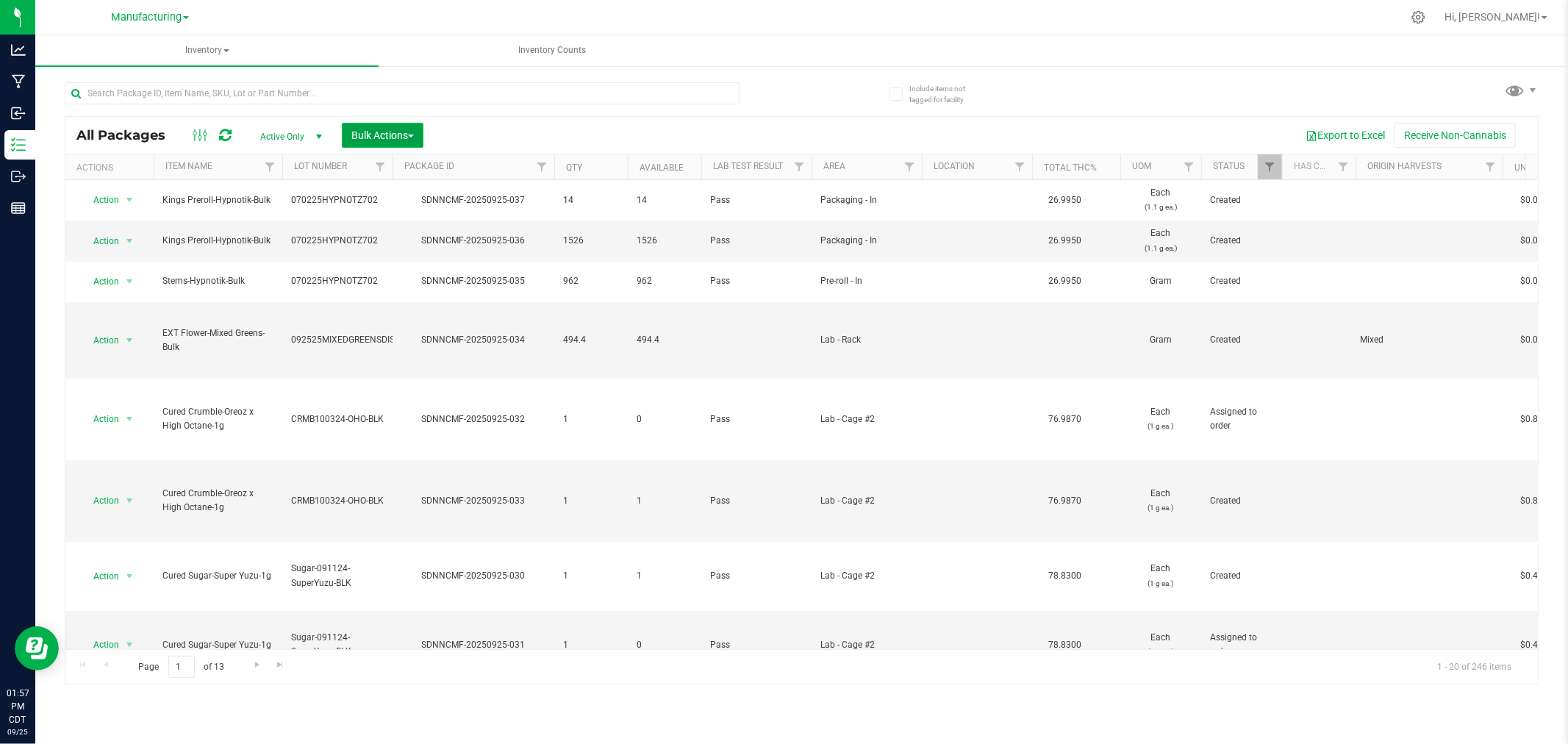
click at [405, 130] on span "Bulk Actions" at bounding box center [382, 136] width 62 height 12
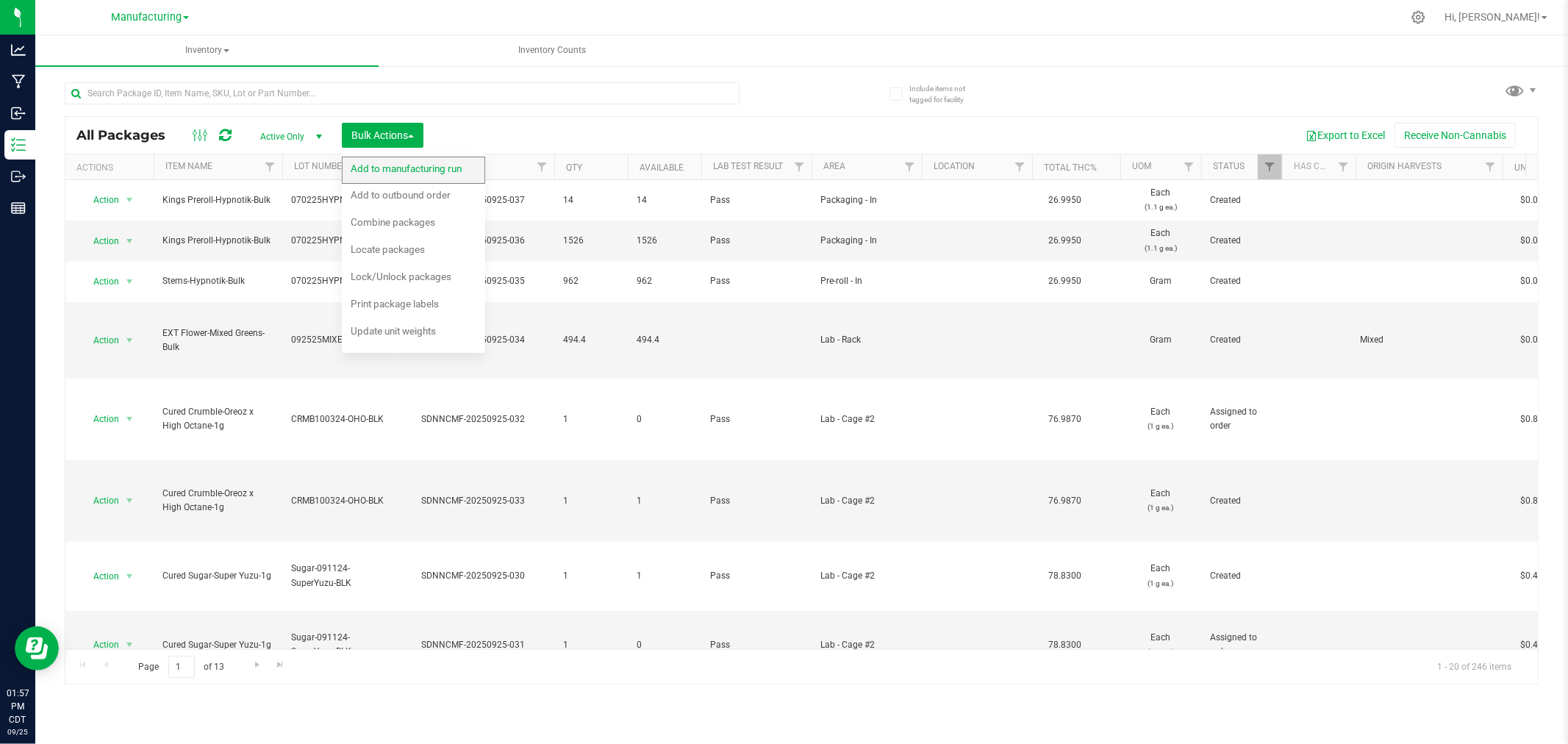
click at [416, 170] on span "Add to manufacturing run" at bounding box center [406, 169] width 111 height 12
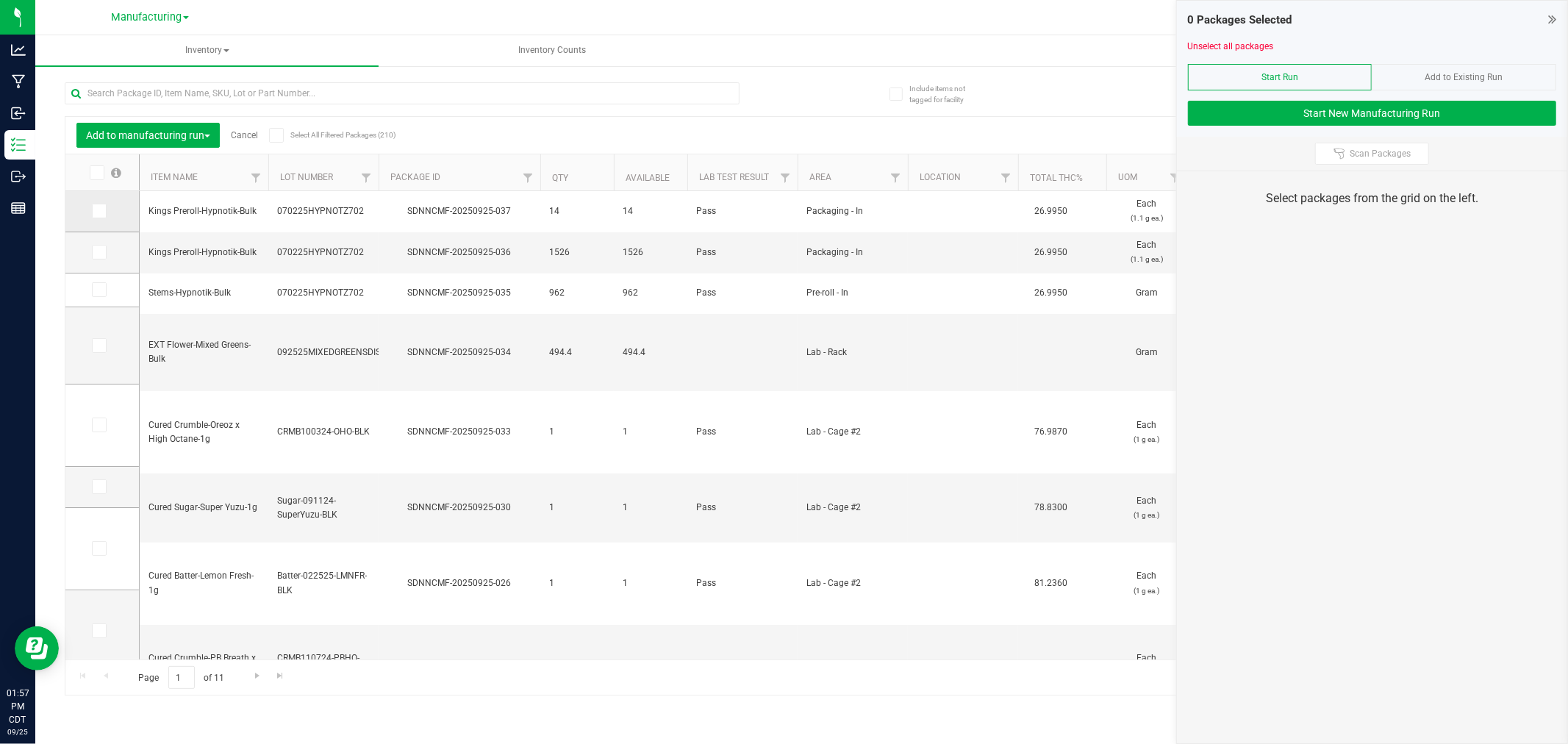
click at [94, 211] on icon at bounding box center [98, 211] width 9 height 0
click at [0, 0] on input "checkbox" at bounding box center [0, 0] width 0 height 0
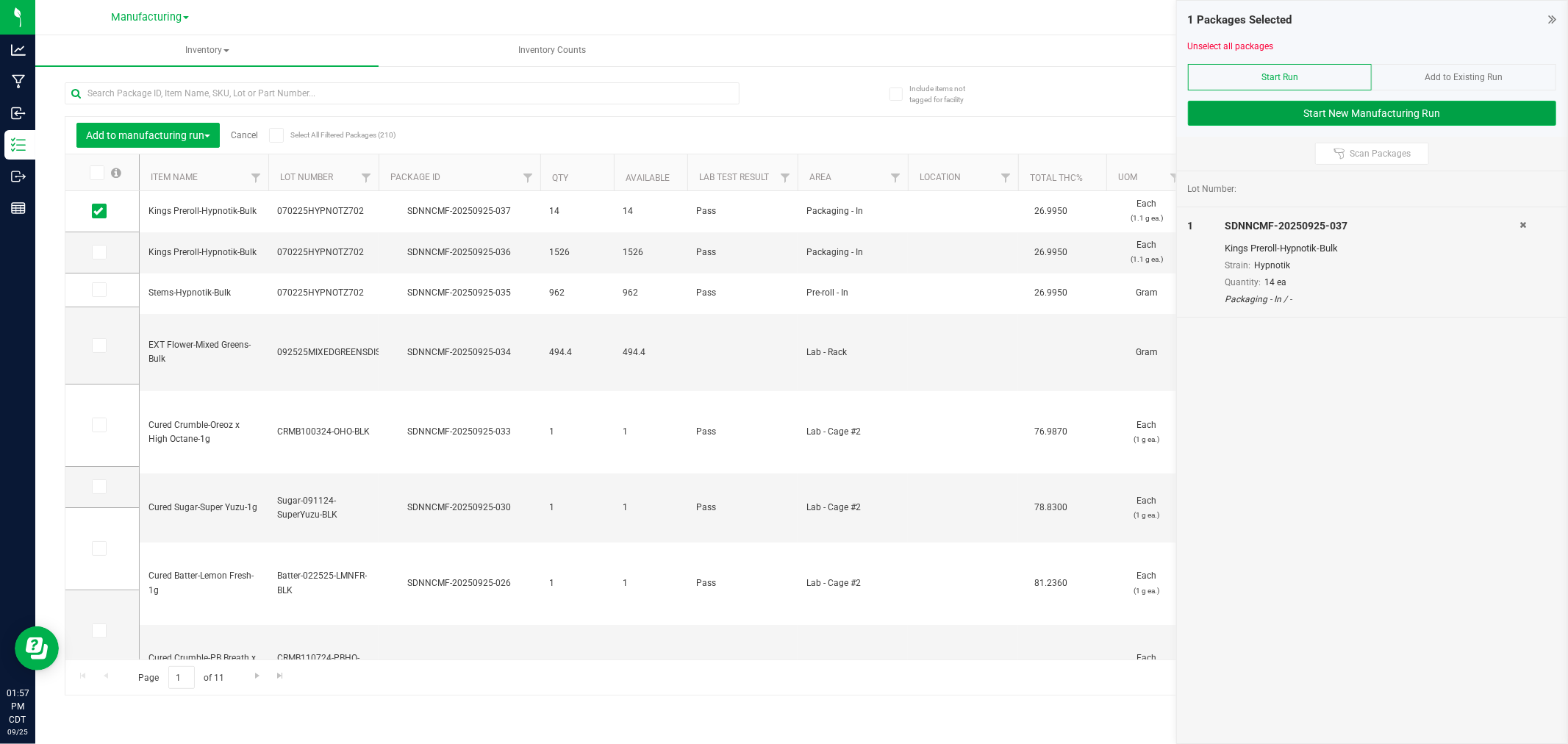
click at [1301, 115] on button "Start New Manufacturing Run" at bounding box center [1372, 112] width 368 height 25
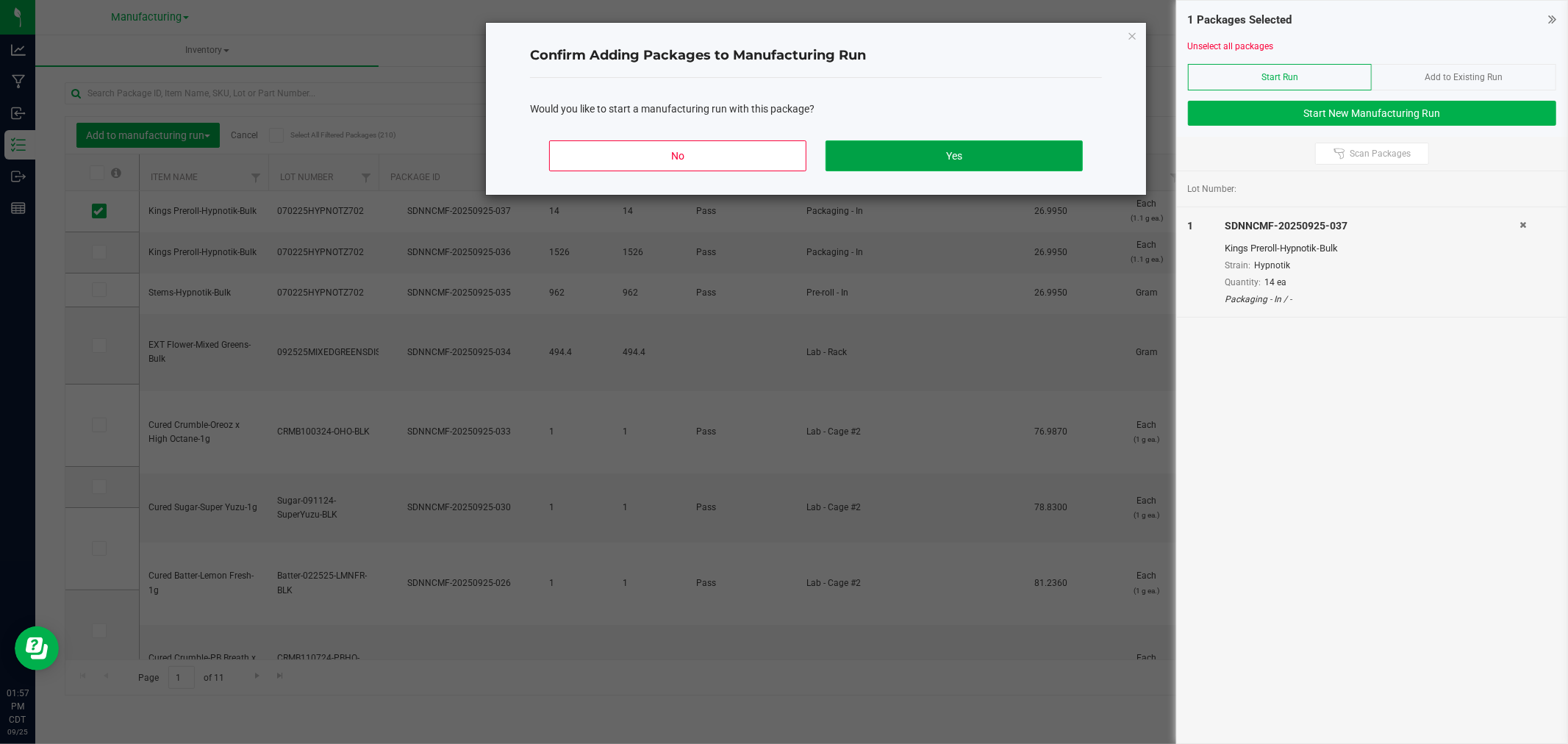
click at [986, 167] on button "Yes" at bounding box center [954, 156] width 257 height 31
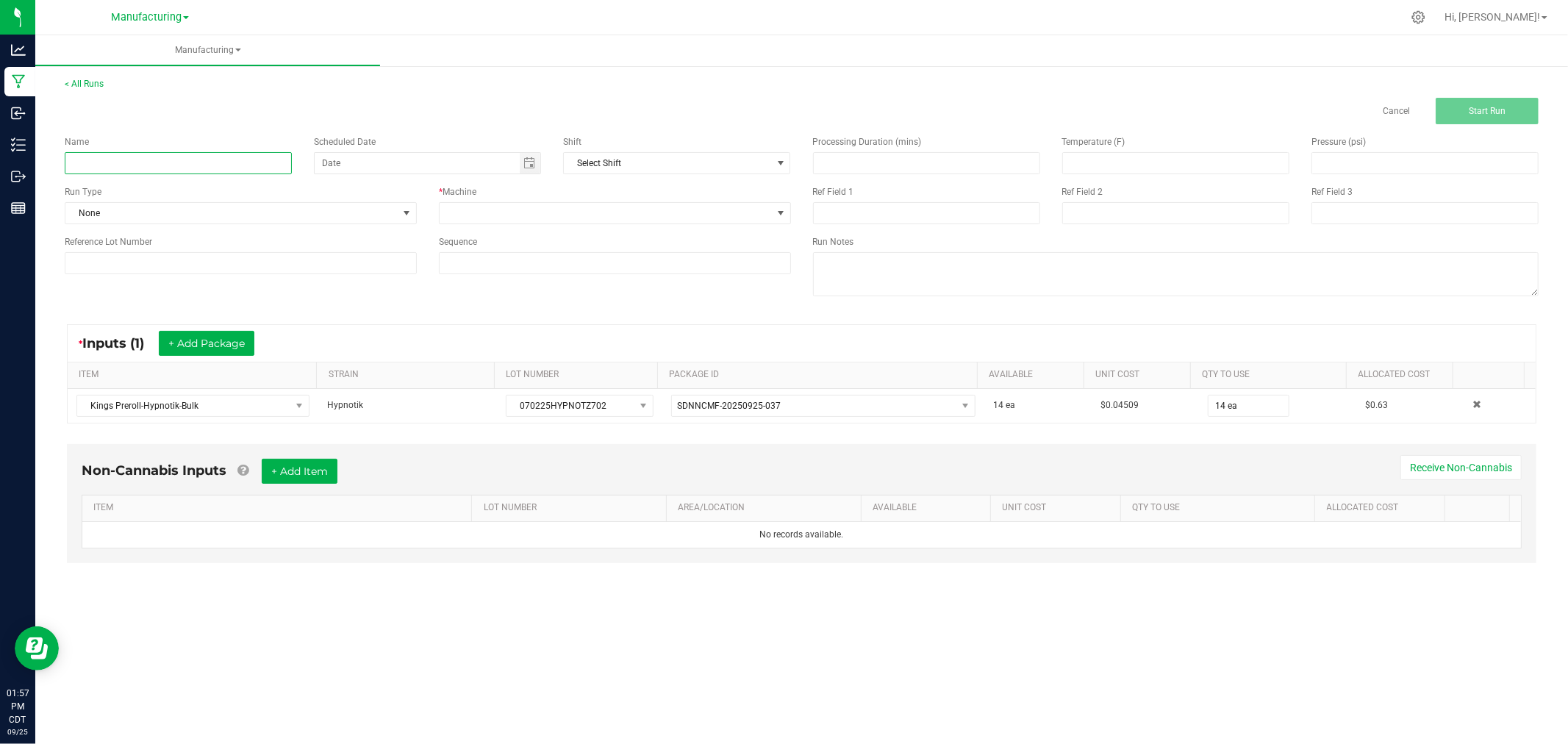
click at [290, 171] on input at bounding box center [178, 164] width 227 height 22
type input "[DATE]-hypnotik singles"
click at [399, 121] on div "Cancel Start Run" at bounding box center [801, 111] width 1496 height 26
click at [388, 216] on span "None" at bounding box center [232, 213] width 332 height 20
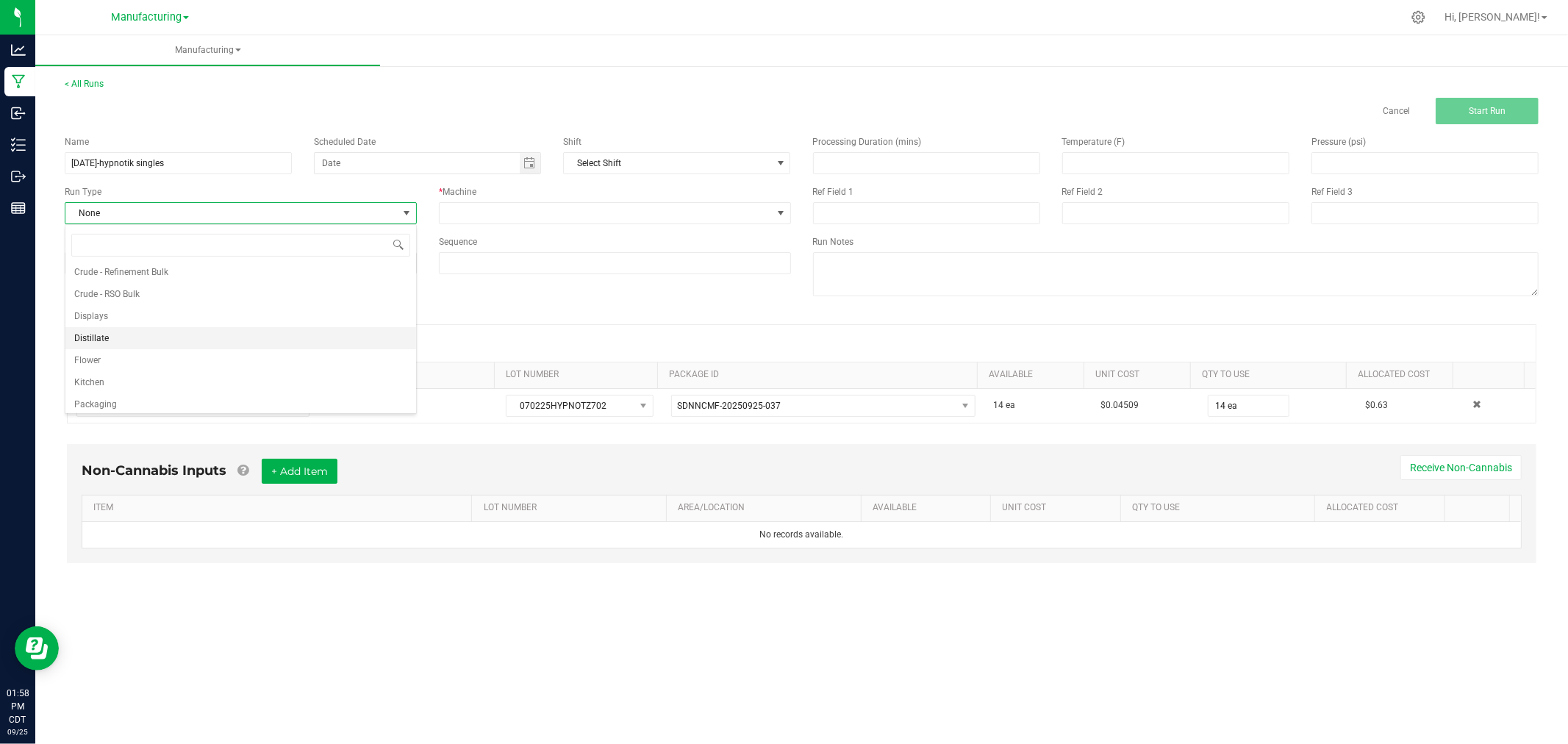
scroll to position [73, 0]
drag, startPoint x: 192, startPoint y: 373, endPoint x: 353, endPoint y: 303, distance: 175.6
click at [192, 373] on li "Packaging" at bounding box center [241, 378] width 351 height 22
click at [520, 228] on div "Name [DATE]-hypnotik singles Scheduled Date Shift Select Shift Run Type Packagi…" at bounding box center [428, 205] width 748 height 161
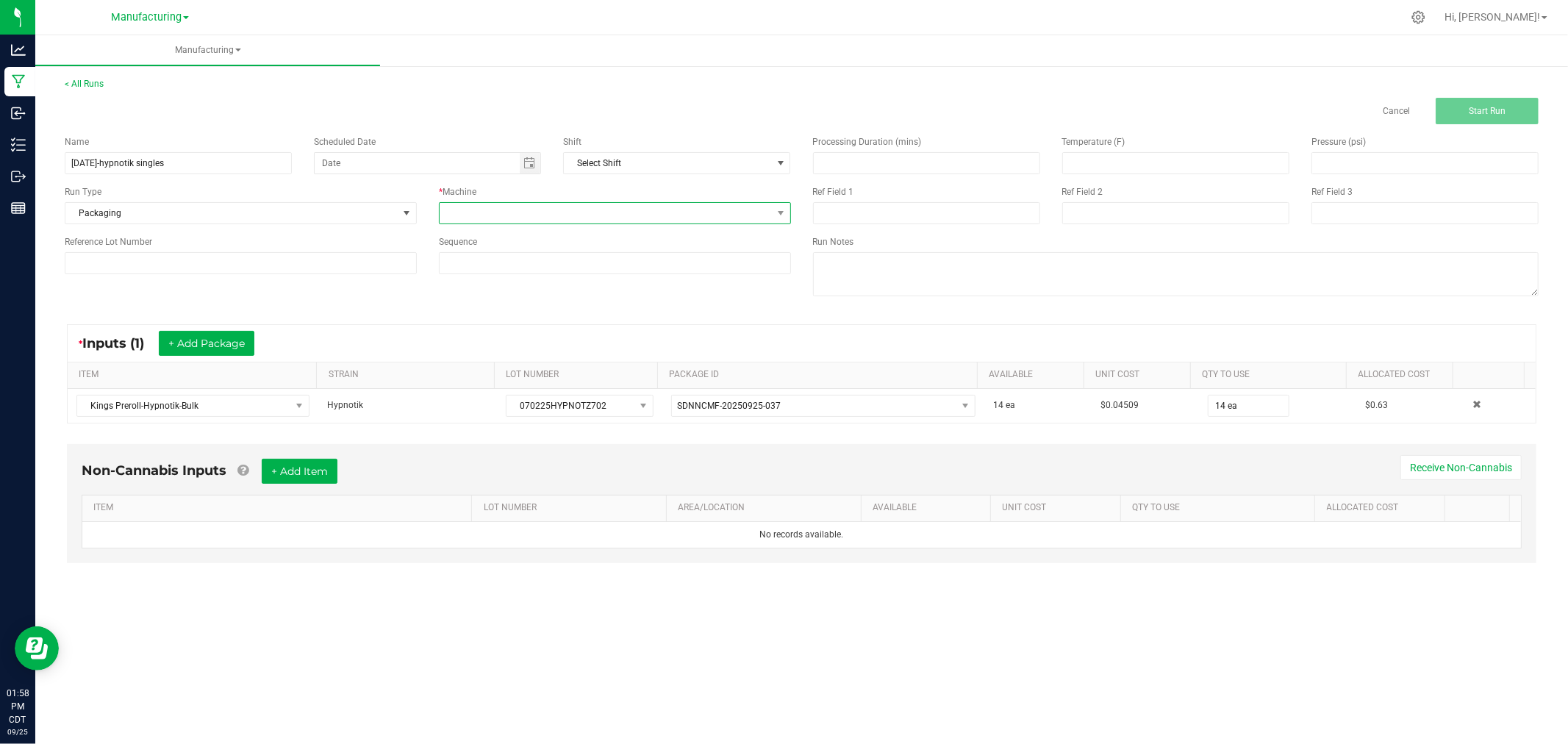
click at [523, 221] on span at bounding box center [606, 213] width 332 height 20
click at [532, 280] on li "Packaging" at bounding box center [615, 278] width 351 height 25
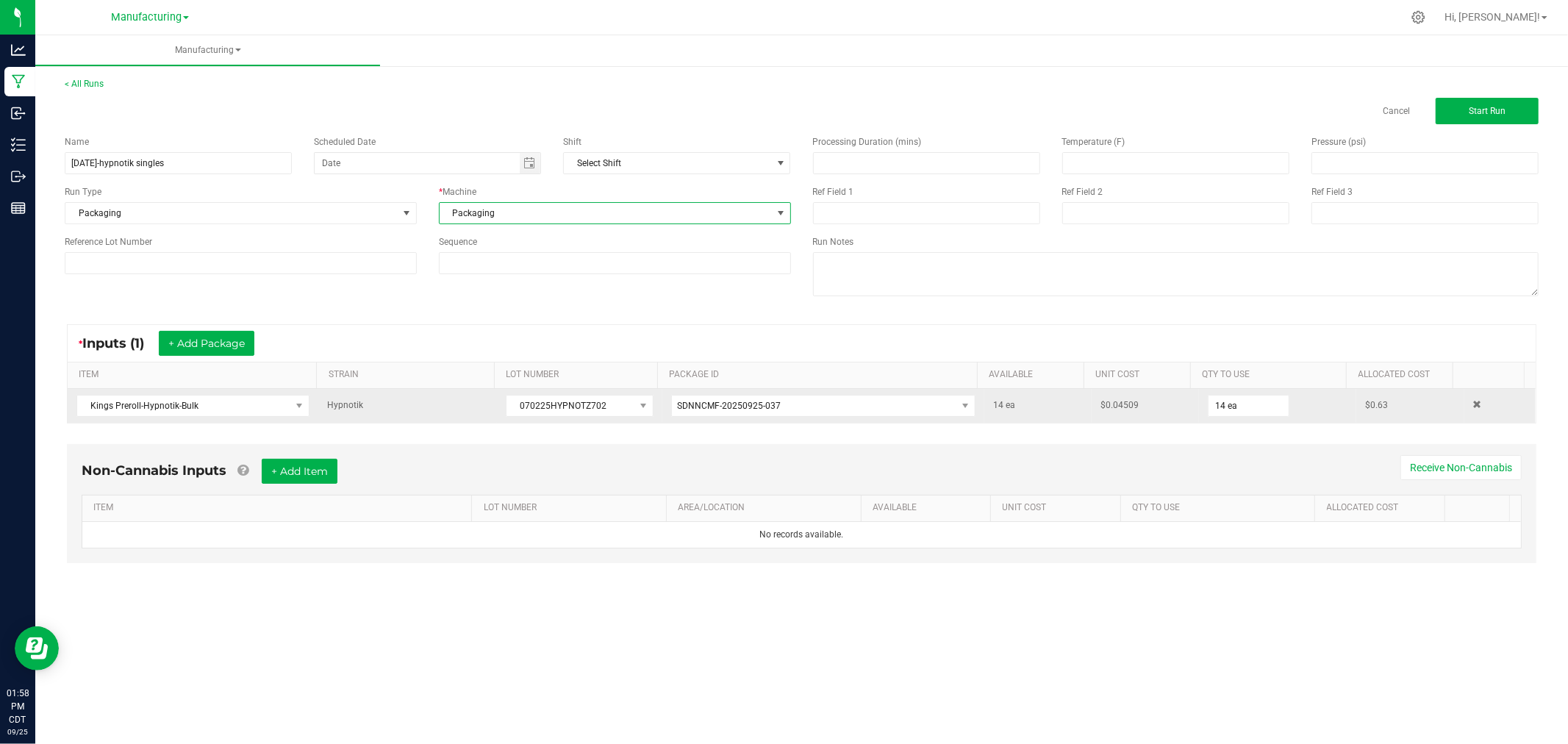
click at [571, 391] on td "070225HYPNOTZ702" at bounding box center [578, 406] width 164 height 34
click at [568, 402] on span "070225HYPNOTZ702" at bounding box center [570, 406] width 127 height 20
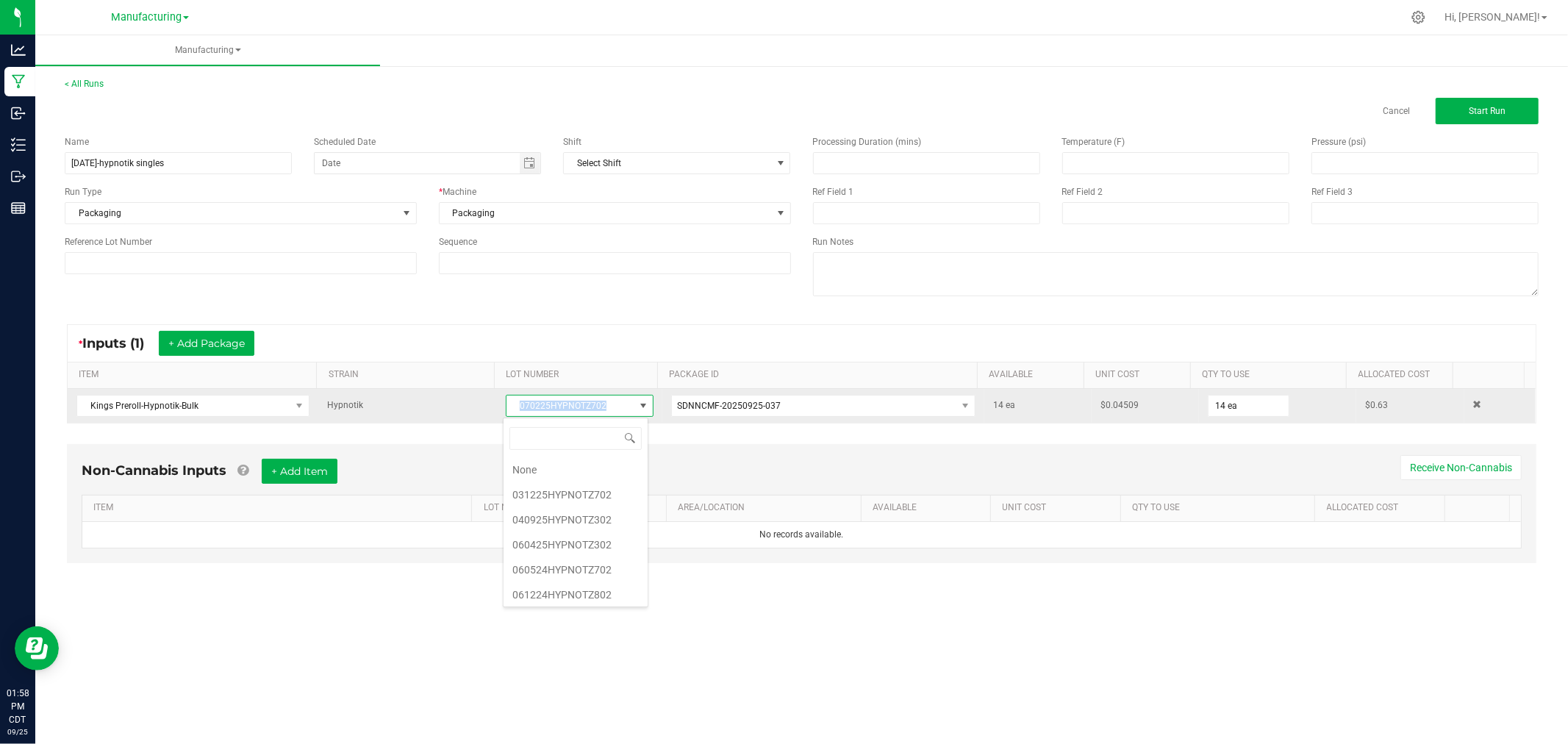
click at [568, 402] on span "070225HYPNOTZ702" at bounding box center [570, 406] width 127 height 20
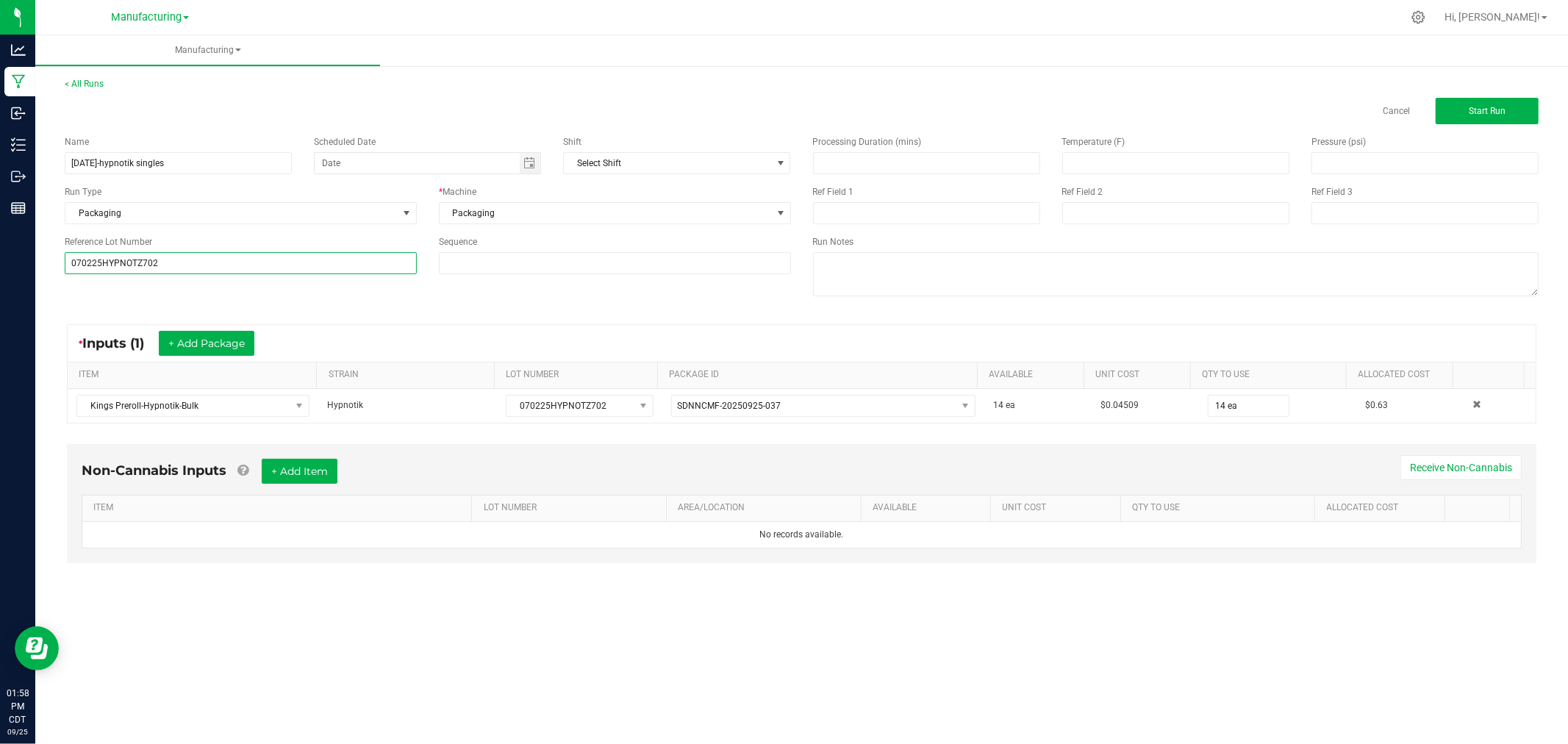
type input "070225HYPNOTZ702"
click at [279, 309] on div "Name [DATE]-hypnotik singles Scheduled Date Shift Select Shift Run Type Packagi…" at bounding box center [801, 217] width 1496 height 187
click at [1521, 99] on button "Start Run" at bounding box center [1486, 111] width 103 height 26
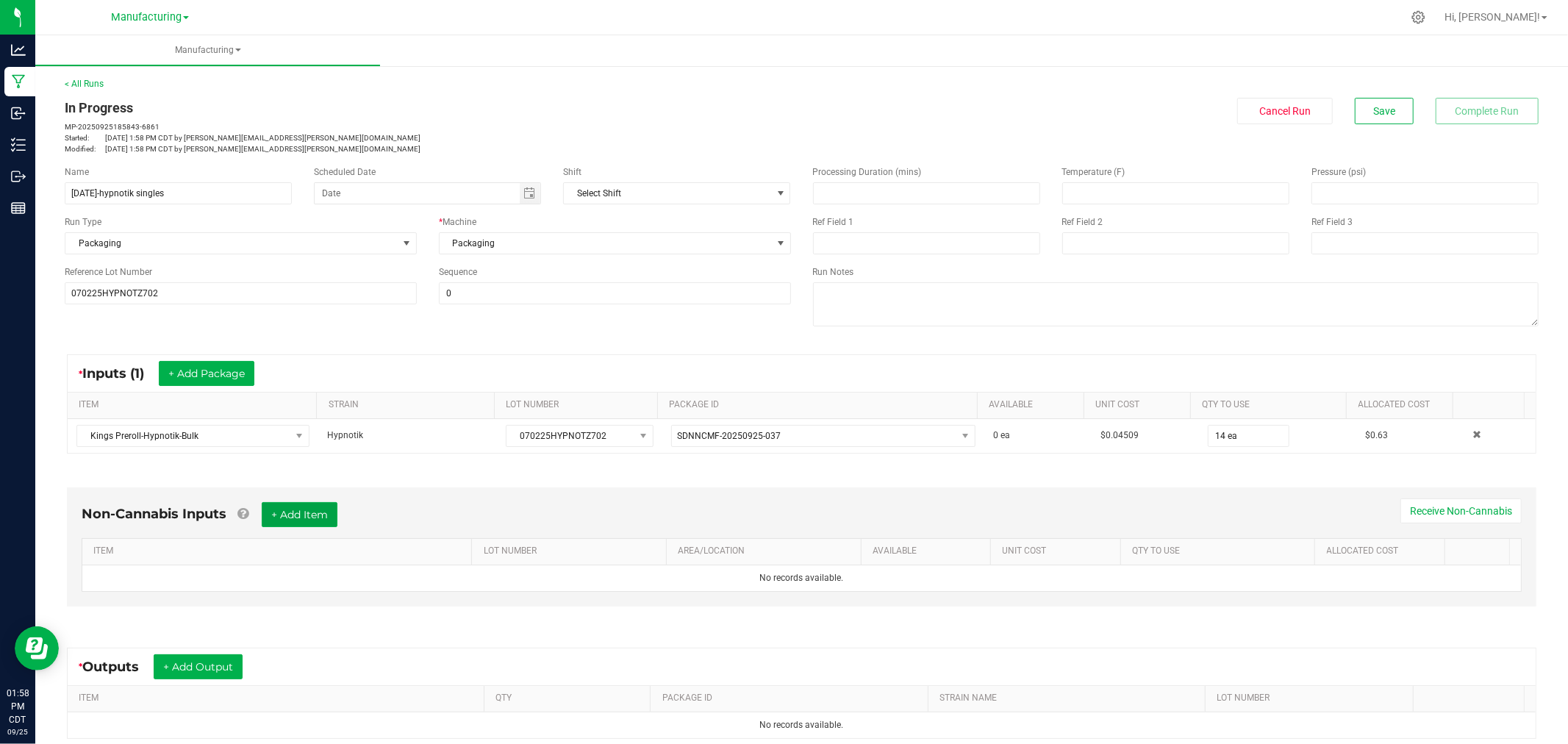
drag, startPoint x: 322, startPoint y: 518, endPoint x: 328, endPoint y: 543, distance: 25.7
click at [324, 519] on button "+ Add Item" at bounding box center [299, 514] width 76 height 25
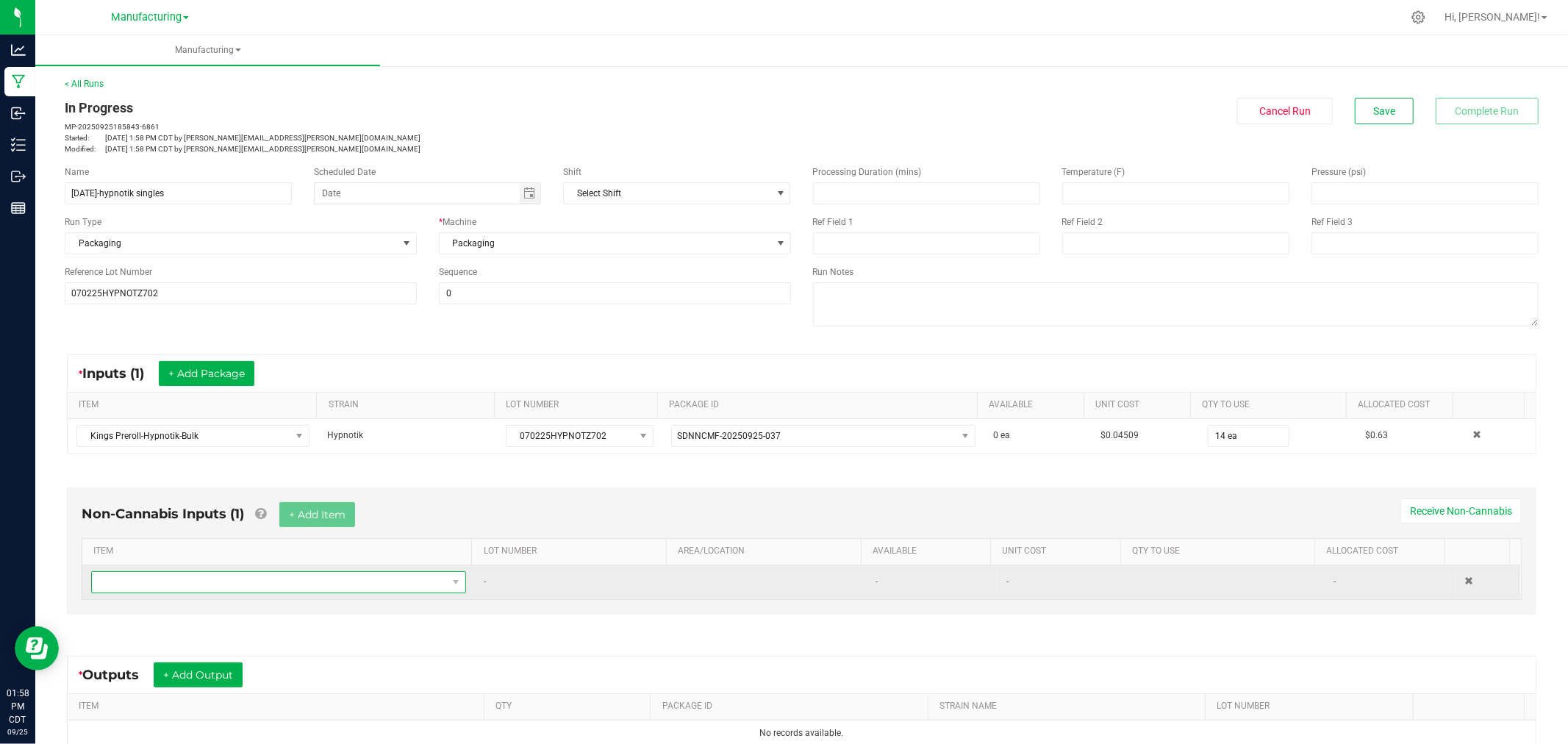
click at [342, 590] on span "NO DATA FOUND" at bounding box center [269, 582] width 355 height 20
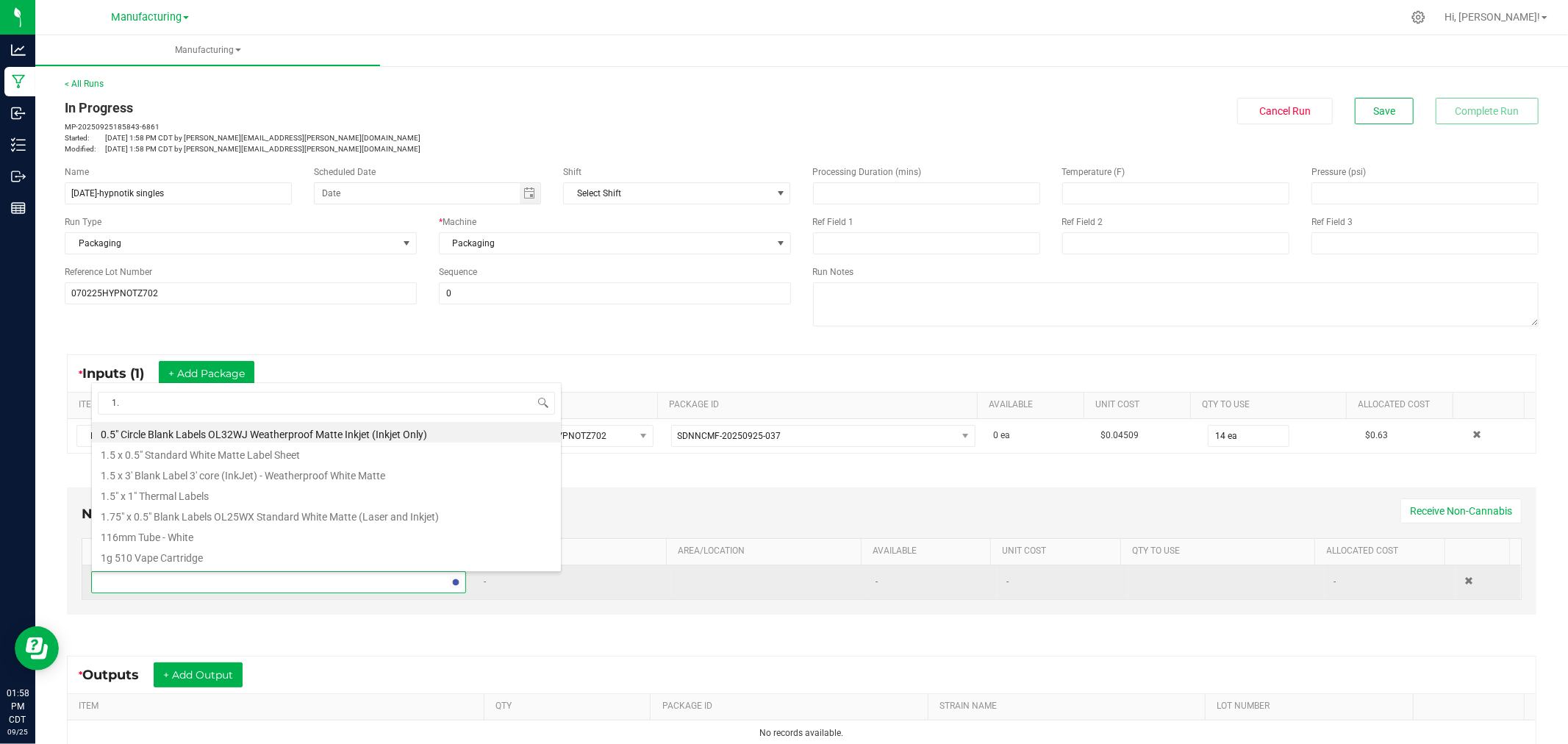
type input "1.5"
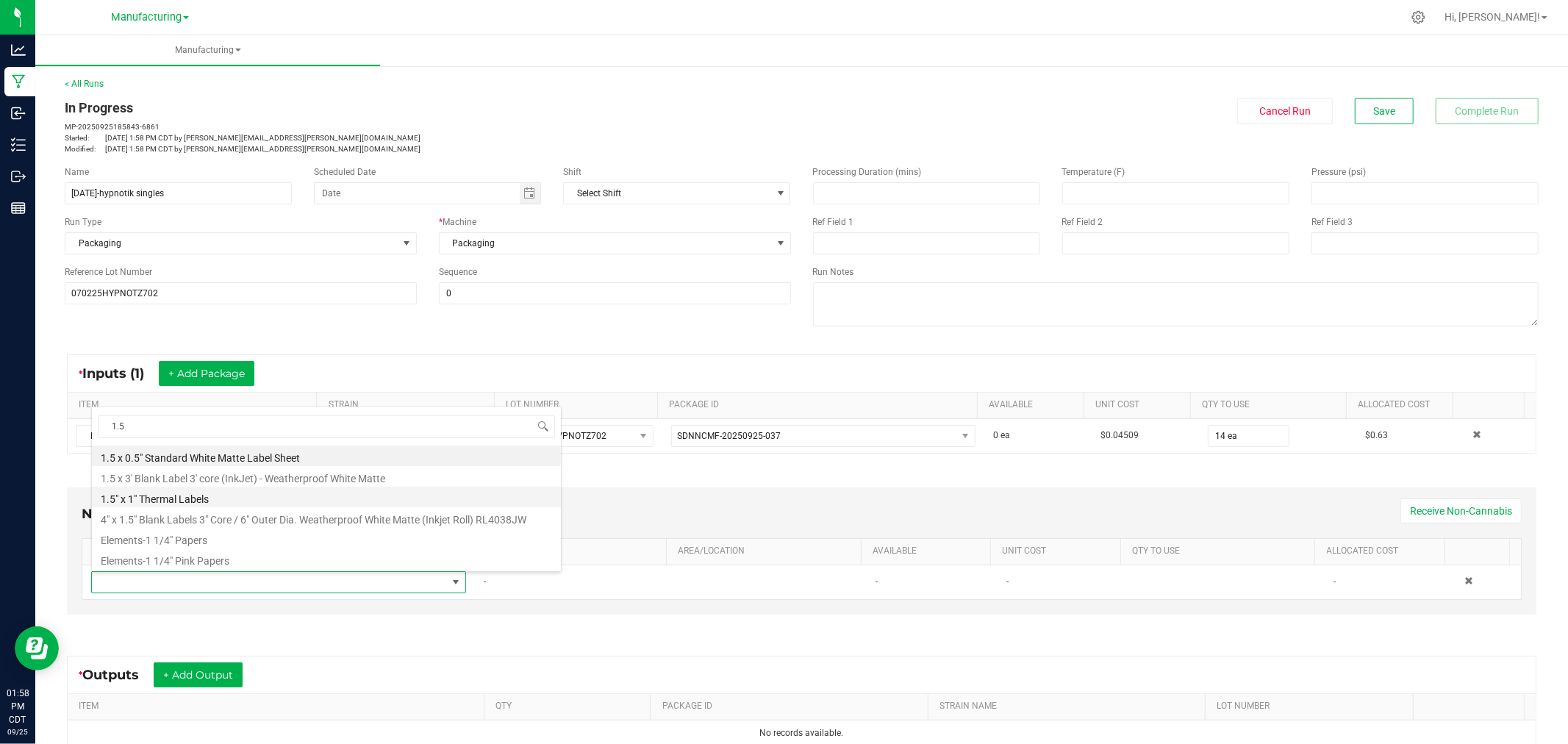
click at [266, 503] on li "1.5" x 1" Thermal Labels" at bounding box center [326, 497] width 469 height 20
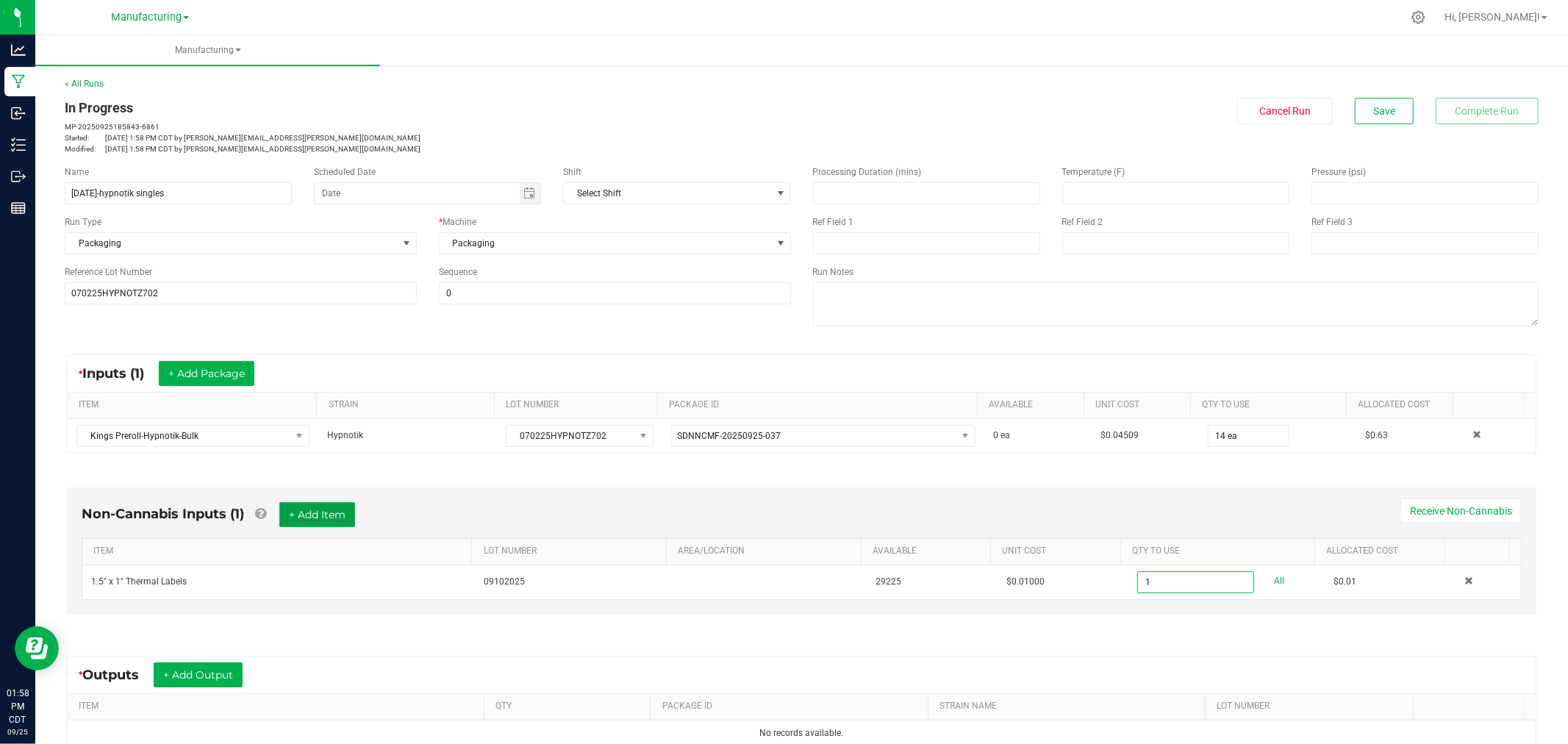
type input "1 ea"
click at [327, 523] on button "+ Add Item" at bounding box center [317, 514] width 76 height 25
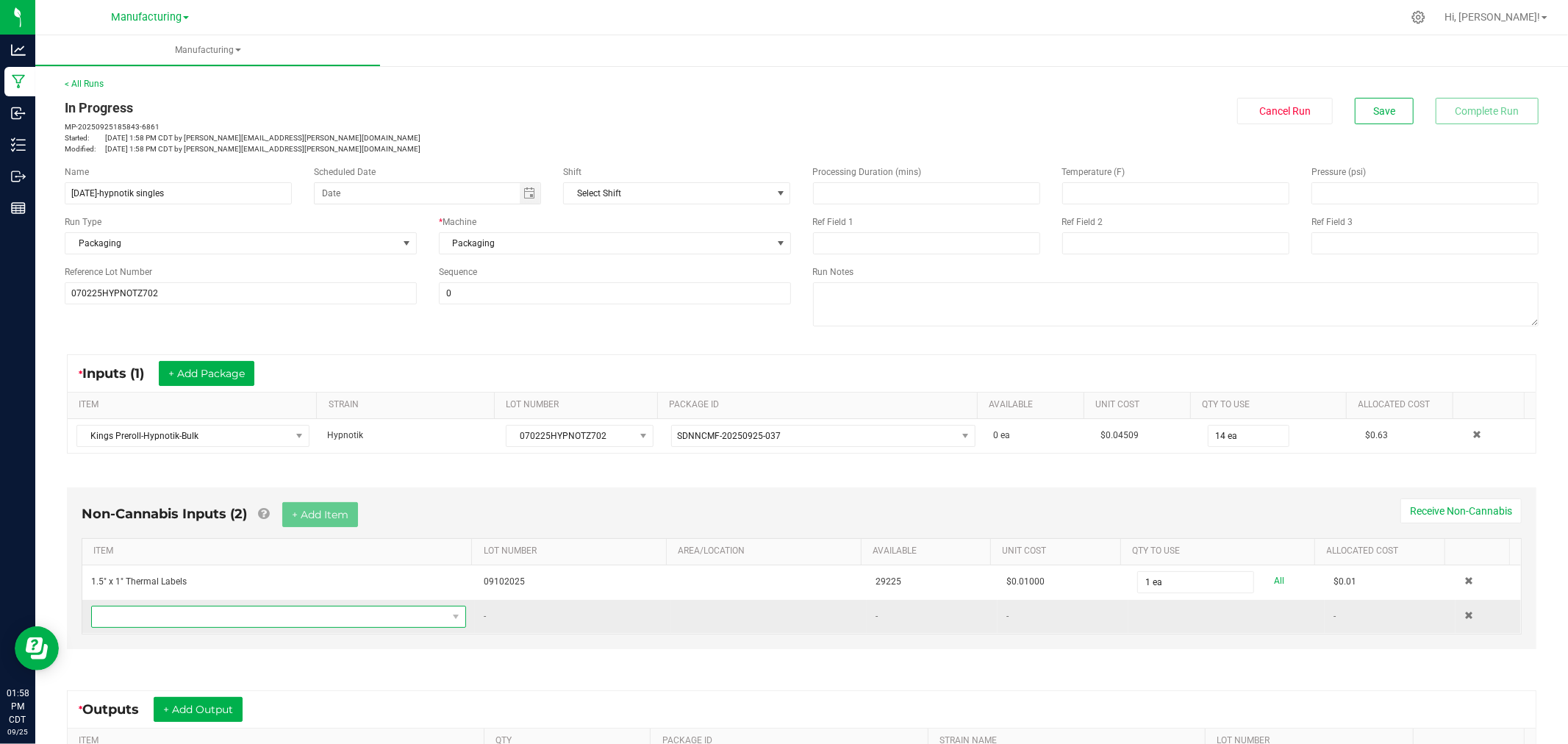
click at [288, 614] on span "NO DATA FOUND" at bounding box center [269, 617] width 355 height 20
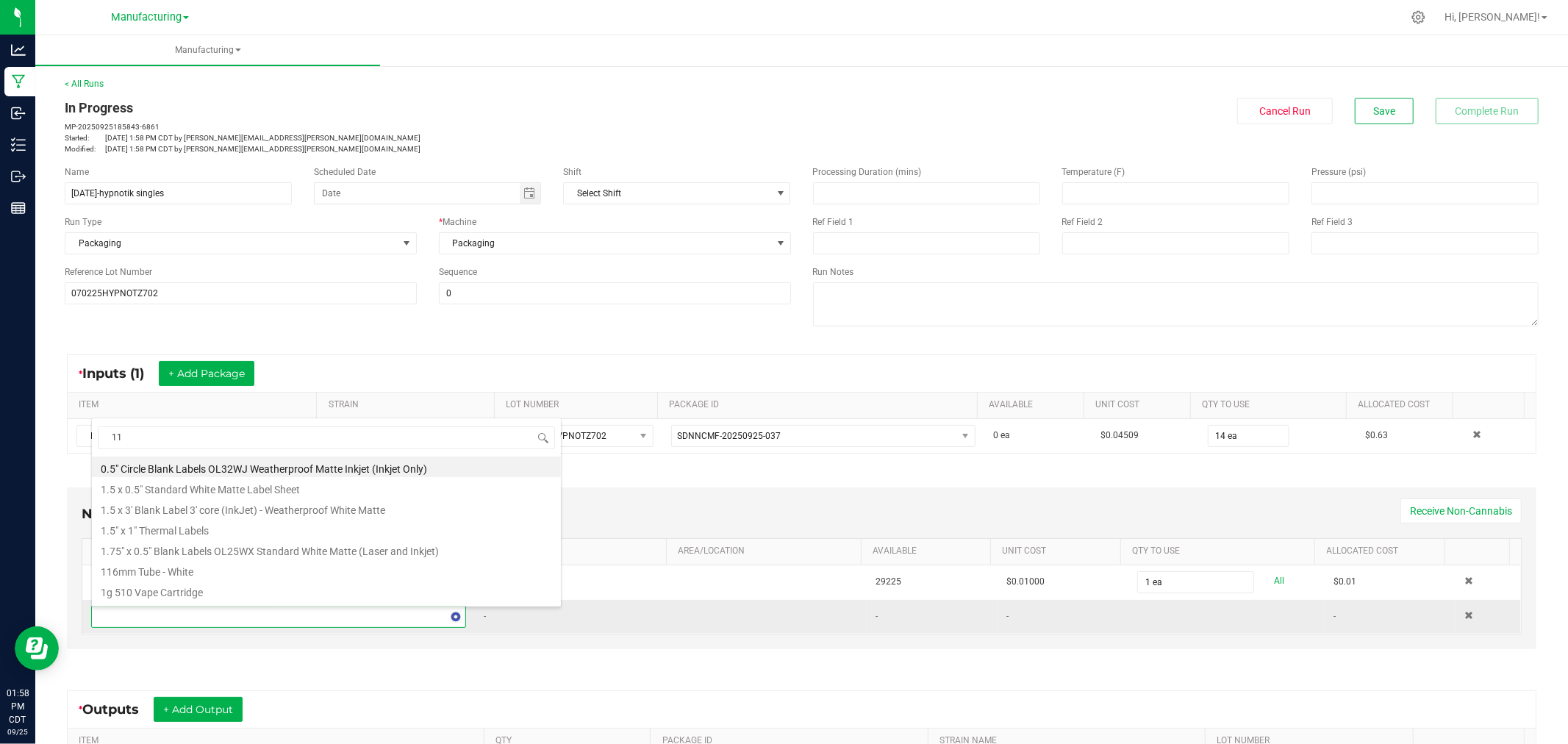
type input "116"
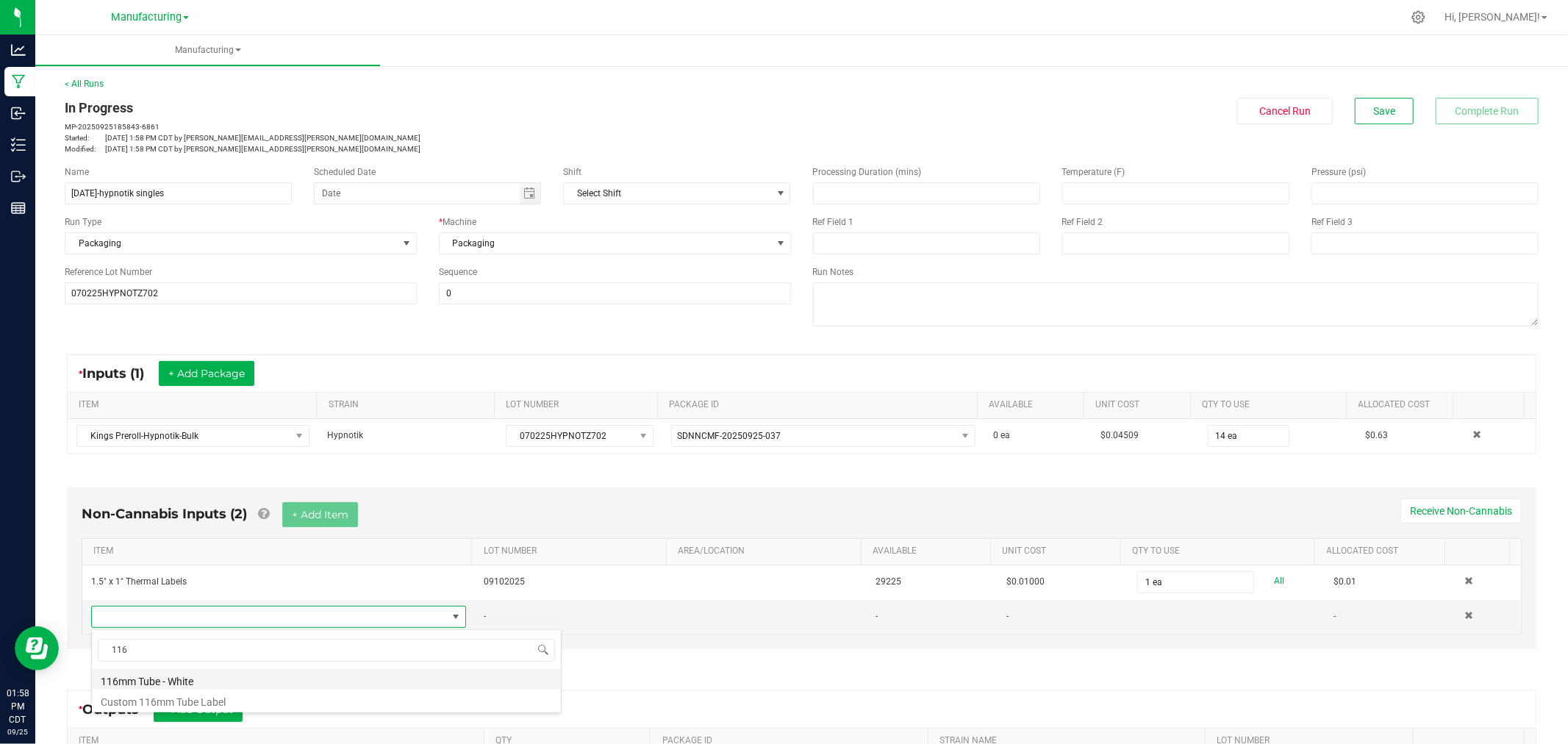
click at [166, 682] on li "116mm Tube - White" at bounding box center [326, 679] width 469 height 20
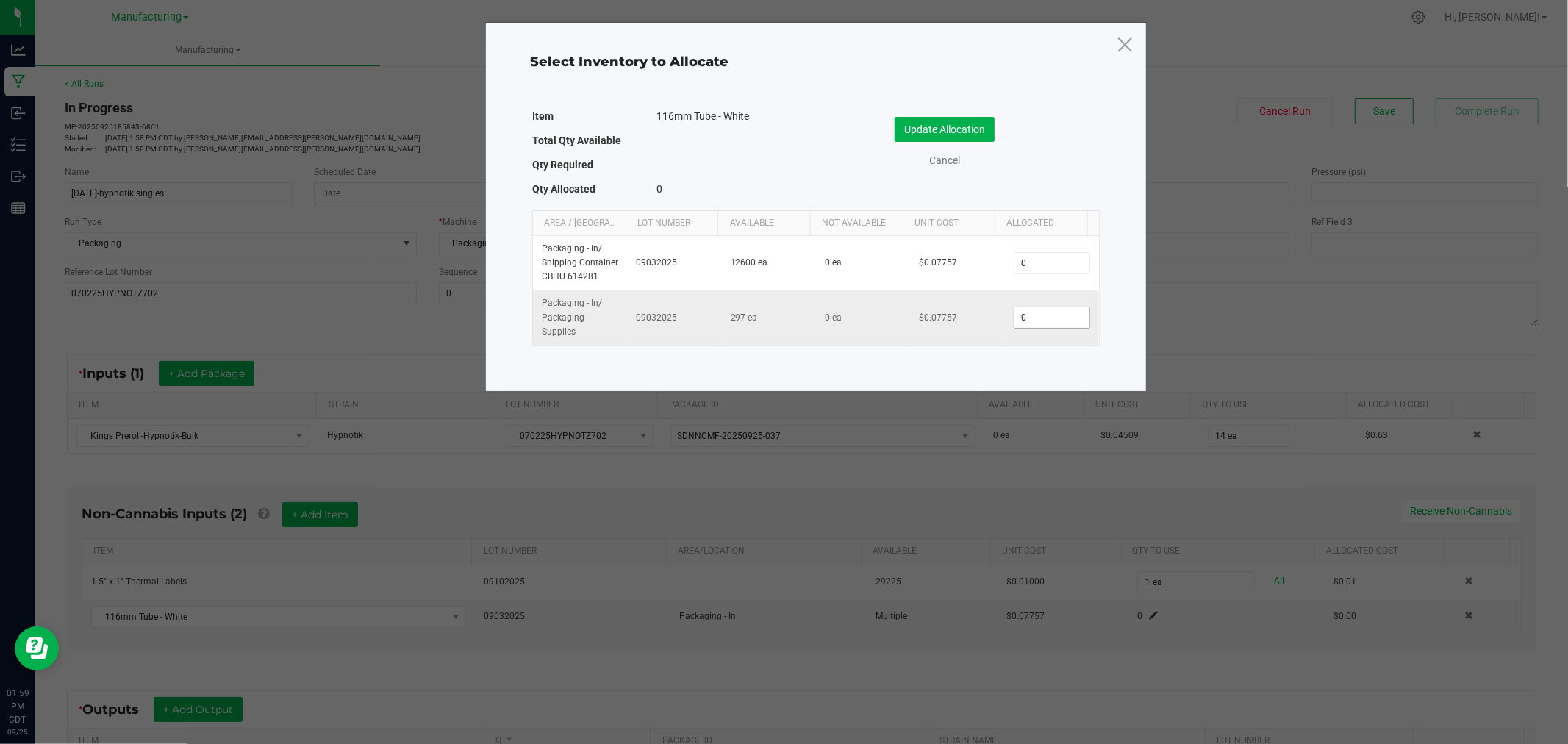
click at [1045, 325] on input "0" at bounding box center [1052, 318] width 75 height 20
type input "14"
click at [916, 128] on button "Update Allocation" at bounding box center [944, 129] width 100 height 25
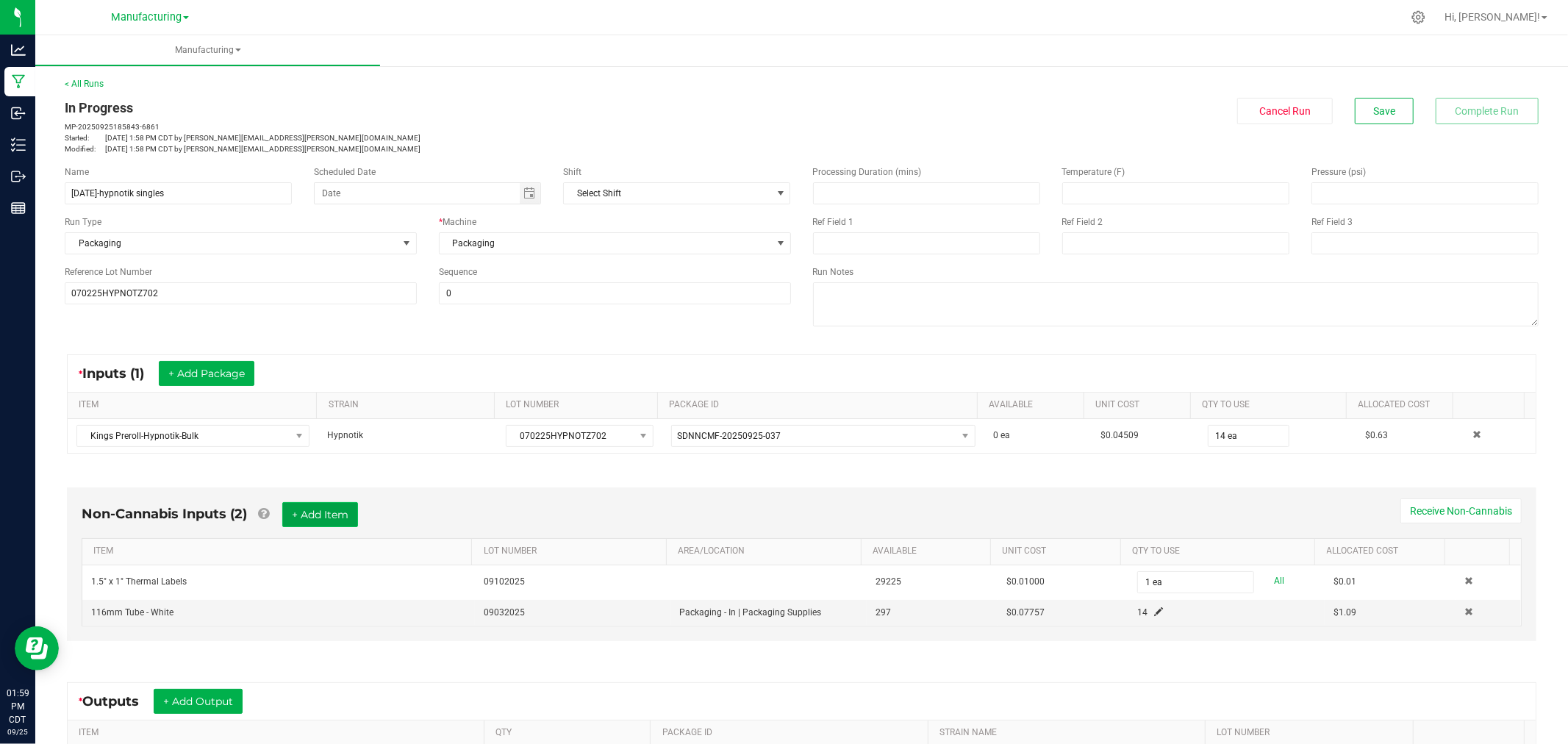
click at [327, 519] on button "+ Add Item" at bounding box center [319, 514] width 76 height 25
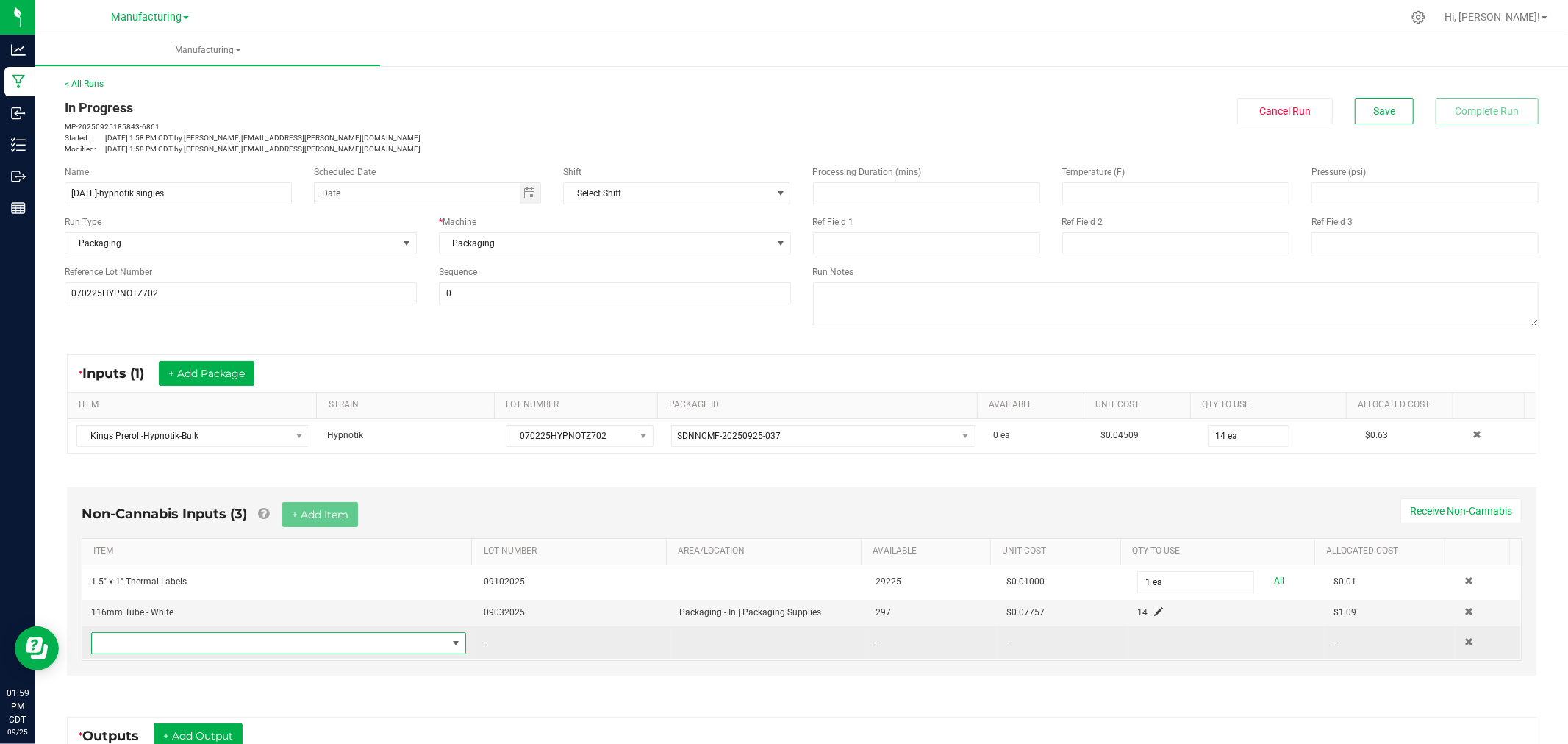
click at [338, 640] on span "NO DATA FOUND" at bounding box center [269, 643] width 355 height 20
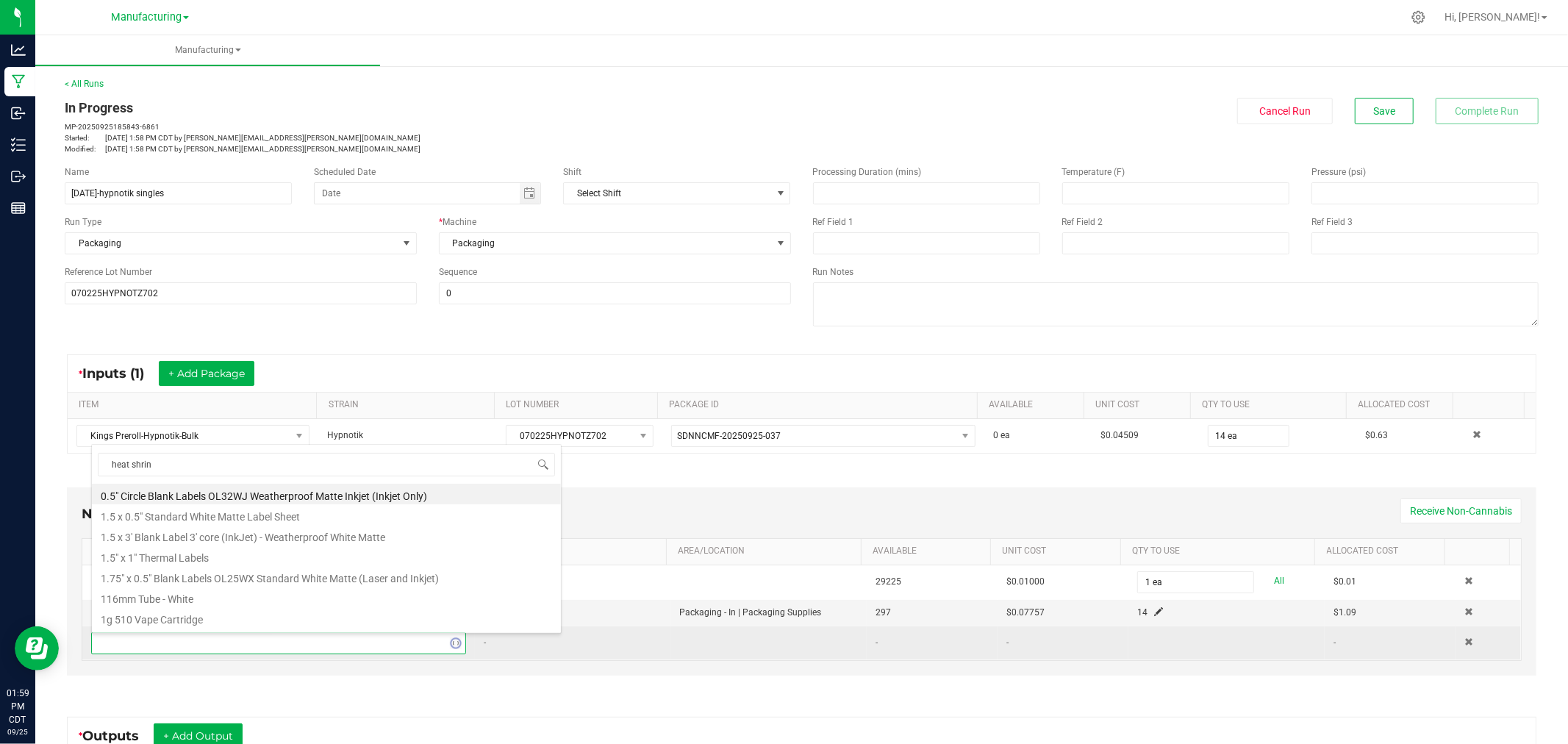
type input "heat shrink"
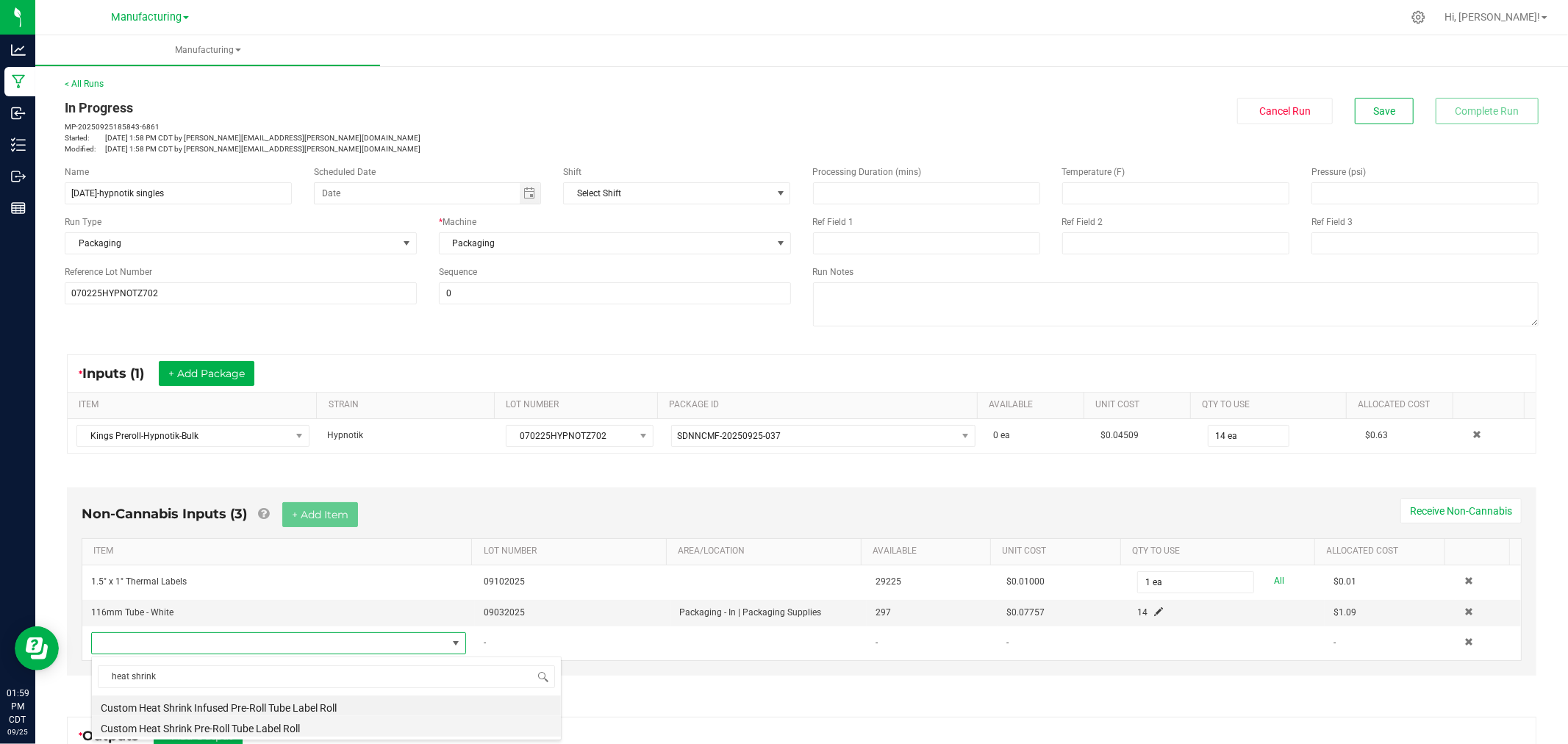
click at [332, 726] on li "Custom Heat Shrink Pre-Roll Tube Label Roll" at bounding box center [326, 727] width 469 height 20
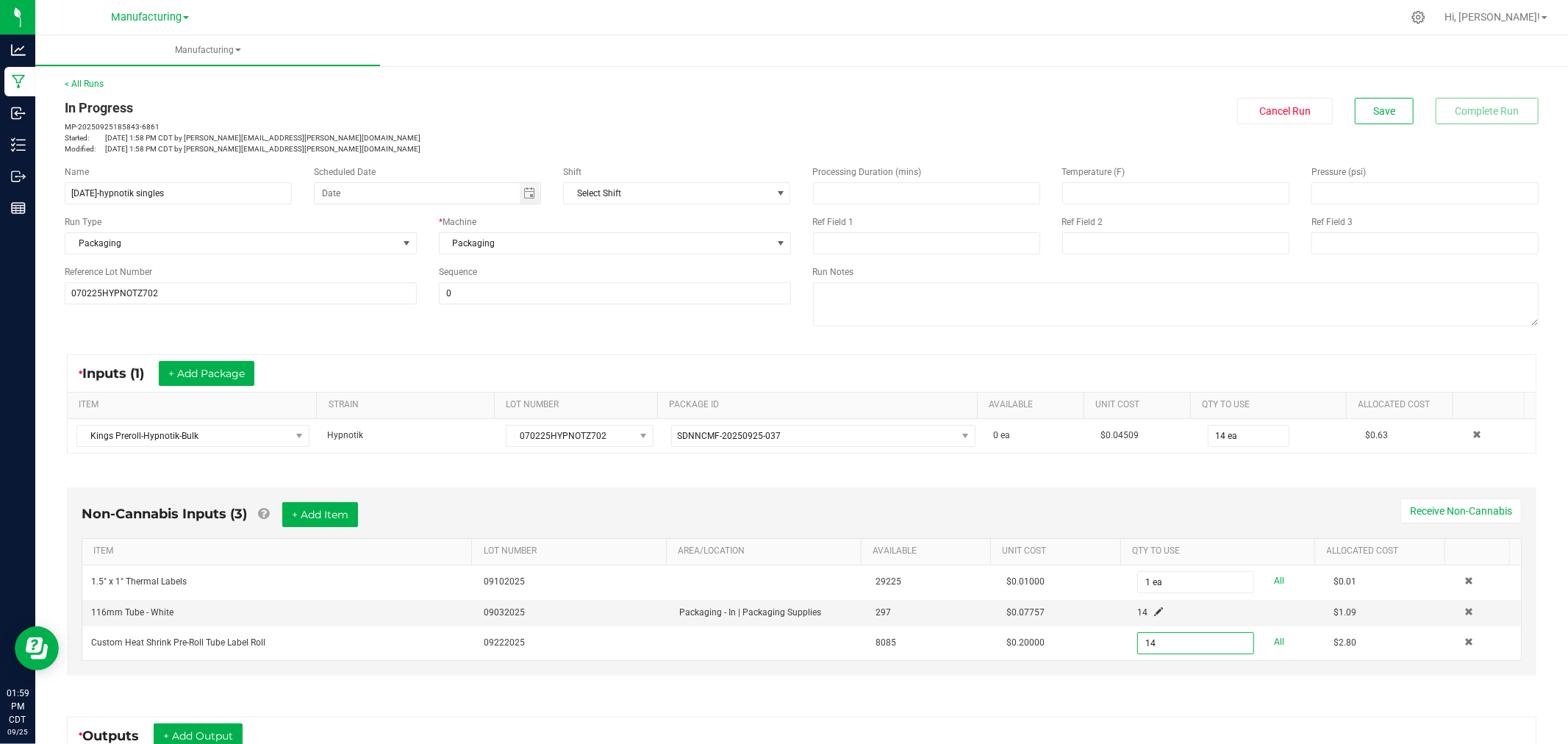
type input "14 ea"
click at [1149, 488] on div "Non-Cannabis Inputs (3) + Add Item Receive Non-Cannabis ITEM LOT NUMBER AREA/LO…" at bounding box center [801, 581] width 1469 height 188
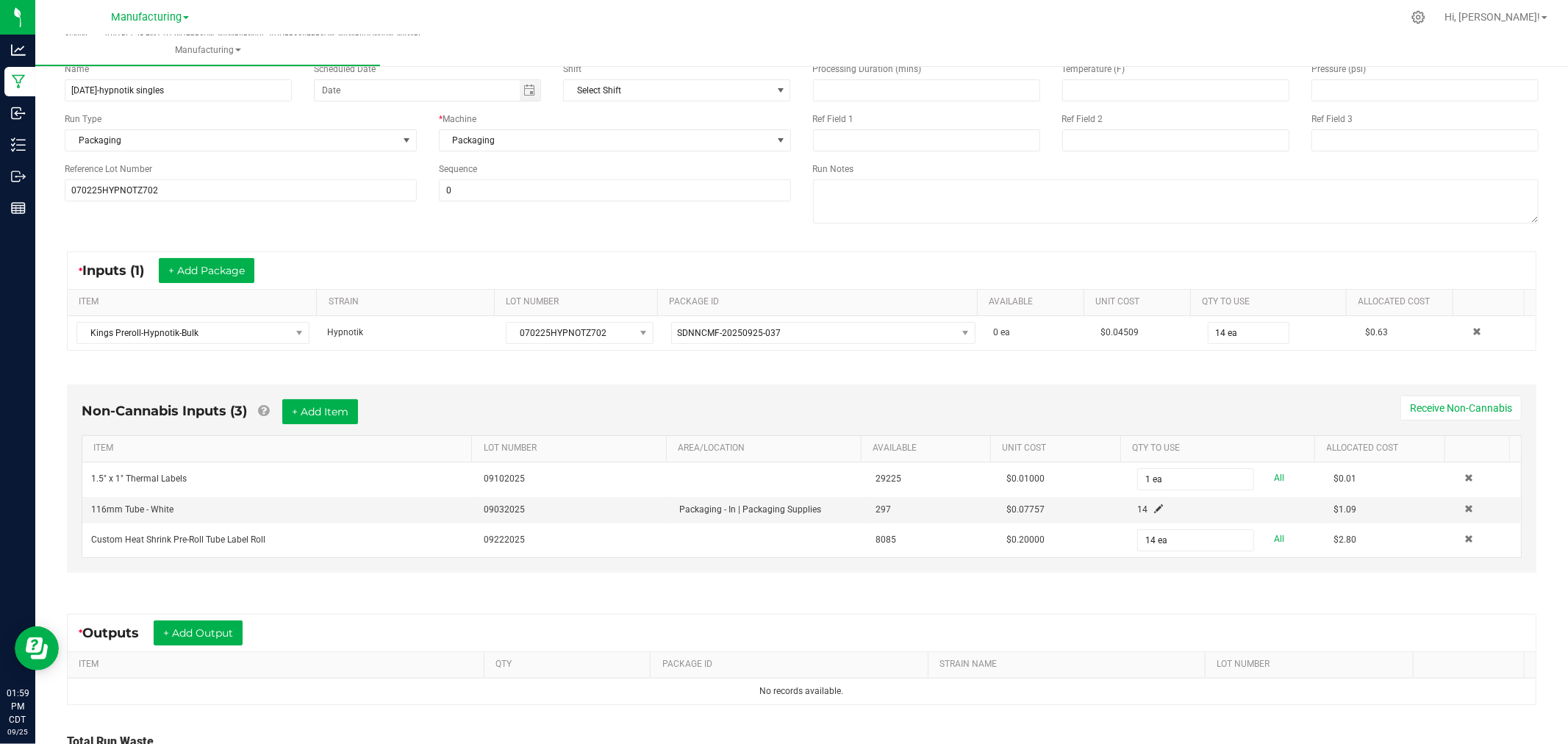
scroll to position [164, 0]
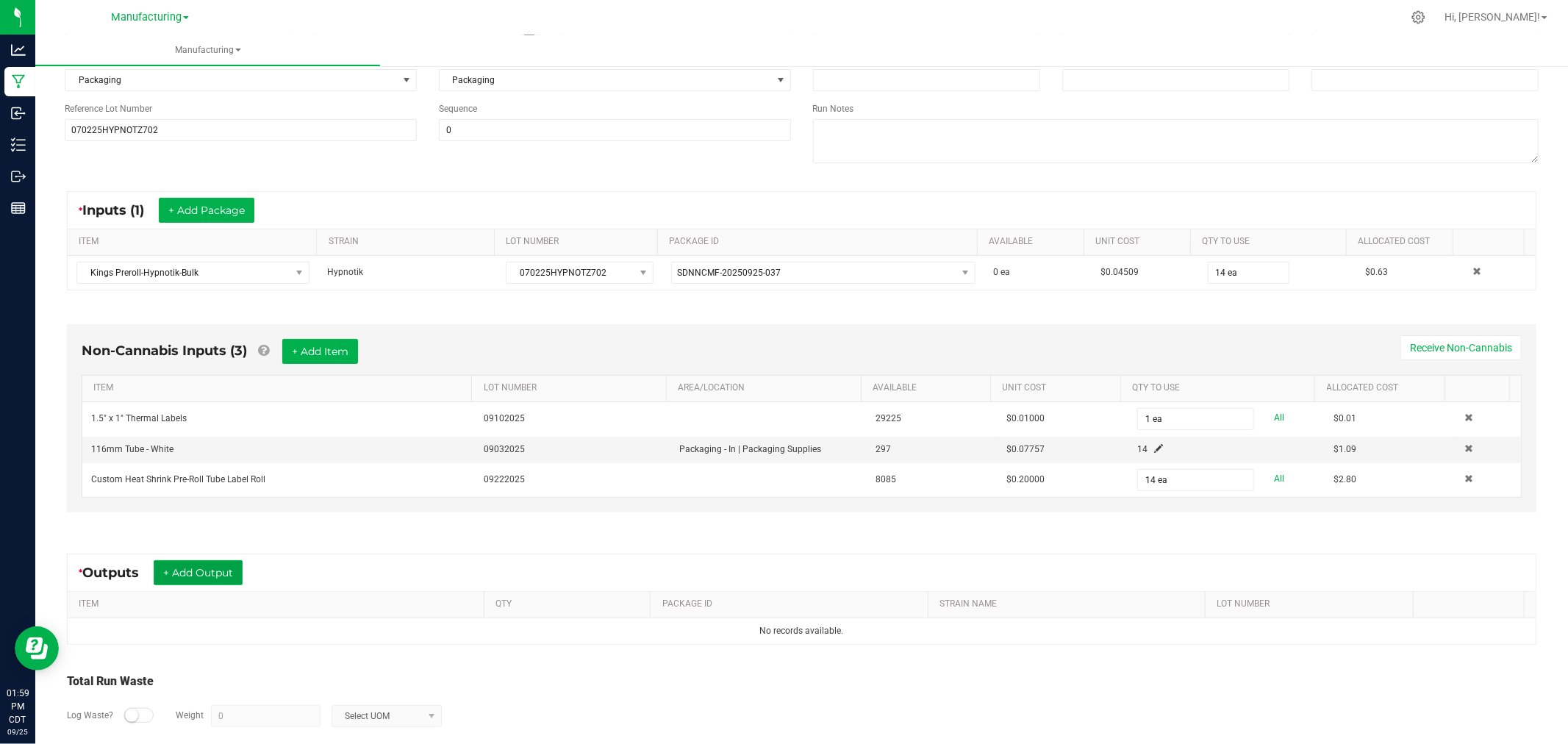
click at [209, 579] on button "+ Add Output" at bounding box center [198, 573] width 89 height 25
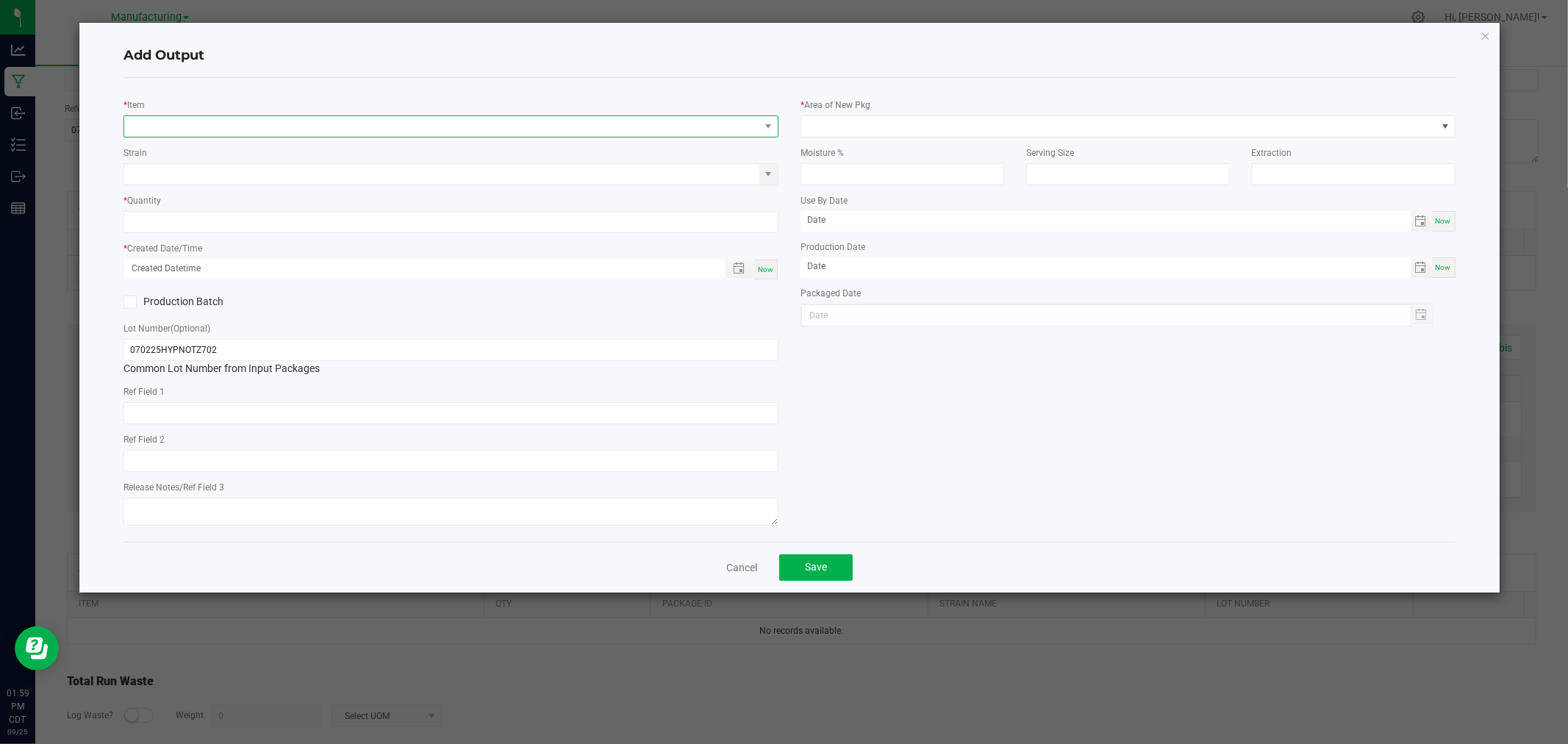
click at [336, 127] on span "NO DATA FOUND" at bounding box center [442, 126] width 635 height 20
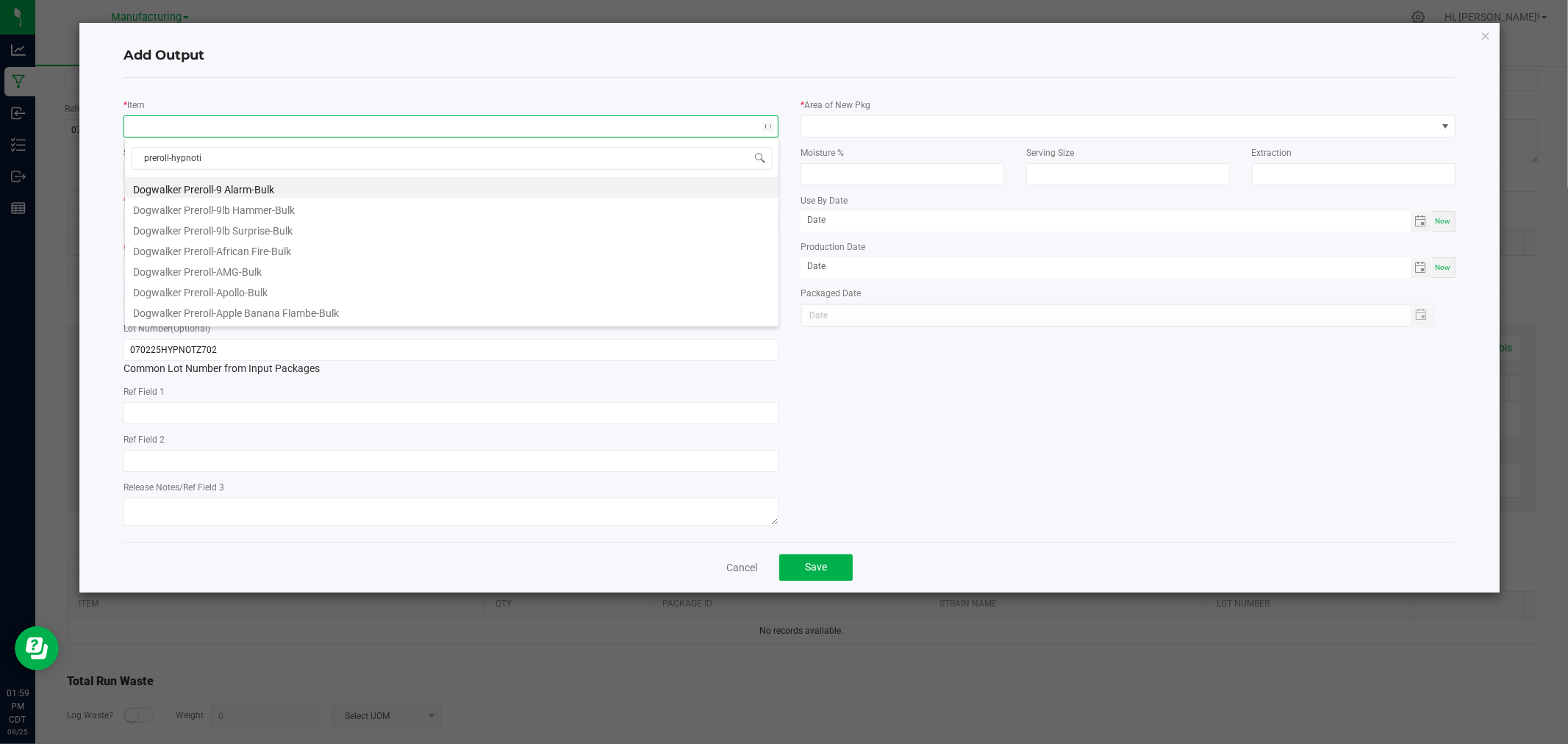
type input "preroll-hypnotik"
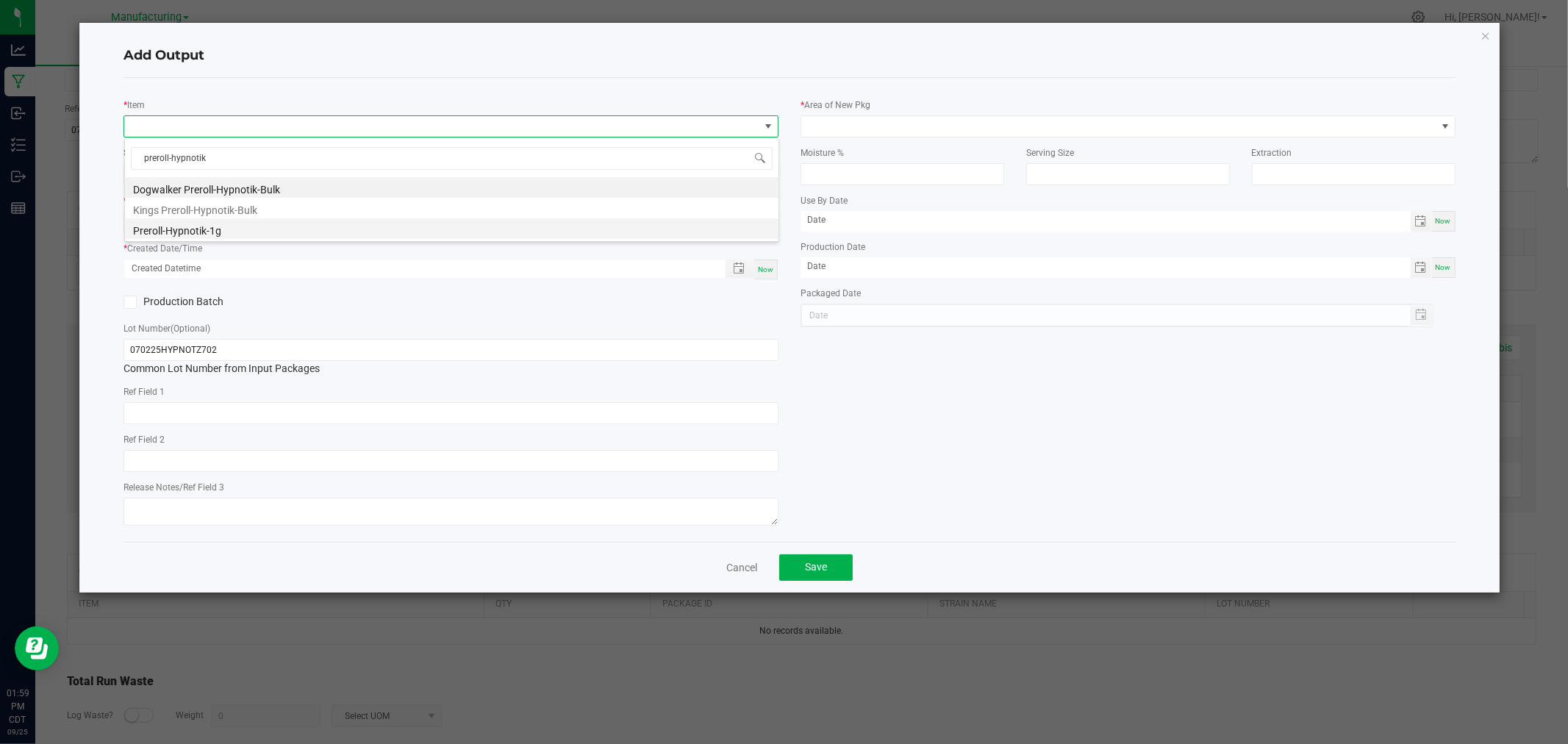
click at [335, 222] on li "Preroll-Hypnotik-1g" at bounding box center [451, 228] width 653 height 20
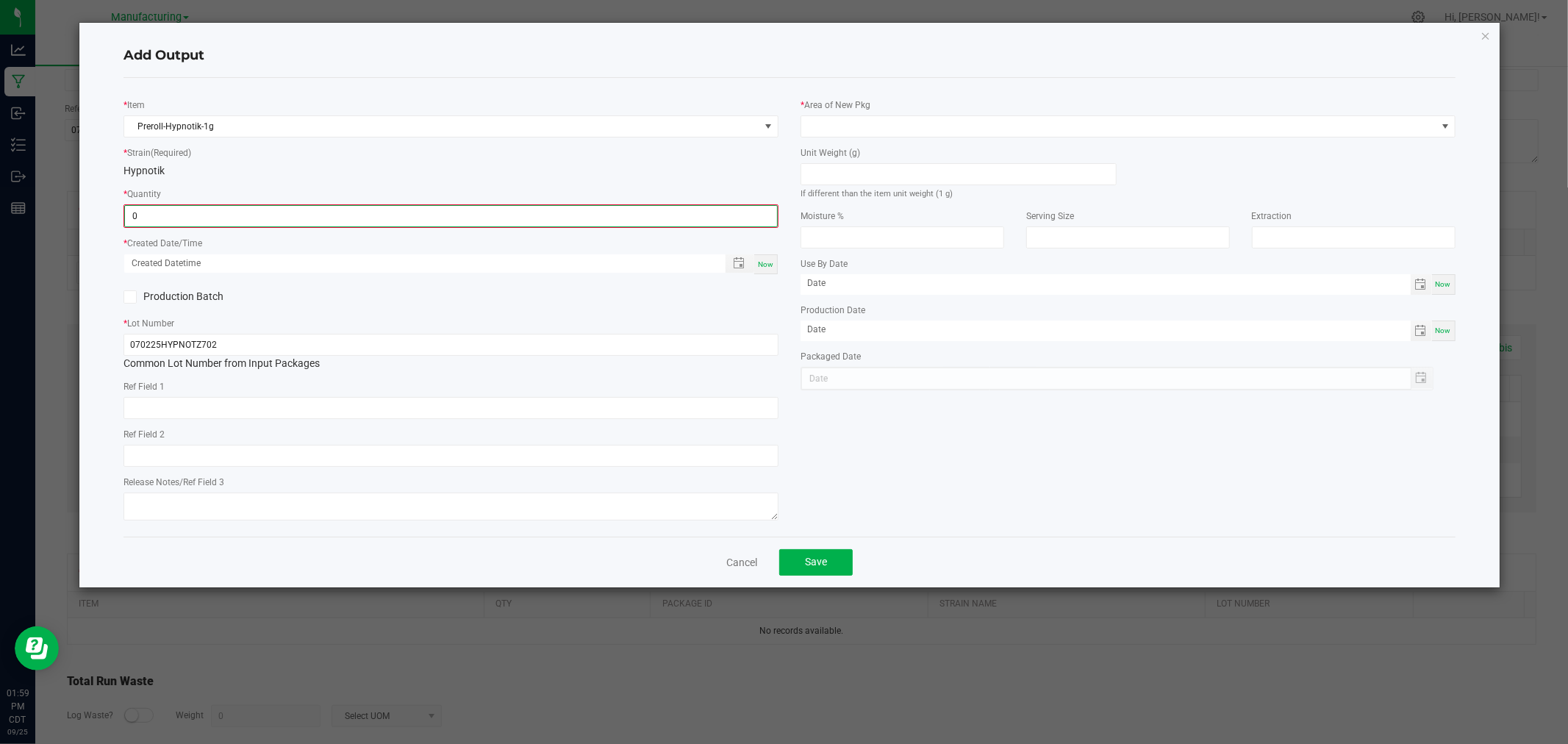
click at [319, 217] on input "0" at bounding box center [451, 216] width 652 height 20
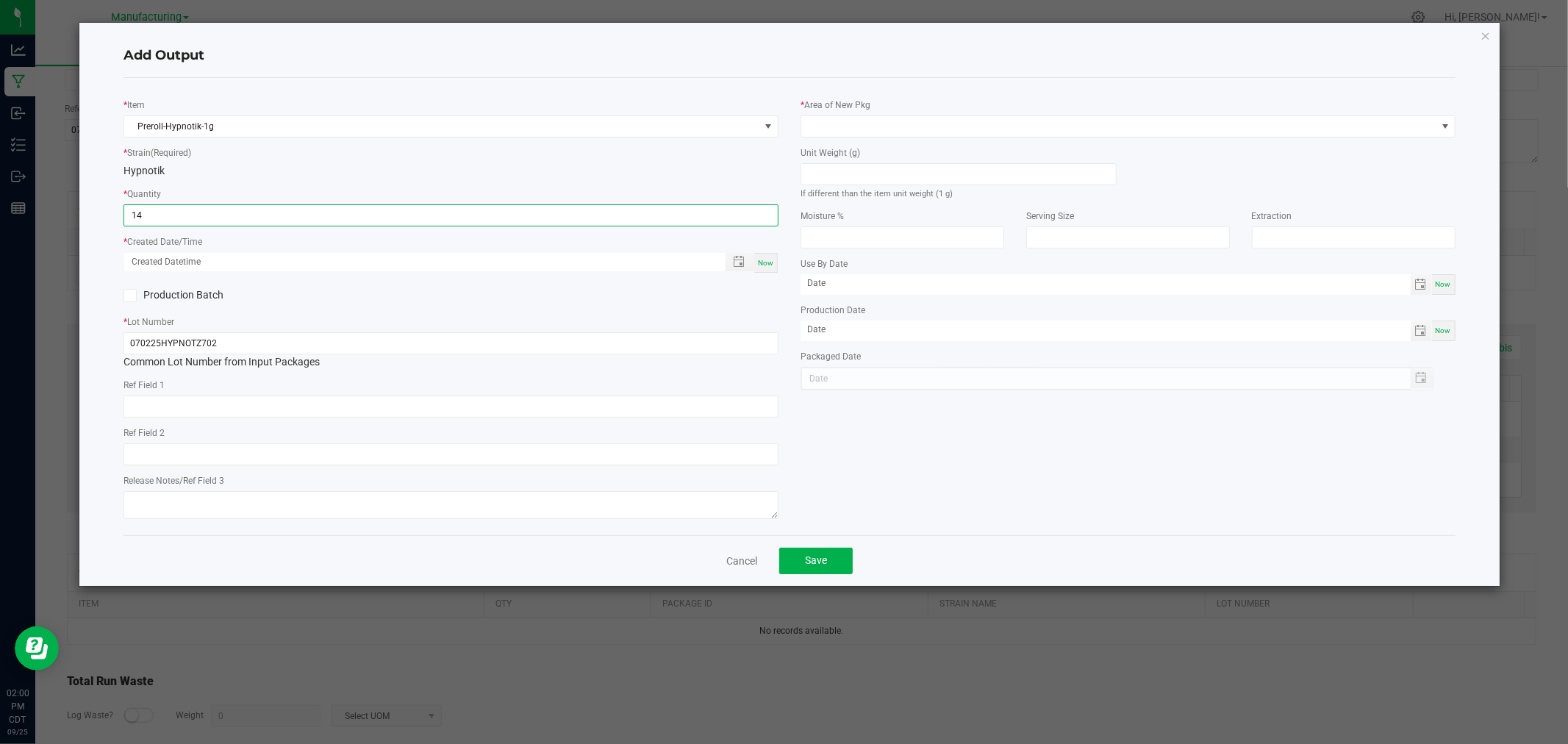
type input "14 ea"
click at [763, 262] on span "Now" at bounding box center [766, 262] width 15 height 8
type input "[DATE] 2:00 PM"
type input "[DATE]"
click at [858, 176] on input at bounding box center [958, 174] width 314 height 20
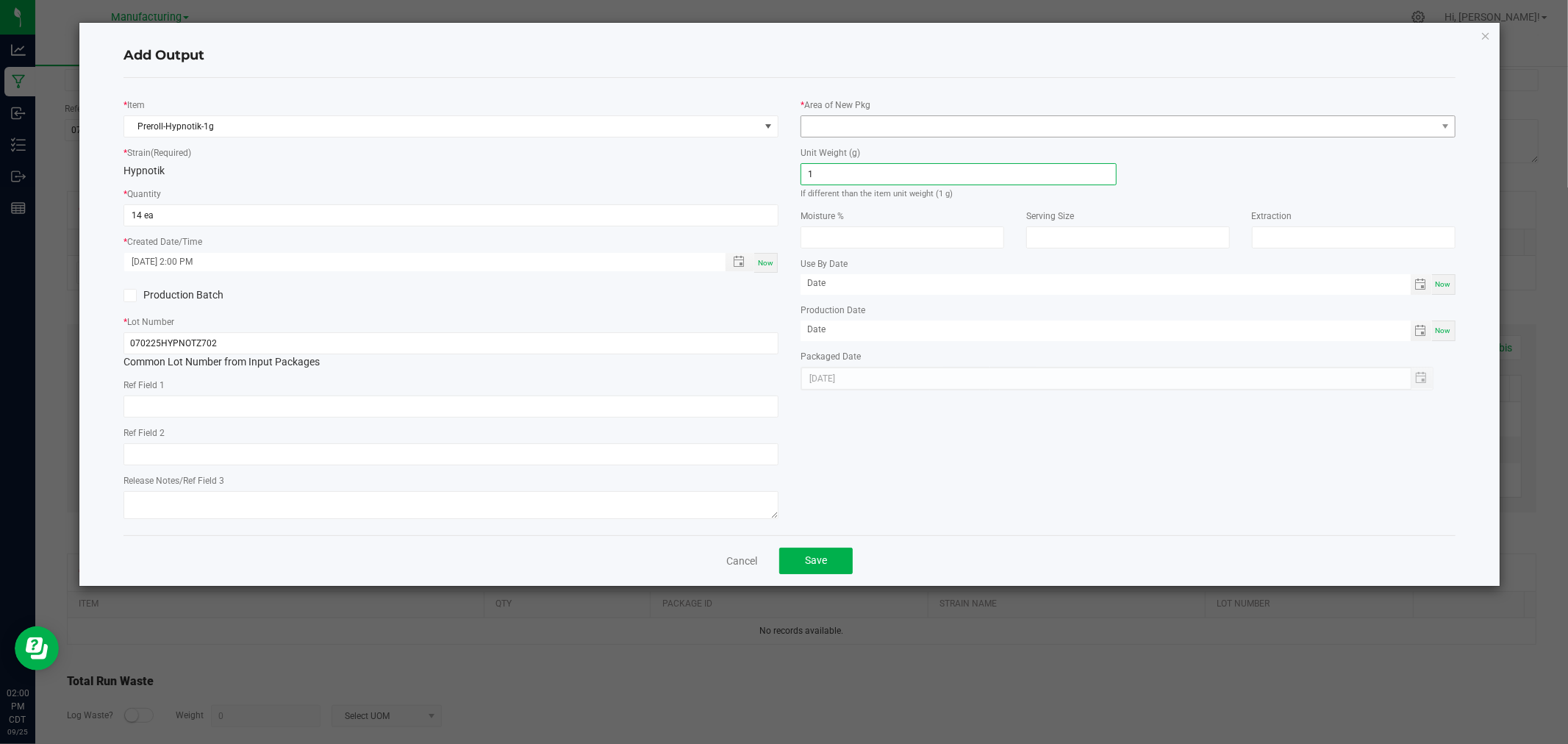
type input "1"
click at [871, 126] on span at bounding box center [1119, 126] width 635 height 20
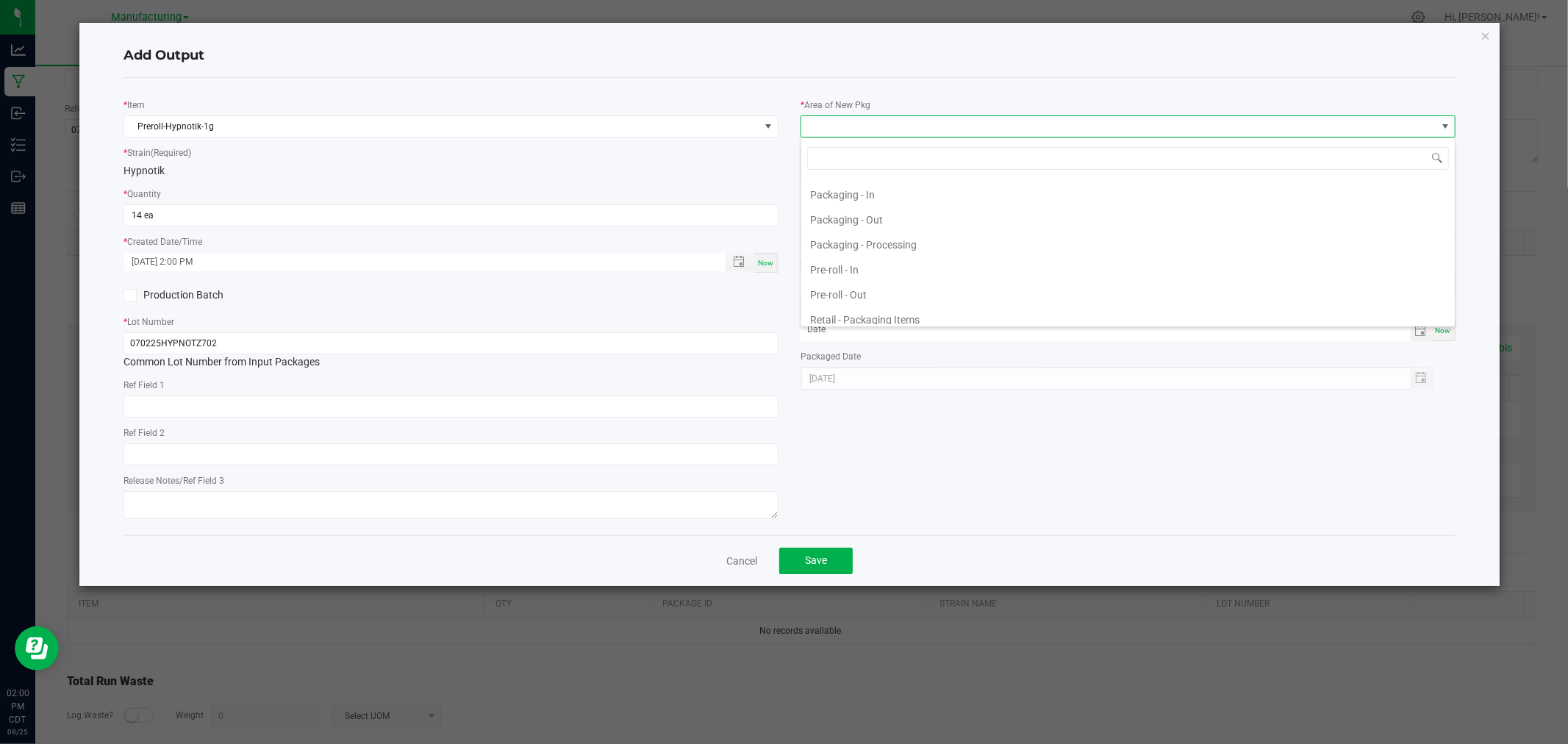
scroll to position [419, 0]
click at [901, 227] on li "Packaging - In" at bounding box center [1128, 220] width 653 height 25
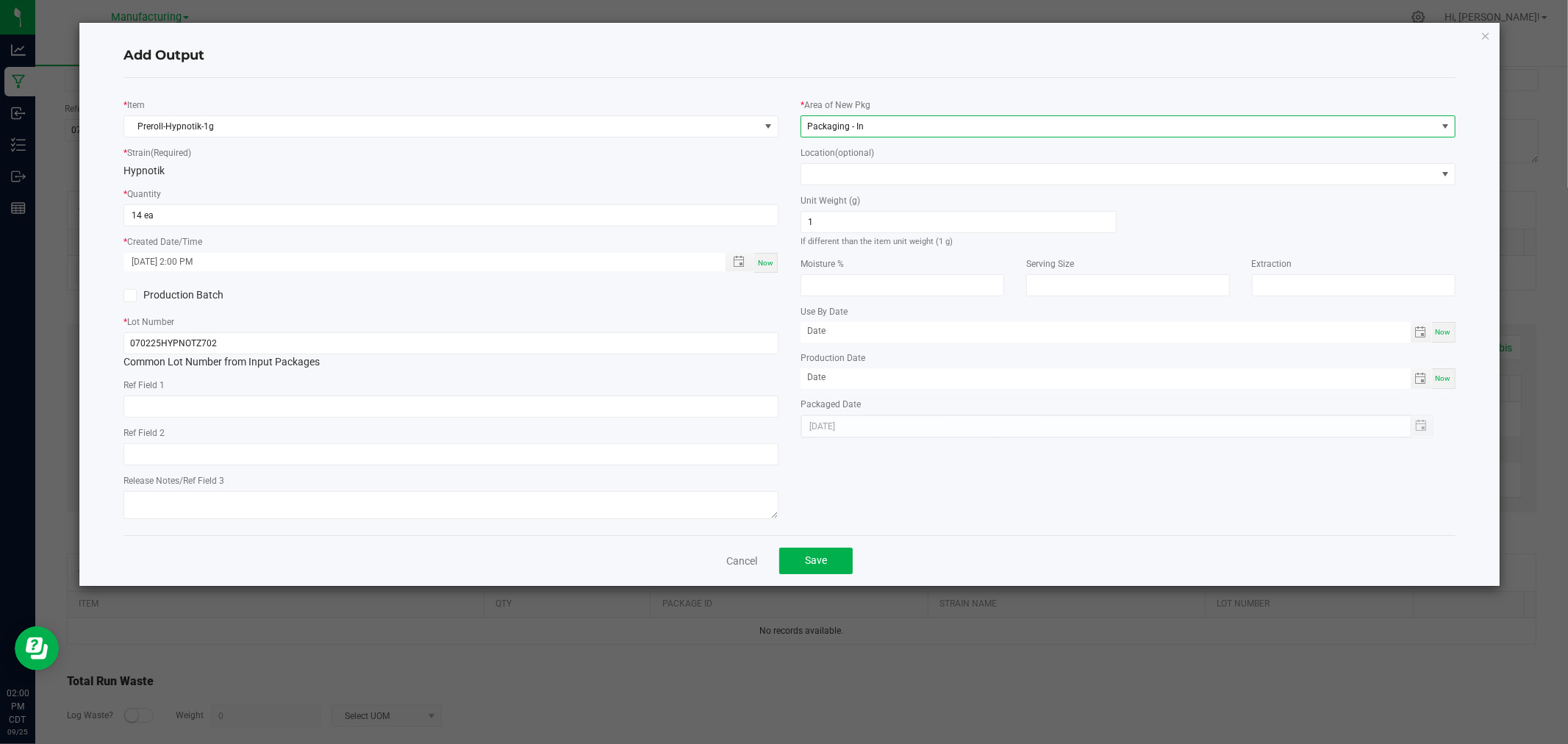
click at [764, 266] on span "Now" at bounding box center [766, 262] width 15 height 8
click at [813, 565] on span "Save" at bounding box center [816, 561] width 22 height 12
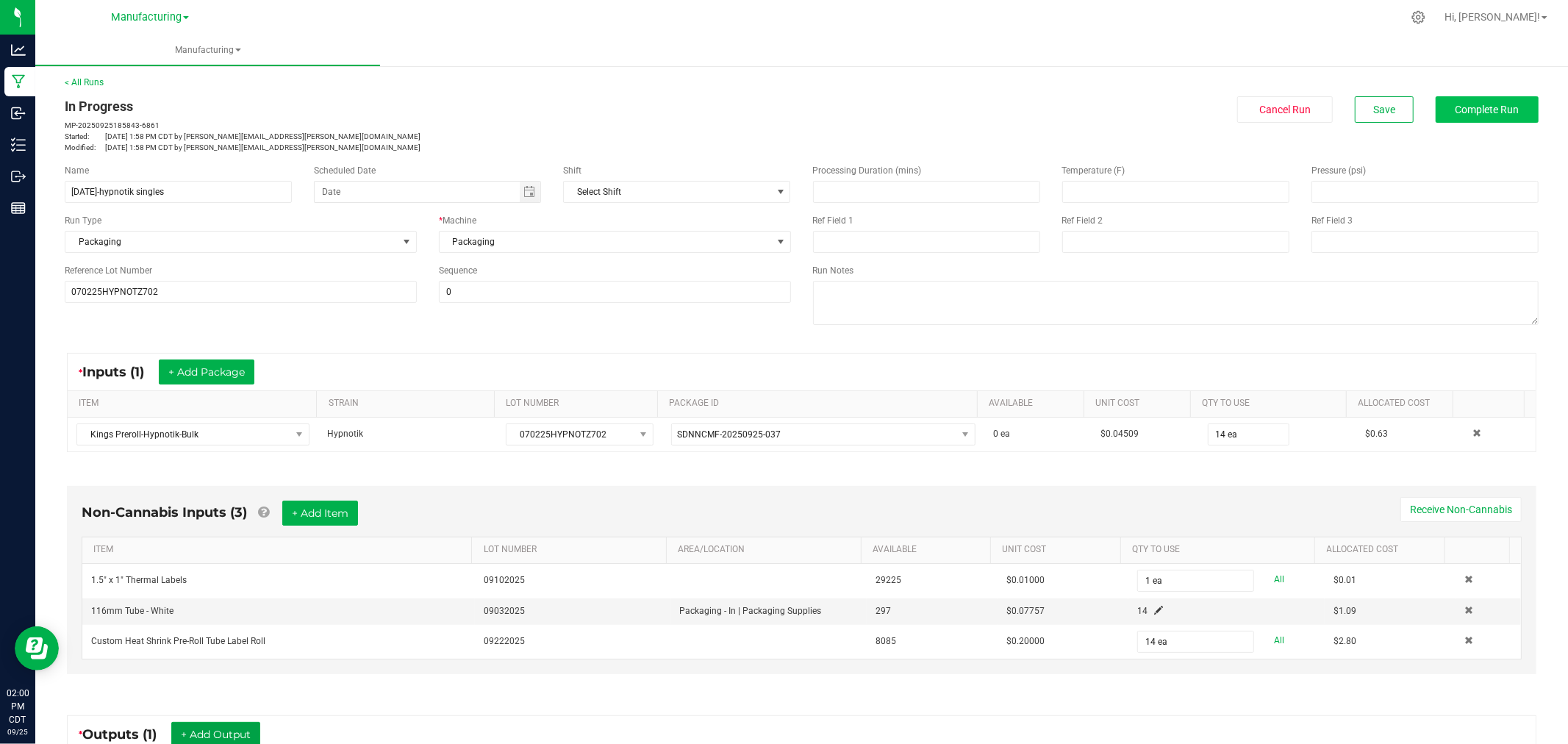
scroll to position [0, 0]
click at [1513, 99] on button "Complete Run" at bounding box center [1486, 111] width 103 height 26
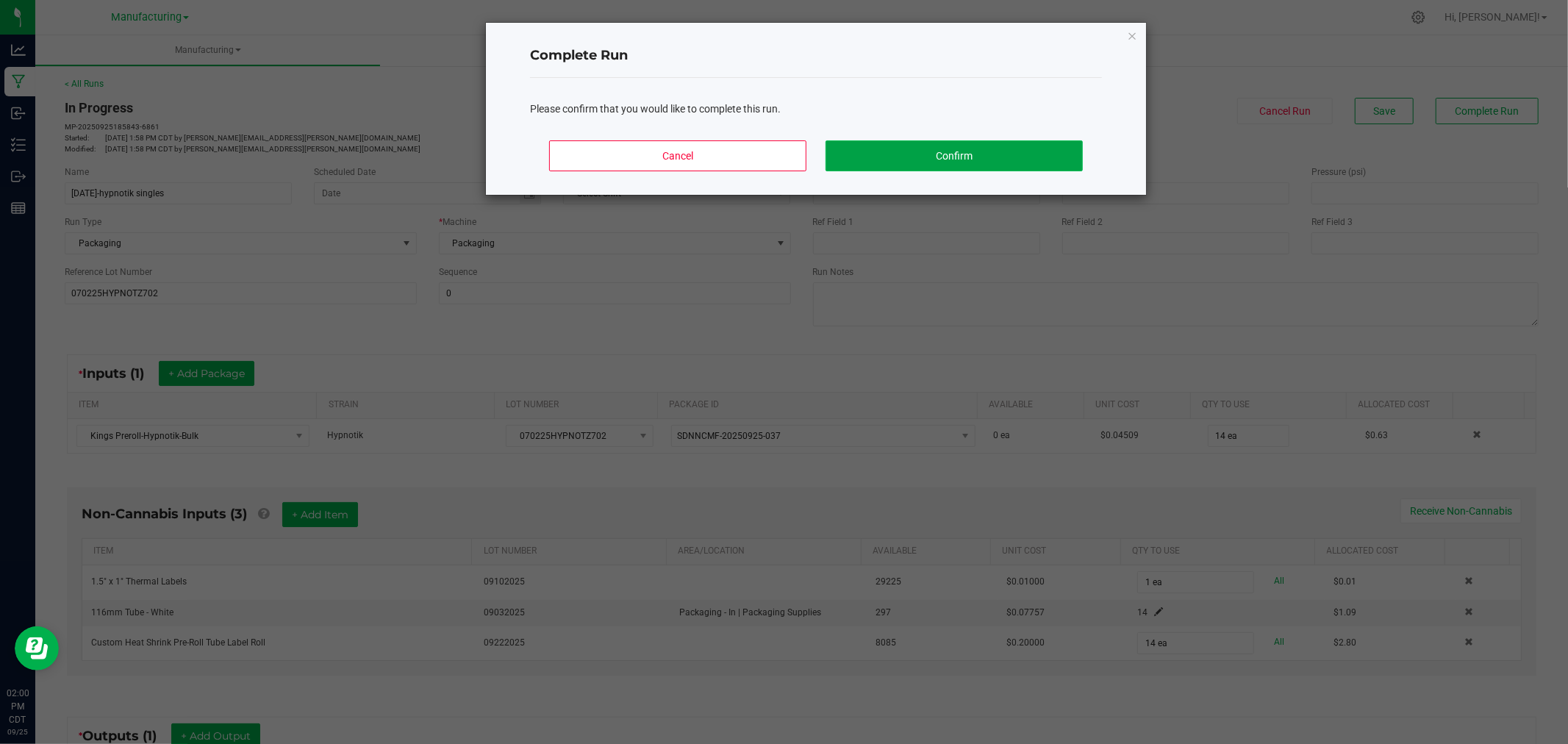
click at [987, 169] on button "Confirm" at bounding box center [954, 156] width 257 height 31
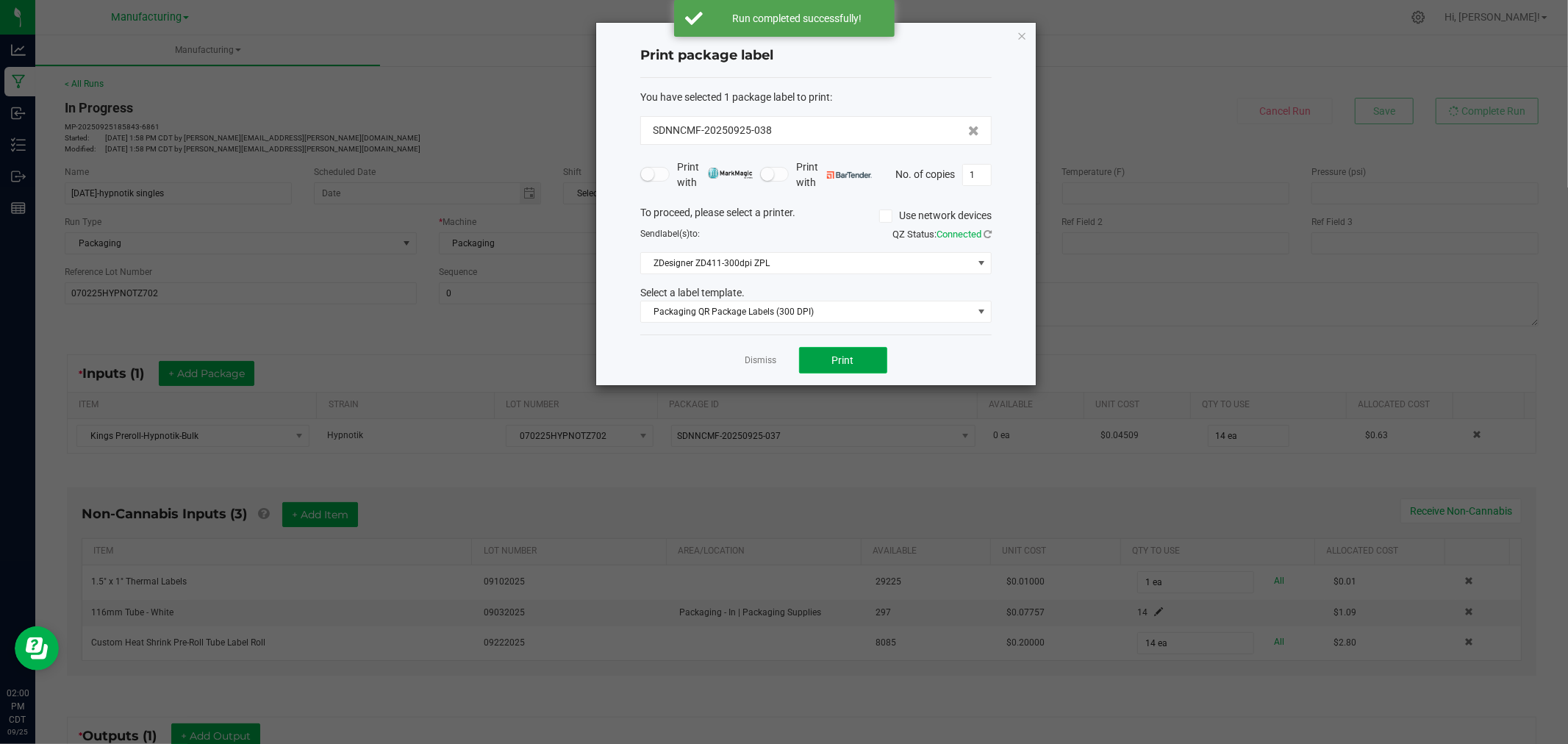
click at [824, 358] on button "Print" at bounding box center [843, 360] width 89 height 26
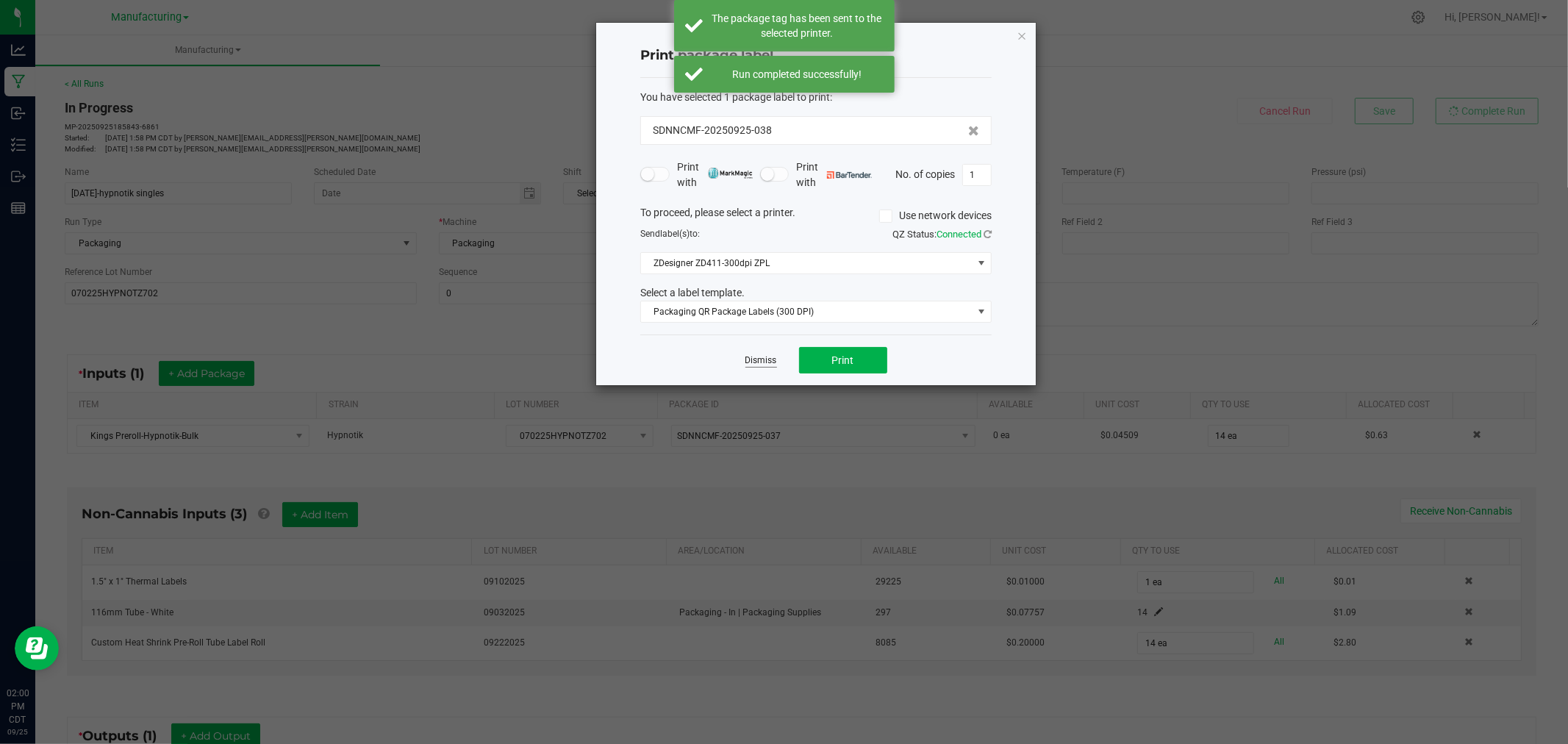
click at [758, 360] on link "Dismiss" at bounding box center [761, 360] width 32 height 13
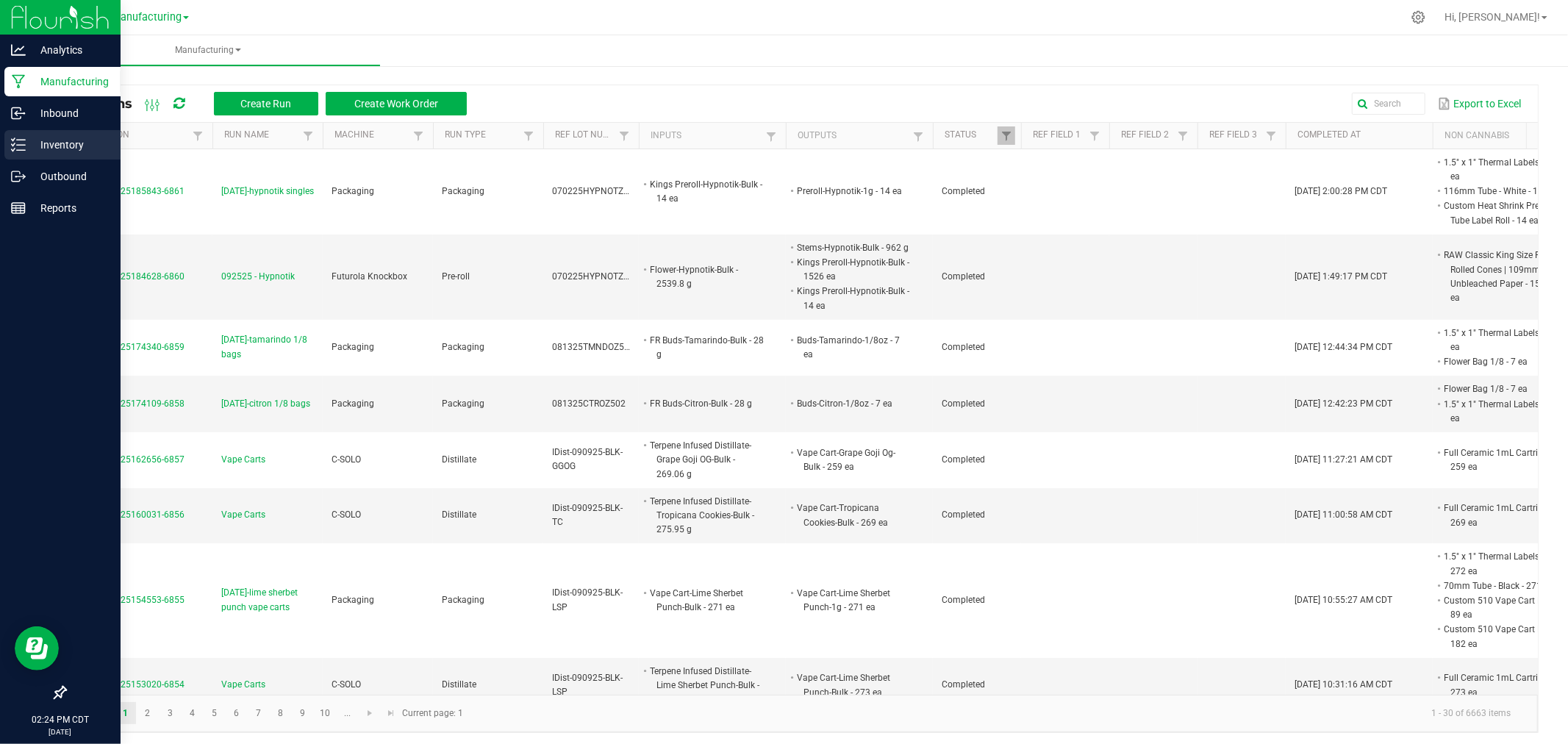
click at [40, 142] on p "Inventory" at bounding box center [70, 145] width 89 height 18
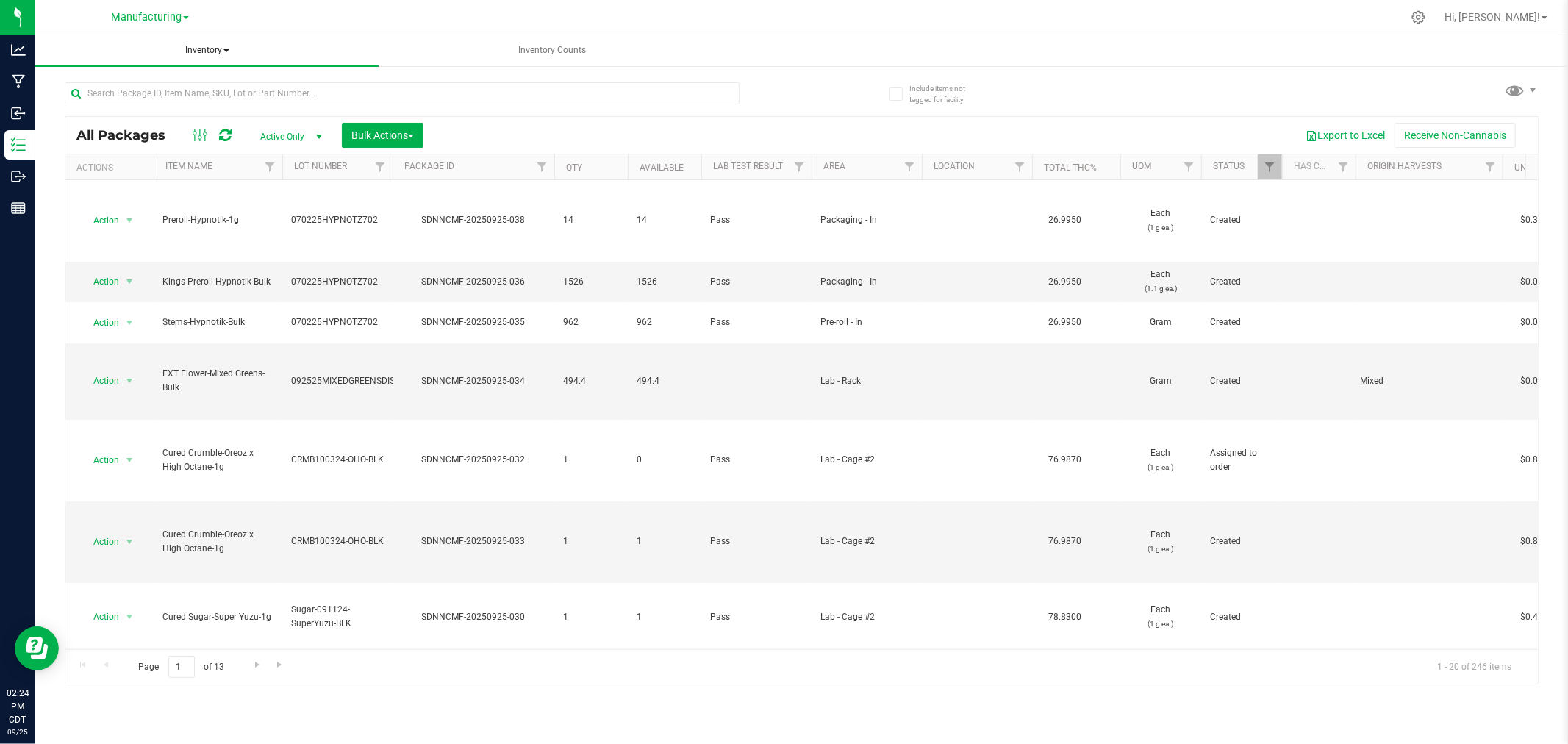
click at [226, 48] on span "Inventory" at bounding box center [206, 50] width 343 height 31
click at [193, 112] on li "All inventory" at bounding box center [206, 106] width 343 height 18
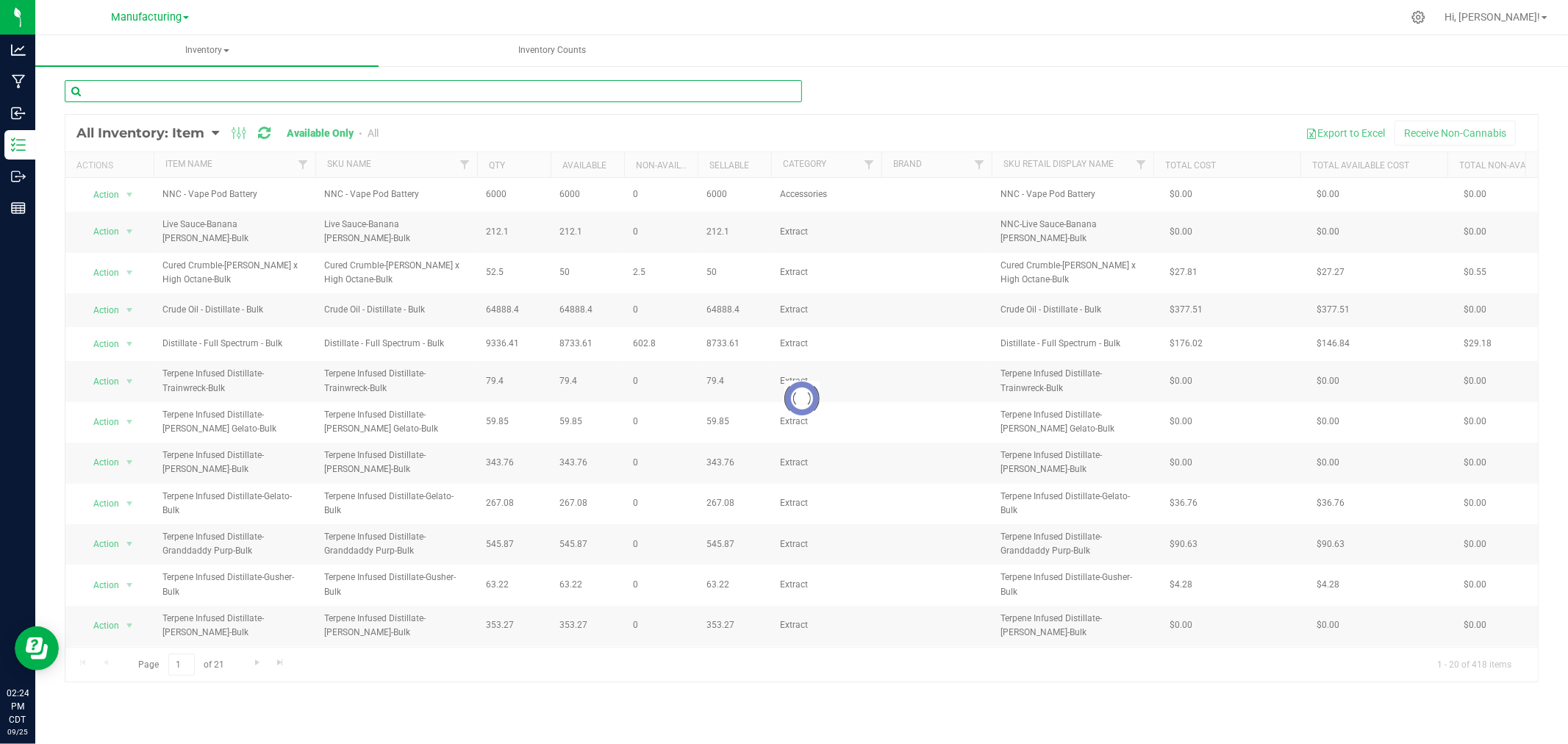
click at [325, 93] on input "text" at bounding box center [434, 91] width 738 height 22
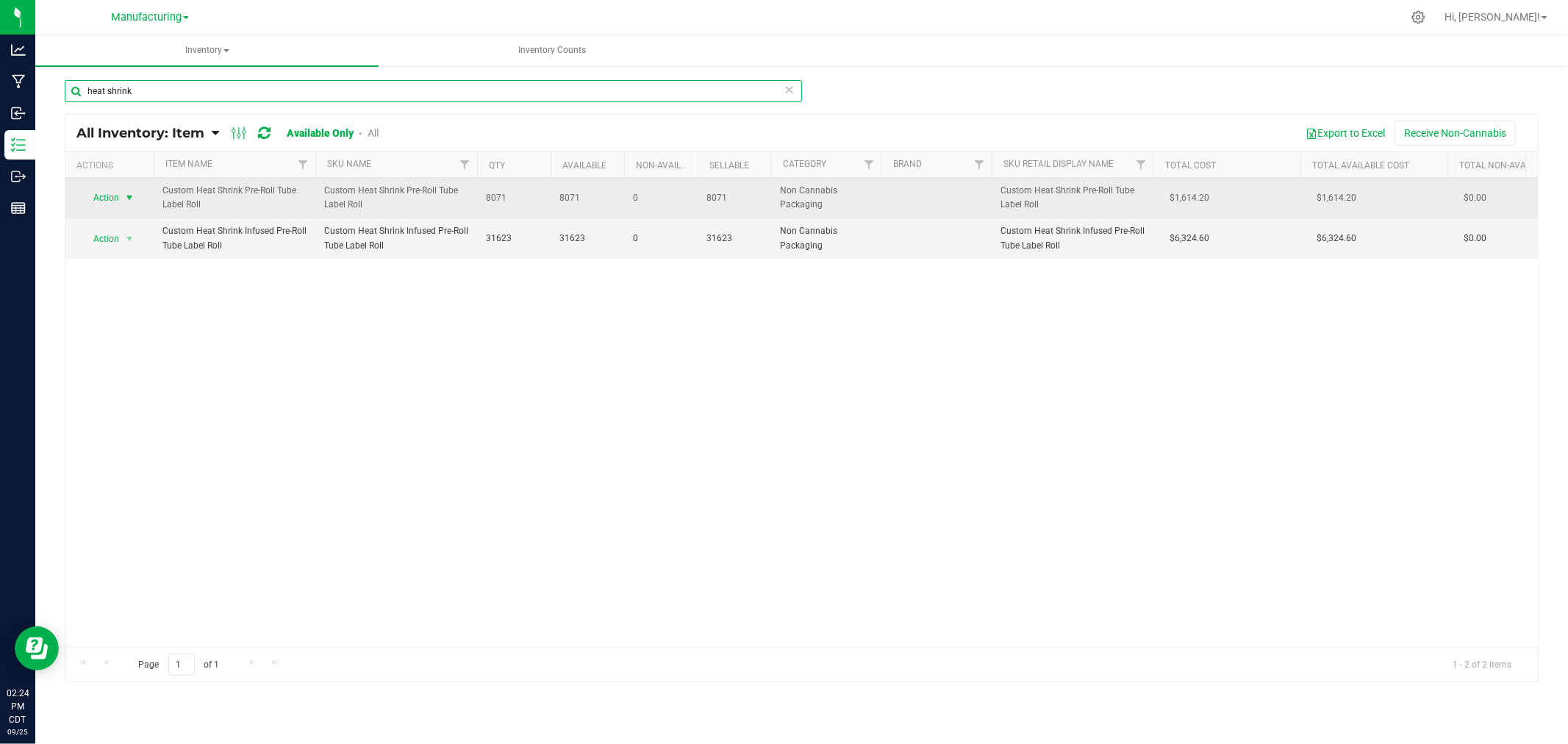
type input "heat shrink"
click at [129, 195] on span "select" at bounding box center [129, 198] width 12 height 12
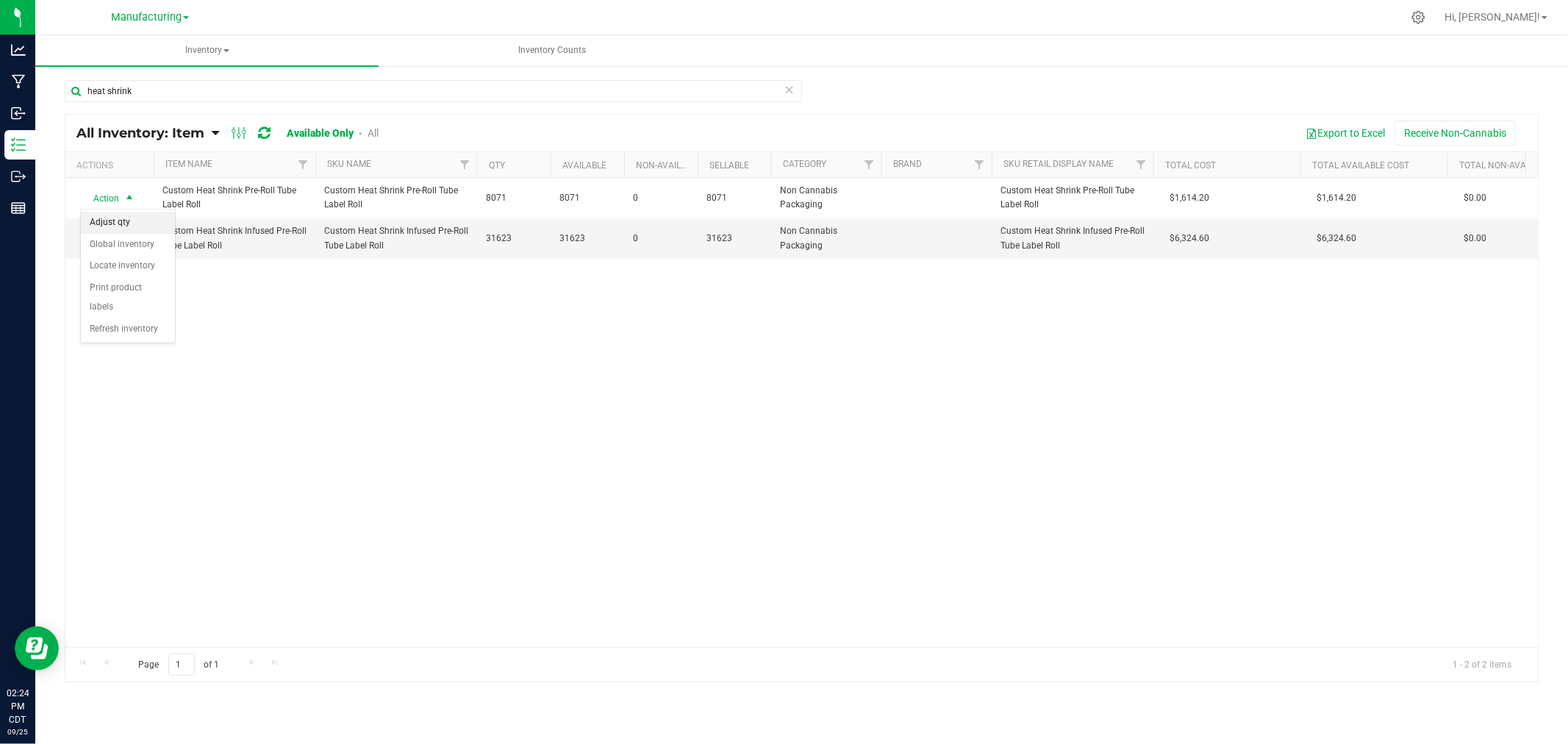
click at [129, 223] on li "Adjust qty" at bounding box center [128, 223] width 94 height 22
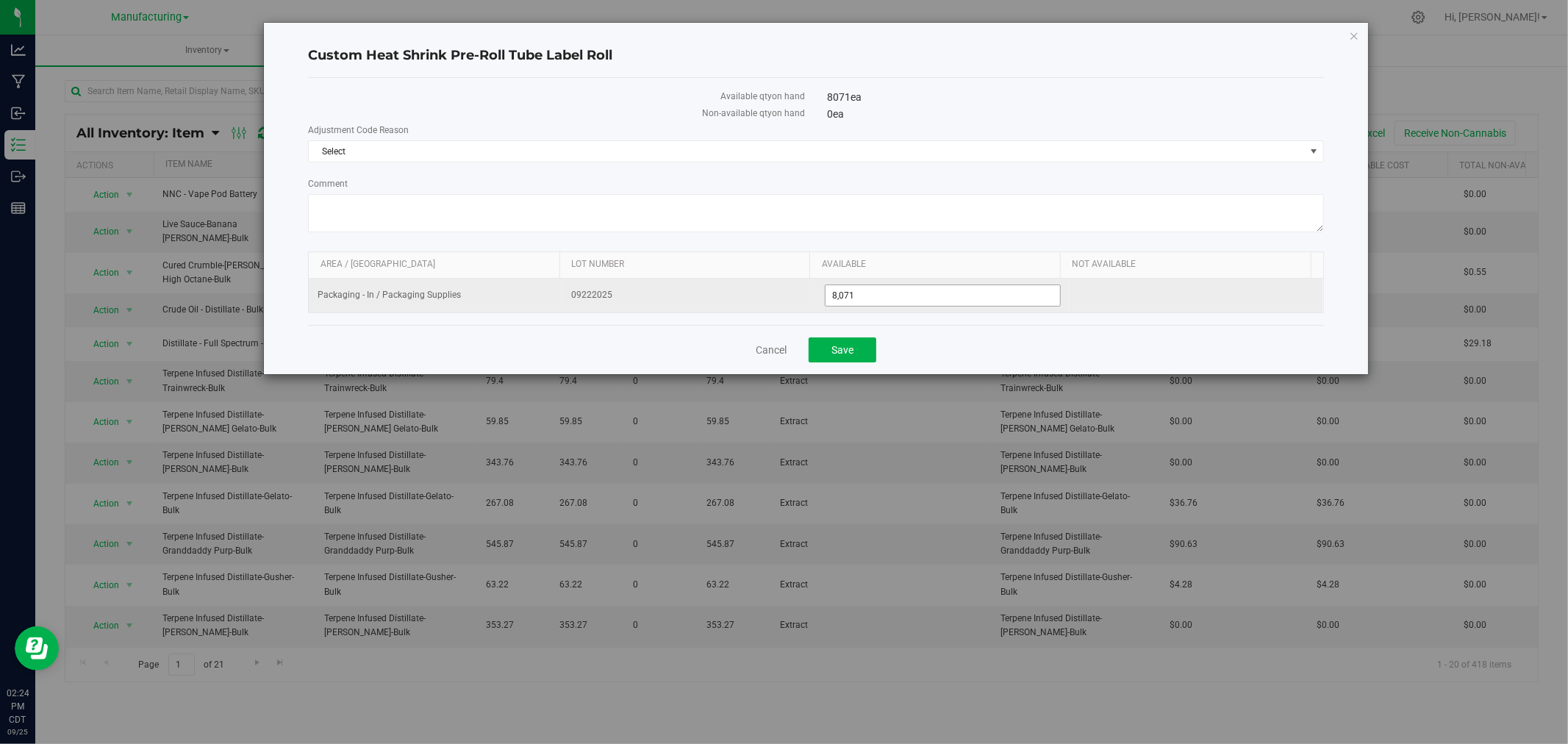
click at [897, 287] on span "8,071 8071" at bounding box center [942, 296] width 236 height 22
type input "8056"
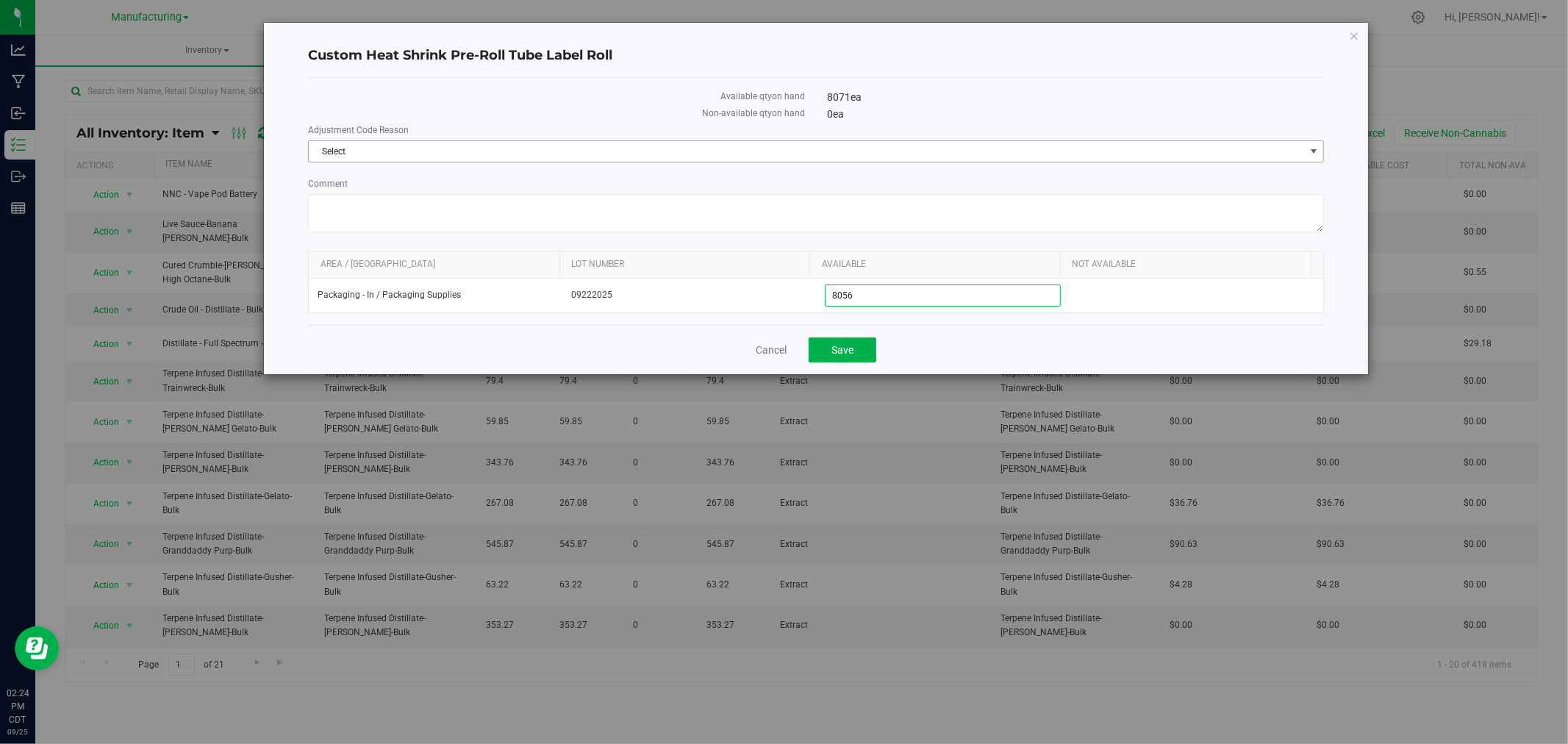
type input "8,056"
click at [738, 145] on span "Select" at bounding box center [806, 152] width 996 height 20
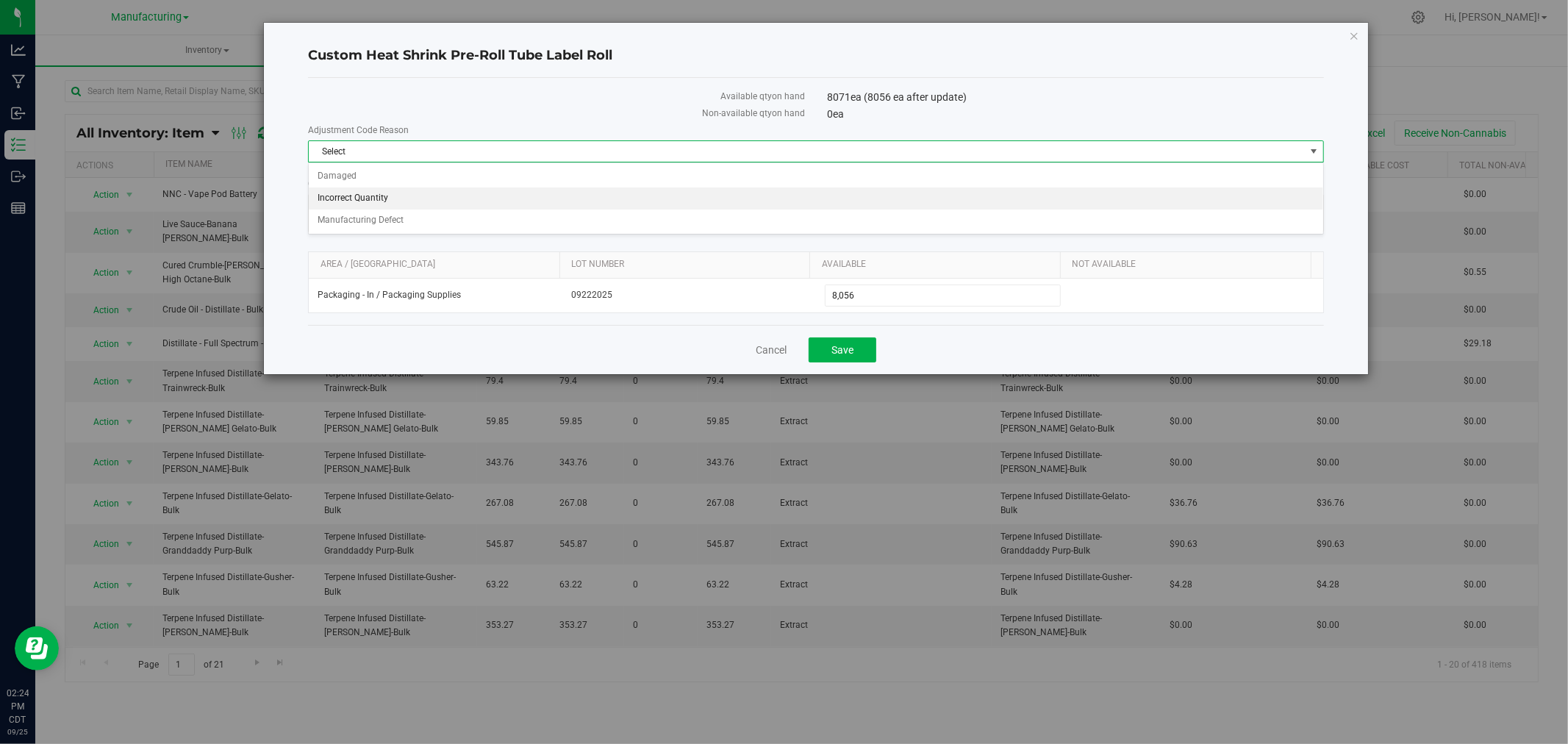
drag, startPoint x: 427, startPoint y: 200, endPoint x: 457, endPoint y: 201, distance: 30.0
click at [427, 200] on li "Incorrect Quantity" at bounding box center [815, 199] width 1014 height 22
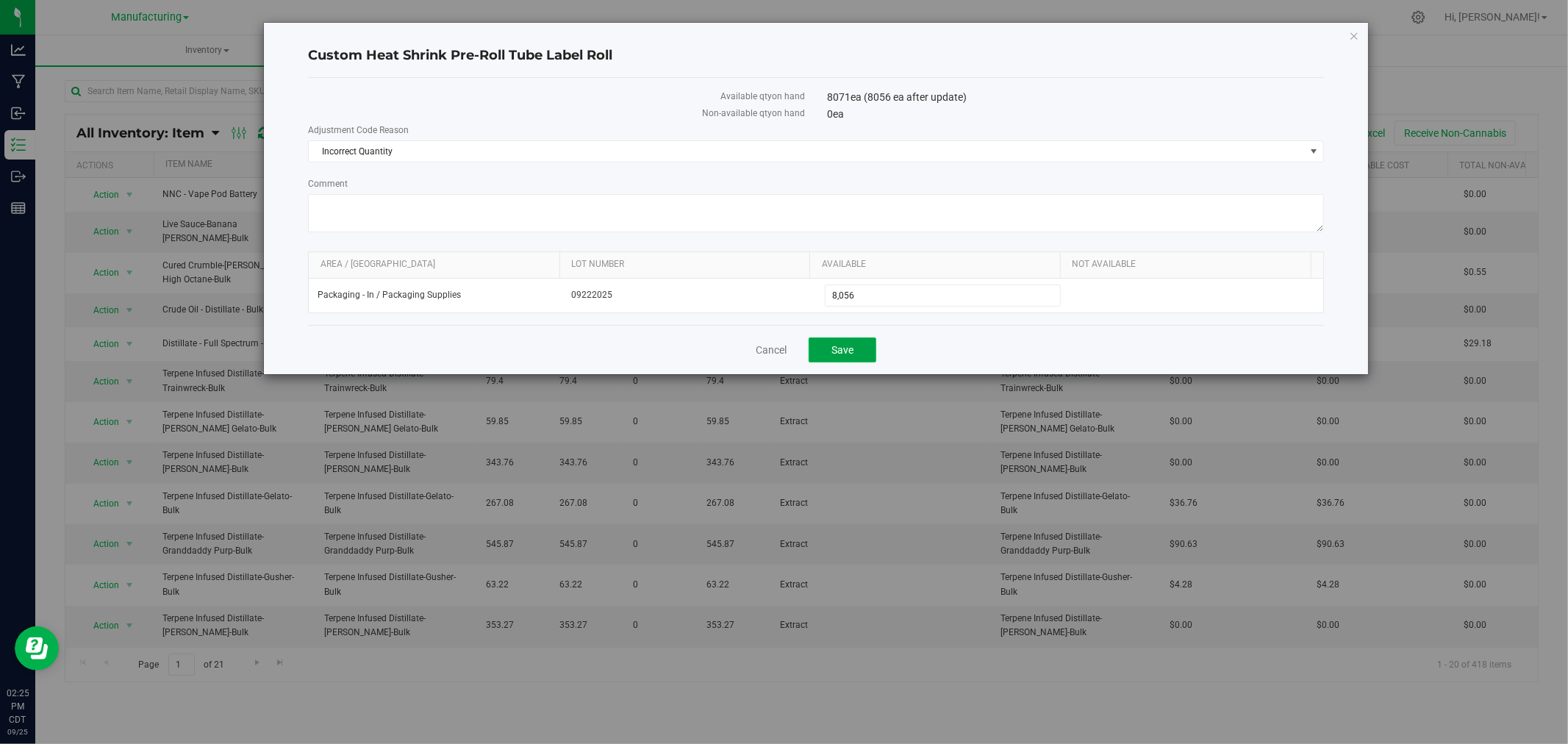
click at [838, 347] on span "Save" at bounding box center [842, 350] width 22 height 12
